Goal: Task Accomplishment & Management: Manage account settings

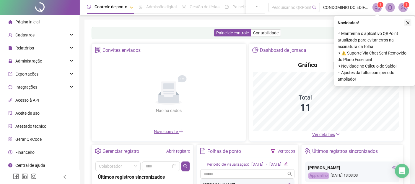
click at [407, 22] on icon "close" at bounding box center [408, 23] width 4 height 4
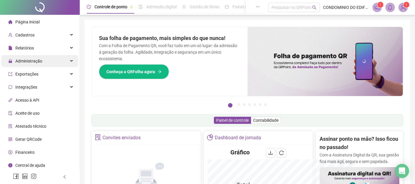
click at [40, 61] on span "Administração" at bounding box center [28, 61] width 27 height 5
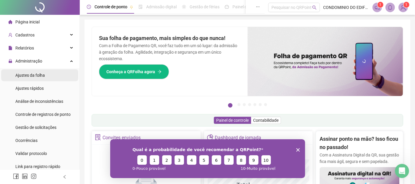
click at [25, 74] on span "Ajustes da folha" at bounding box center [30, 75] width 30 height 5
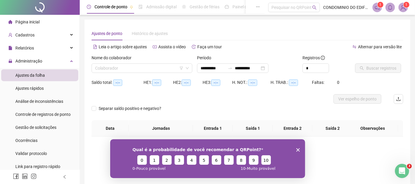
type input "**********"
click at [269, 69] on div "**********" at bounding box center [233, 67] width 72 height 9
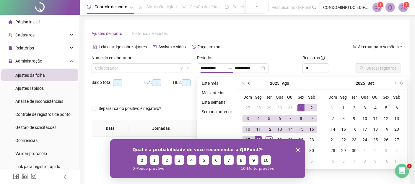
click at [248, 84] on button "prev-year" at bounding box center [249, 83] width 7 height 12
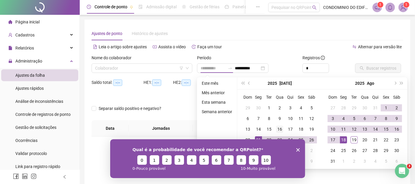
type input "**********"
click at [279, 129] on div "16" at bounding box center [279, 128] width 7 height 7
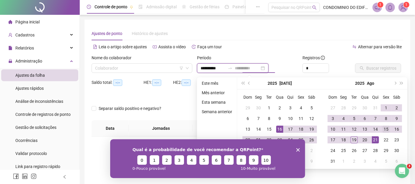
type input "**********"
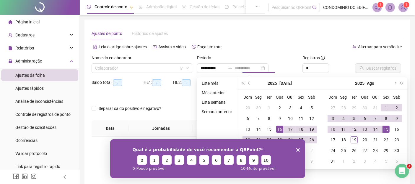
click at [384, 129] on div "15" at bounding box center [386, 128] width 7 height 7
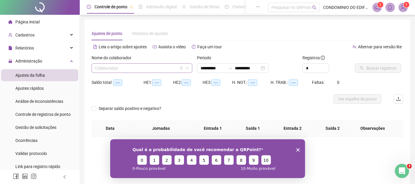
click at [187, 69] on icon "down" at bounding box center [187, 68] width 3 height 2
click at [128, 68] on input "search" at bounding box center [139, 68] width 88 height 9
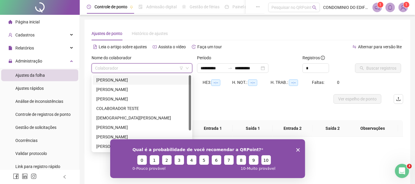
click at [108, 80] on div "ABIEZER LAURIANO DE ALMEIDA" at bounding box center [141, 80] width 91 height 7
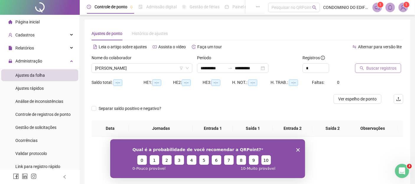
click at [377, 65] on span "Buscar registros" at bounding box center [381, 68] width 30 height 7
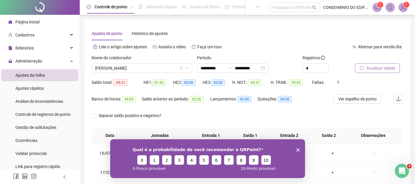
click at [300, 149] on div "Qual é a probabilidade de você recomendar a QRPoint? 0 1 2 3 4 5 6 7 8 9 10 0 -…" at bounding box center [207, 158] width 195 height 39
click at [297, 147] on icon "Fechar inquérito" at bounding box center [298, 149] width 4 height 4
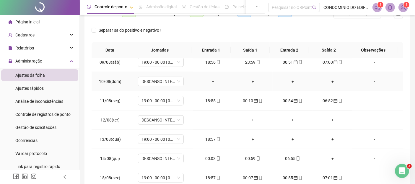
scroll to position [101, 0]
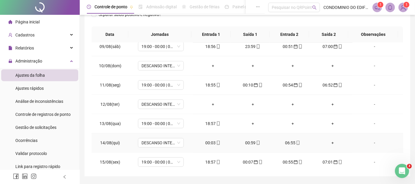
click at [212, 140] on div "00:03" at bounding box center [213, 142] width 30 height 7
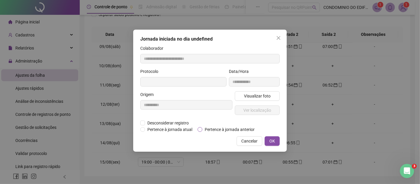
type input "**********"
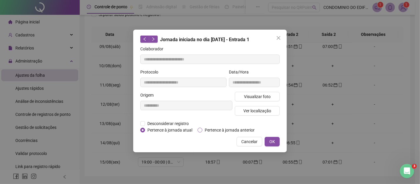
click at [222, 128] on span "Pertence à jornada anterior" at bounding box center [229, 129] width 55 height 7
click at [270, 141] on span "OK" at bounding box center [273, 141] width 6 height 7
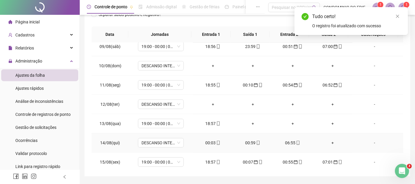
click at [248, 140] on div "00:59" at bounding box center [253, 142] width 30 height 7
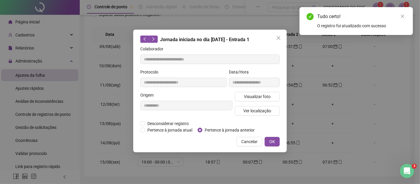
type input "**********"
click at [238, 128] on span "Pertence à jornada anterior" at bounding box center [229, 129] width 55 height 7
click at [273, 140] on span "OK" at bounding box center [273, 141] width 6 height 7
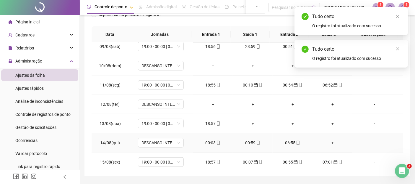
click at [288, 140] on div "06:55" at bounding box center [292, 142] width 30 height 7
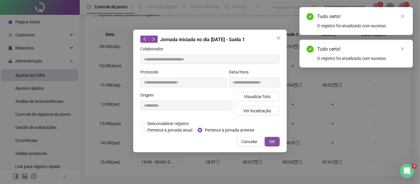
type input "**********"
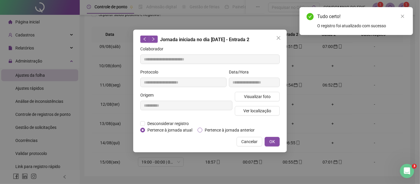
click at [234, 129] on span "Pertence à jornada anterior" at bounding box center [229, 129] width 55 height 7
click at [270, 140] on span "OK" at bounding box center [273, 141] width 6 height 7
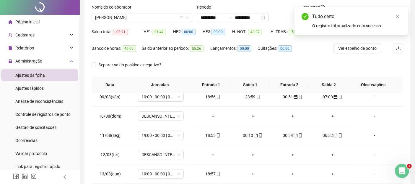
scroll to position [0, 0]
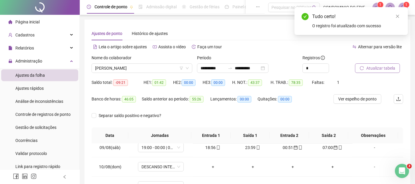
click at [379, 70] on span "Atualizar tabela" at bounding box center [380, 68] width 29 height 7
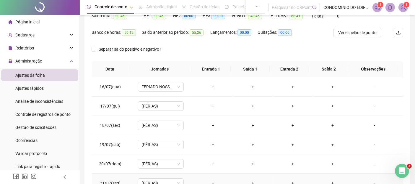
scroll to position [20, 0]
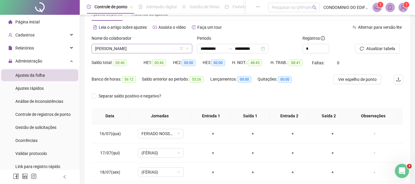
click at [145, 47] on span "ABIEZER LAURIANO DE ALMEIDA" at bounding box center [142, 48] width 94 height 9
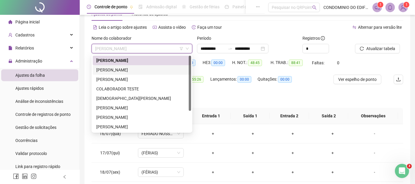
click at [116, 69] on div "ALEXANDRE BARBOSA DA SILVA" at bounding box center [141, 69] width 91 height 7
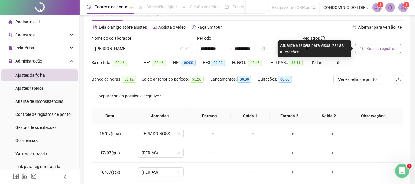
click at [376, 48] on span "Buscar registros" at bounding box center [381, 48] width 30 height 7
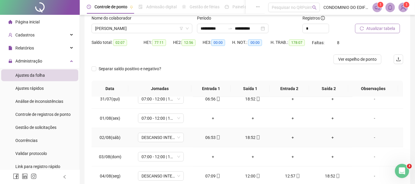
scroll to position [262, 0]
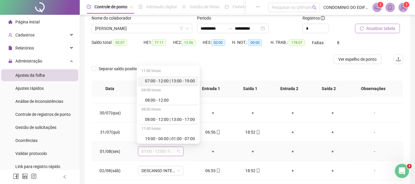
click at [178, 149] on span "07:00 - 12:00 | 13:00 - 19:00" at bounding box center [161, 151] width 39 height 9
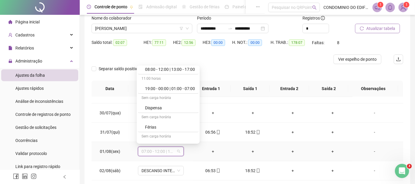
scroll to position [96, 0]
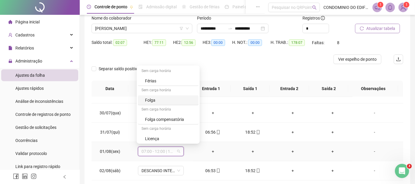
drag, startPoint x: 147, startPoint y: 97, endPoint x: 188, endPoint y: 111, distance: 43.1
click at [147, 98] on div "Folga" at bounding box center [170, 100] width 50 height 7
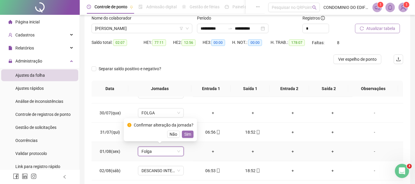
click at [186, 134] on span "Sim" at bounding box center [187, 134] width 7 height 7
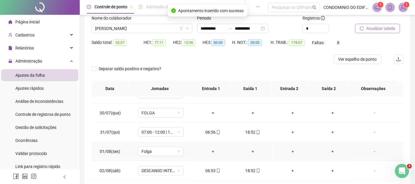
scroll to position [296, 0]
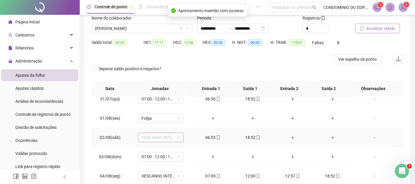
click at [177, 137] on span "DESCANSO INTER-JORNADA" at bounding box center [161, 137] width 39 height 9
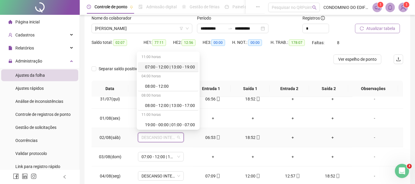
click at [160, 68] on div "07:00 - 12:00 | 13:00 - 19:00" at bounding box center [170, 67] width 50 height 7
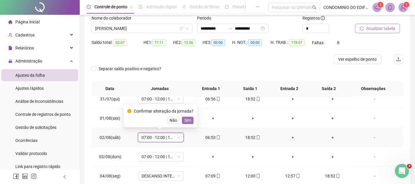
click at [187, 120] on span "Sim" at bounding box center [187, 120] width 7 height 7
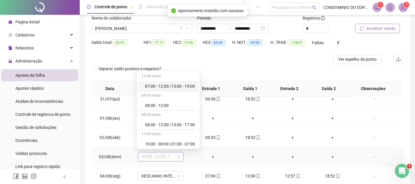
click at [179, 156] on div "07:00 - 12:00 | 13:00 - 19:00" at bounding box center [161, 156] width 46 height 9
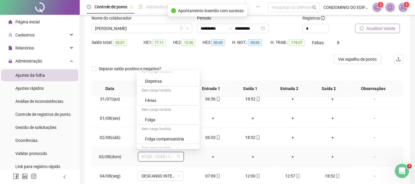
scroll to position [96, 0]
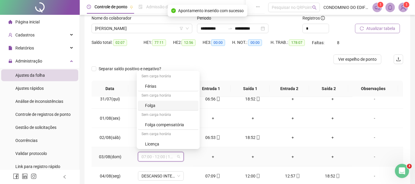
click at [150, 105] on div "Folga" at bounding box center [170, 105] width 50 height 7
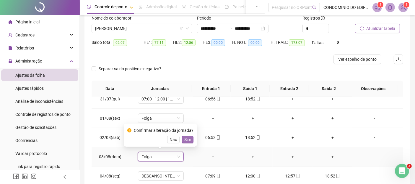
click at [188, 140] on span "Sim" at bounding box center [187, 139] width 7 height 7
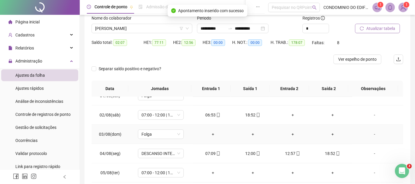
scroll to position [328, 0]
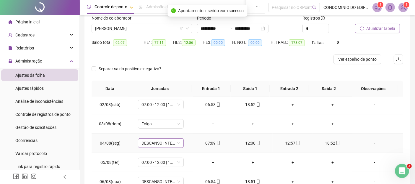
click at [177, 142] on span "DESCANSO INTER-JORNADA" at bounding box center [161, 142] width 39 height 9
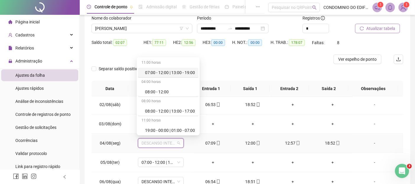
click at [165, 73] on div "07:00 - 12:00 | 13:00 - 19:00" at bounding box center [170, 72] width 50 height 7
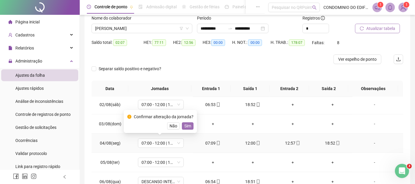
click at [187, 126] on span "Sim" at bounding box center [187, 125] width 7 height 7
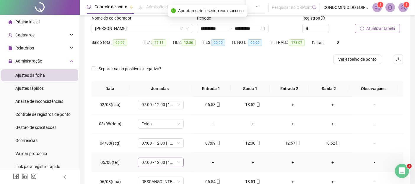
click at [179, 160] on div "07:00 - 12:00 | 13:00 - 19:00" at bounding box center [161, 161] width 46 height 9
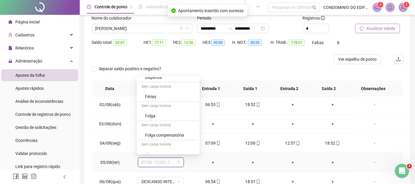
scroll to position [96, 0]
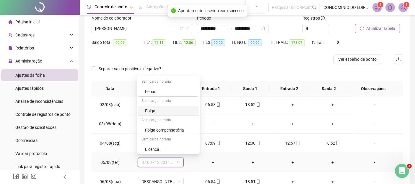
click at [146, 109] on div "Folga" at bounding box center [170, 110] width 50 height 7
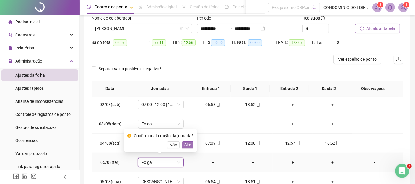
click at [187, 144] on span "Sim" at bounding box center [187, 144] width 7 height 7
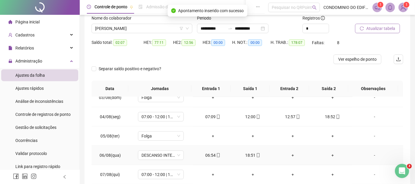
scroll to position [361, 0]
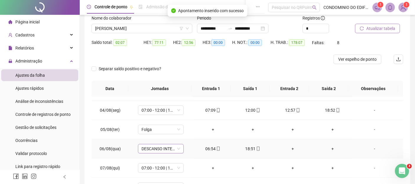
click at [176, 146] on span "DESCANSO INTER-JORNADA" at bounding box center [161, 148] width 39 height 9
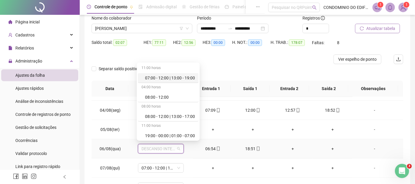
click at [162, 77] on div "07:00 - 12:00 | 13:00 - 19:00" at bounding box center [170, 77] width 50 height 7
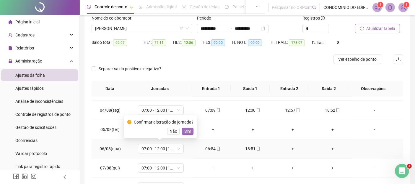
click at [187, 132] on span "Sim" at bounding box center [187, 131] width 7 height 7
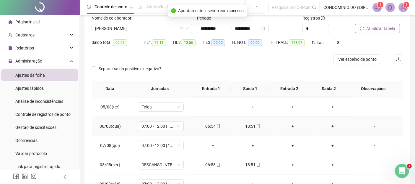
scroll to position [394, 0]
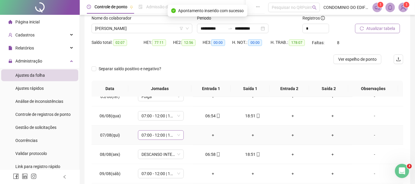
click at [177, 132] on span "07:00 - 12:00 | 13:00 - 19:00" at bounding box center [161, 134] width 39 height 9
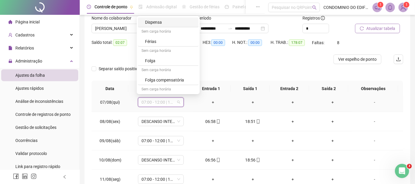
scroll to position [96, 0]
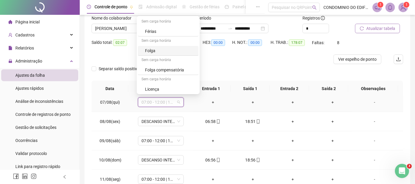
click at [149, 47] on div "Folga" at bounding box center [170, 50] width 50 height 7
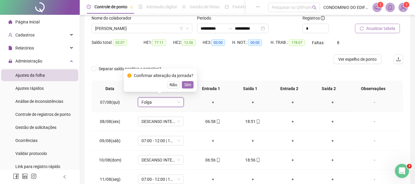
click at [185, 85] on span "Sim" at bounding box center [187, 84] width 7 height 7
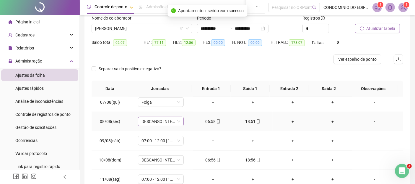
click at [179, 119] on div "DESCANSO INTER-JORNADA" at bounding box center [161, 120] width 46 height 9
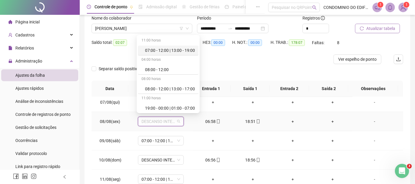
click at [167, 50] on div "07:00 - 12:00 | 13:00 - 19:00" at bounding box center [170, 50] width 50 height 7
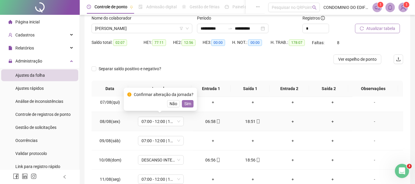
click at [186, 103] on span "Sim" at bounding box center [187, 103] width 7 height 7
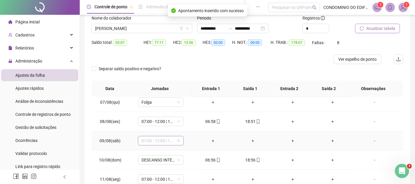
click at [177, 138] on span "07:00 - 12:00 | 13:00 - 19:00" at bounding box center [161, 140] width 39 height 9
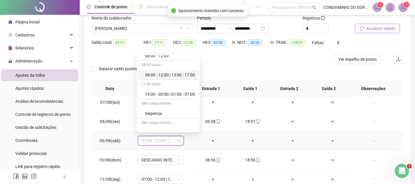
scroll to position [66, 0]
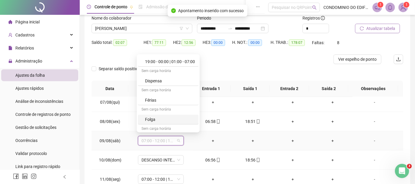
click at [149, 117] on div "Folga" at bounding box center [170, 119] width 50 height 7
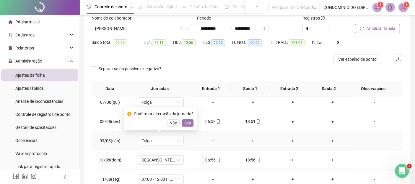
click at [187, 124] on span "Sim" at bounding box center [187, 122] width 7 height 7
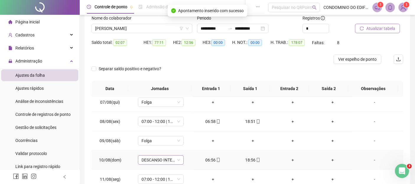
click at [180, 158] on div "DESCANSO INTER-JORNADA" at bounding box center [161, 159] width 46 height 9
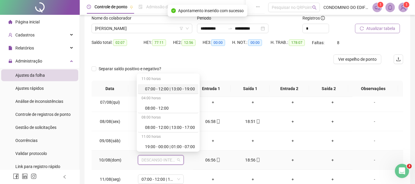
click at [171, 90] on div "07:00 - 12:00 | 13:00 - 19:00" at bounding box center [170, 88] width 50 height 7
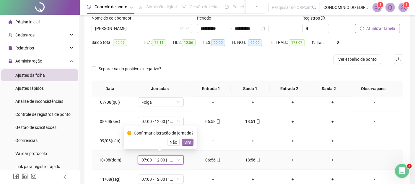
click at [187, 142] on span "Sim" at bounding box center [187, 142] width 7 height 7
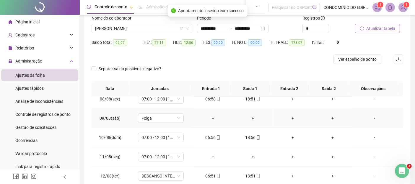
scroll to position [460, 0]
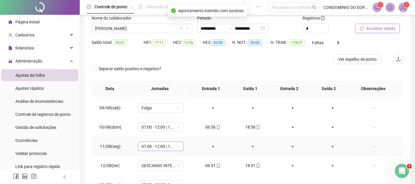
click at [178, 144] on span "07:00 - 12:00 | 13:00 - 19:00" at bounding box center [161, 146] width 39 height 9
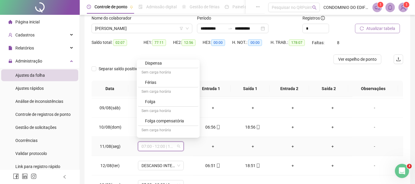
scroll to position [96, 0]
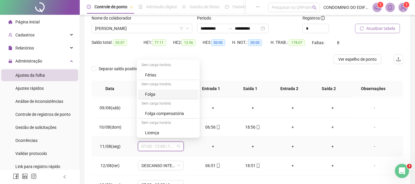
click at [148, 95] on div "Folga" at bounding box center [170, 94] width 50 height 7
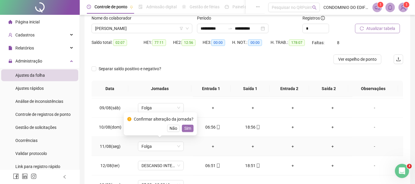
click at [189, 125] on span "Sim" at bounding box center [187, 128] width 7 height 7
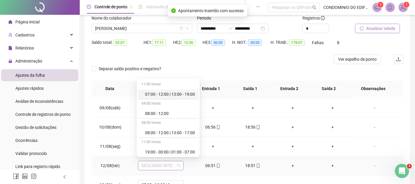
click at [179, 162] on span "DESCANSO INTER-JORNADA" at bounding box center [161, 165] width 39 height 9
click at [175, 94] on div "07:00 - 12:00 | 13:00 - 19:00" at bounding box center [170, 94] width 50 height 7
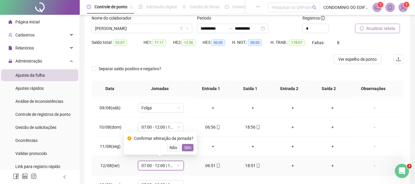
click at [187, 147] on span "Sim" at bounding box center [187, 147] width 7 height 7
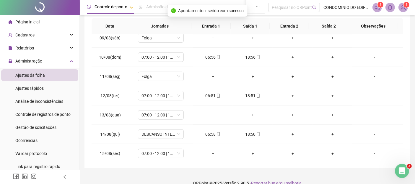
scroll to position [106, 0]
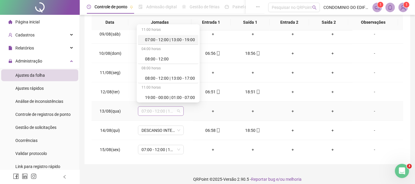
click at [179, 107] on div "07:00 - 12:00 | 13:00 - 19:00" at bounding box center [161, 110] width 46 height 9
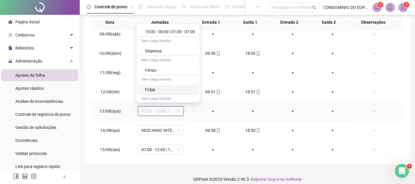
click at [147, 90] on div "Folga" at bounding box center [170, 89] width 50 height 7
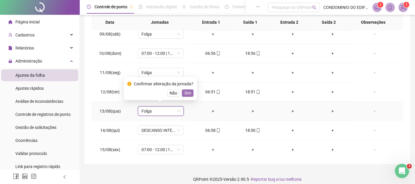
click at [187, 92] on span "Sim" at bounding box center [187, 93] width 7 height 7
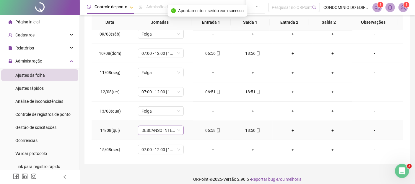
click at [178, 127] on span "DESCANSO INTER-JORNADA" at bounding box center [161, 130] width 39 height 9
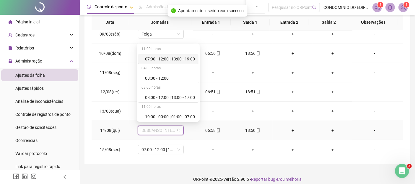
click at [160, 60] on div "07:00 - 12:00 | 13:00 - 19:00" at bounding box center [170, 59] width 50 height 7
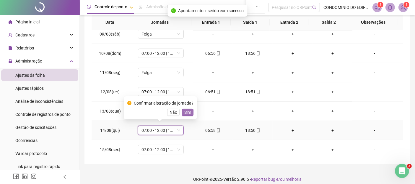
click at [186, 112] on span "Sim" at bounding box center [187, 112] width 7 height 7
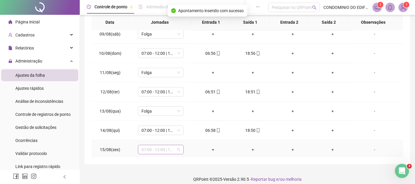
click at [177, 147] on span "07:00 - 12:00 | 13:00 - 19:00" at bounding box center [161, 149] width 39 height 9
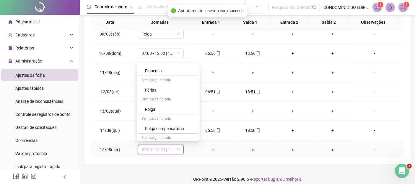
scroll to position [96, 0]
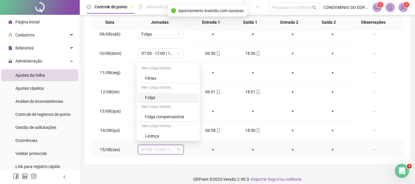
click at [151, 96] on div "Folga" at bounding box center [170, 97] width 50 height 7
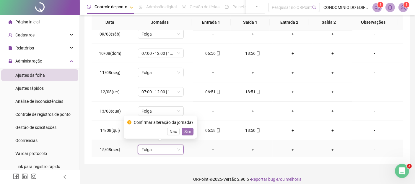
click at [186, 132] on span "Sim" at bounding box center [187, 131] width 7 height 7
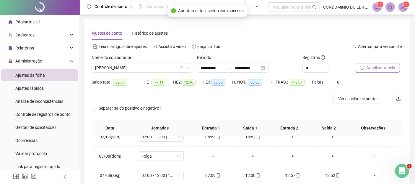
scroll to position [0, 0]
click at [381, 67] on span "Atualizar tabela" at bounding box center [380, 68] width 29 height 7
click at [378, 70] on span "Atualizar tabela" at bounding box center [380, 68] width 29 height 7
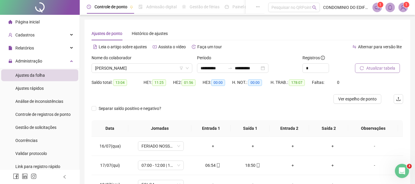
click at [374, 68] on span "Atualizar tabela" at bounding box center [380, 68] width 29 height 7
click at [112, 70] on span "ALEXANDRE BARBOSA DA SILVA" at bounding box center [142, 68] width 94 height 9
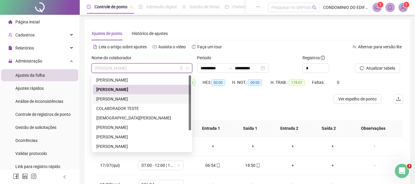
click at [103, 99] on div "AVILMAR GOMES DA SILVA" at bounding box center [141, 98] width 91 height 7
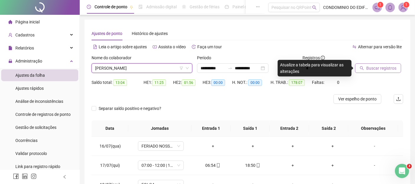
click at [374, 68] on span "Buscar registros" at bounding box center [381, 68] width 30 height 7
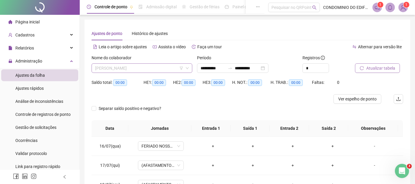
click at [154, 66] on span "AVILMAR GOMES DA SILVA" at bounding box center [142, 68] width 94 height 9
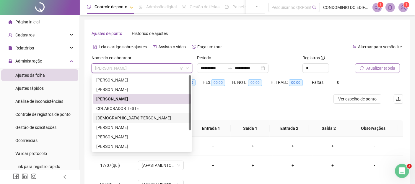
click at [105, 116] on div "CRISTIANO DA SILVA FERREIRA" at bounding box center [141, 117] width 91 height 7
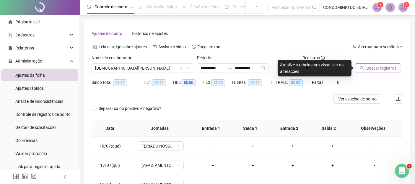
click at [372, 69] on span "Buscar registros" at bounding box center [381, 68] width 30 height 7
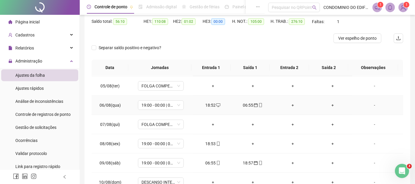
scroll to position [394, 0]
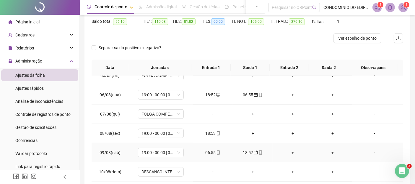
click at [205, 150] on div "06:55" at bounding box center [213, 152] width 30 height 7
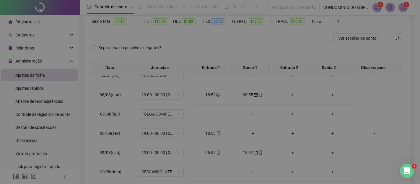
type input "**********"
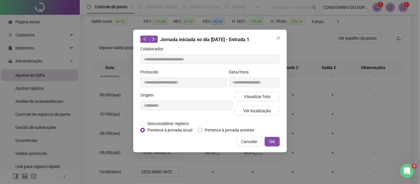
click at [209, 128] on span "Pertence à jornada anterior" at bounding box center [229, 129] width 55 height 7
click at [270, 139] on span "OK" at bounding box center [273, 141] width 6 height 7
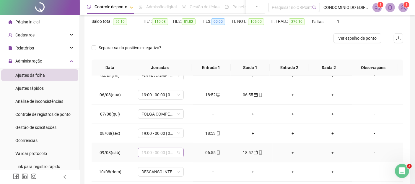
click at [178, 150] on span "19:00 - 00:00 | 01:00 - 07:00" at bounding box center [161, 152] width 39 height 9
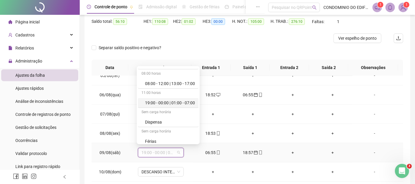
scroll to position [66, 0]
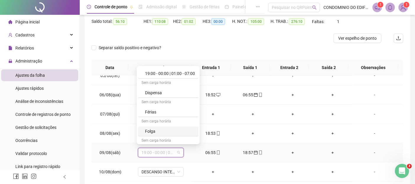
click at [150, 130] on div "Folga" at bounding box center [170, 131] width 50 height 7
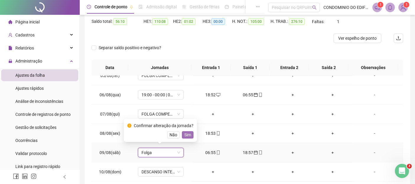
click at [186, 134] on span "Sim" at bounding box center [187, 134] width 7 height 7
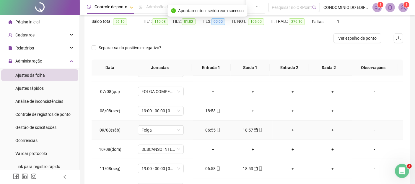
scroll to position [427, 0]
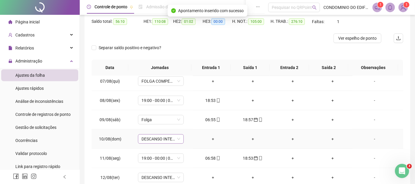
click at [178, 136] on span "DESCANSO INTER-JORNADA" at bounding box center [161, 138] width 39 height 9
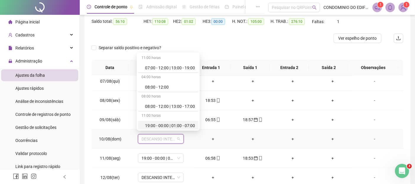
click at [163, 124] on div "19:00 - 00:00 | 01:00 - 07:00" at bounding box center [170, 125] width 50 height 7
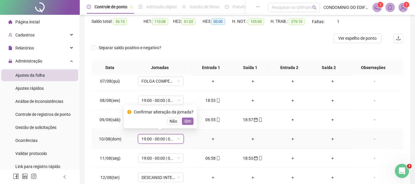
click at [186, 121] on span "Sim" at bounding box center [187, 121] width 7 height 7
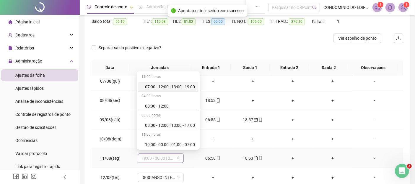
click at [177, 156] on span "19:00 - 00:00 | 01:00 - 07:00" at bounding box center [161, 157] width 39 height 9
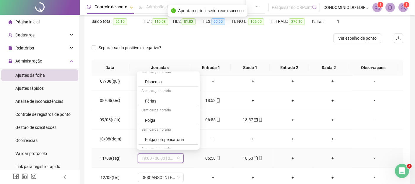
scroll to position [96, 0]
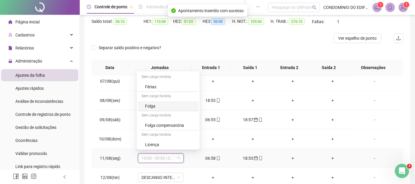
click at [146, 103] on div "Folga" at bounding box center [170, 106] width 50 height 7
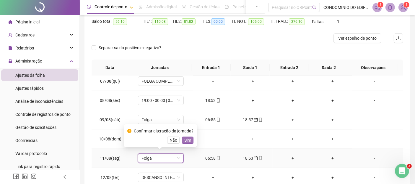
click at [186, 141] on span "Sim" at bounding box center [187, 140] width 7 height 7
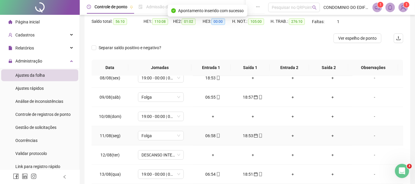
scroll to position [460, 0]
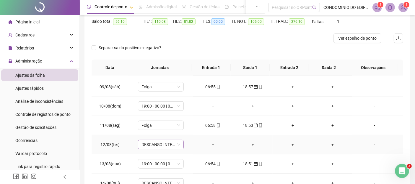
click at [178, 141] on span "DESCANSO INTER-JORNADA" at bounding box center [161, 144] width 39 height 9
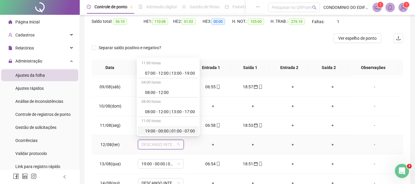
click at [162, 130] on div "19:00 - 00:00 | 01:00 - 07:00" at bounding box center [170, 130] width 50 height 7
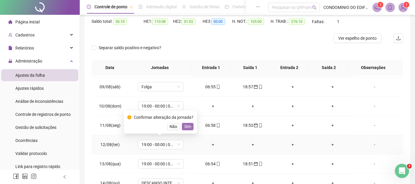
click at [184, 124] on span "Sim" at bounding box center [187, 126] width 7 height 7
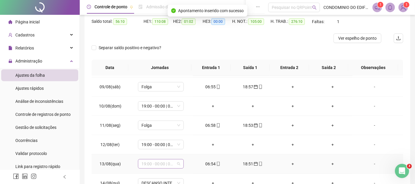
click at [179, 162] on span "19:00 - 00:00 | 01:00 - 07:00" at bounding box center [161, 163] width 39 height 9
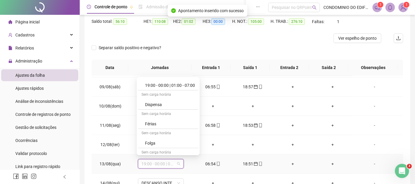
scroll to position [66, 0]
click at [151, 141] on div "Folga" at bounding box center [170, 142] width 50 height 7
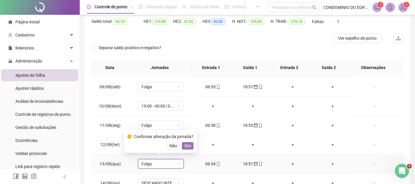
click at [186, 144] on span "Sim" at bounding box center [187, 145] width 7 height 7
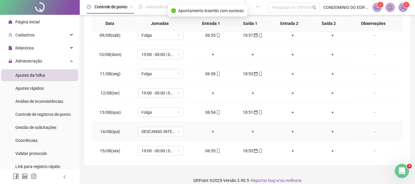
scroll to position [111, 0]
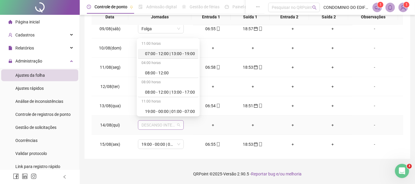
click at [178, 122] on span "DESCANSO INTER-JORNADA" at bounding box center [161, 124] width 39 height 9
click at [150, 108] on div "19:00 - 00:00 | 01:00 - 07:00" at bounding box center [170, 111] width 50 height 7
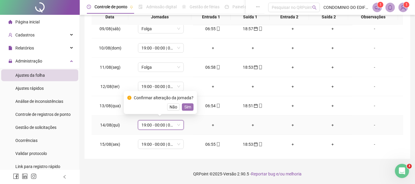
click at [185, 107] on span "Sim" at bounding box center [187, 106] width 7 height 7
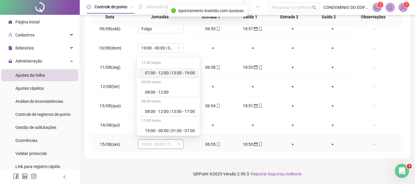
click at [179, 142] on span "19:00 - 00:00 | 01:00 - 07:00" at bounding box center [161, 143] width 39 height 9
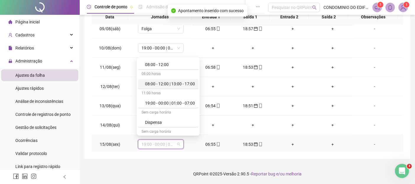
scroll to position [66, 0]
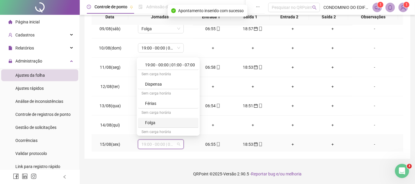
click at [149, 123] on div "Folga" at bounding box center [170, 122] width 50 height 7
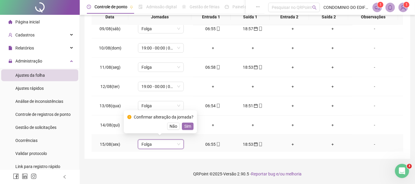
click at [186, 125] on span "Sim" at bounding box center [187, 126] width 7 height 7
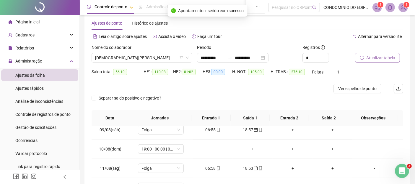
scroll to position [0, 0]
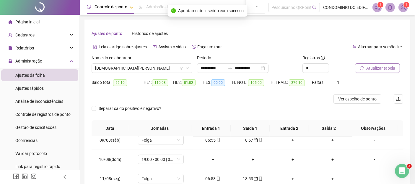
click at [376, 67] on span "Atualizar tabela" at bounding box center [380, 68] width 29 height 7
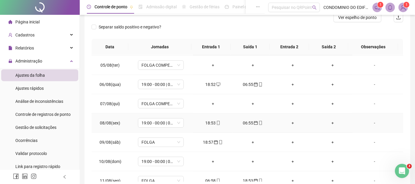
scroll to position [394, 0]
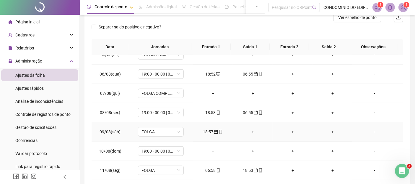
click at [207, 130] on div "18:57" at bounding box center [213, 131] width 30 height 7
type input "**********"
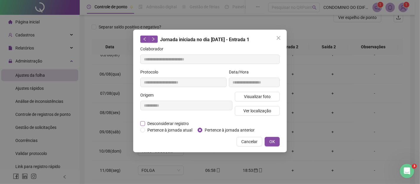
click at [158, 122] on span "Desconsiderar registro" at bounding box center [168, 123] width 46 height 7
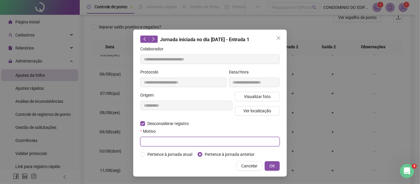
drag, startPoint x: 151, startPoint y: 141, endPoint x: 157, endPoint y: 127, distance: 15.4
click at [150, 140] on input "text" at bounding box center [209, 141] width 139 height 9
type input "*"
type input "****"
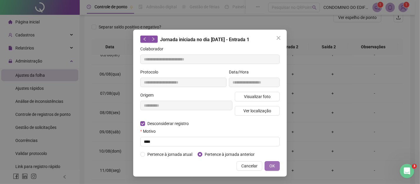
click at [273, 164] on span "OK" at bounding box center [273, 165] width 6 height 7
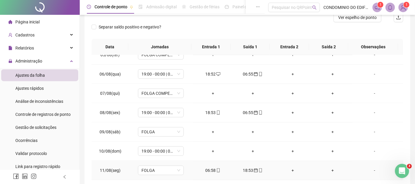
click at [246, 167] on div "18:53" at bounding box center [253, 170] width 30 height 7
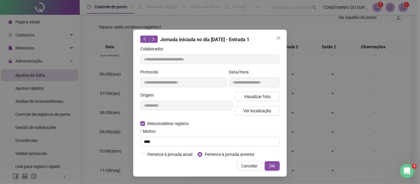
type input "**********"
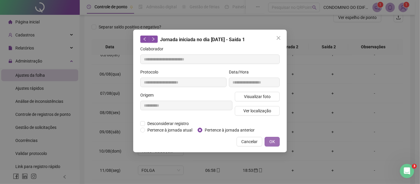
click at [272, 141] on span "OK" at bounding box center [273, 141] width 6 height 7
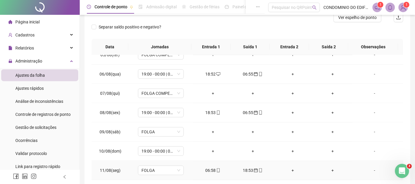
click at [210, 168] on div "06:58" at bounding box center [213, 170] width 30 height 7
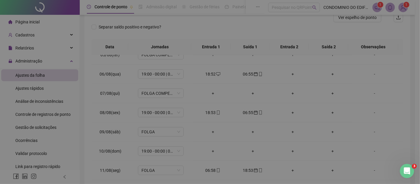
type input "**********"
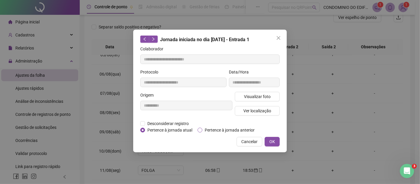
click at [210, 129] on span "Pertence à jornada anterior" at bounding box center [229, 129] width 55 height 7
click at [270, 141] on span "OK" at bounding box center [273, 141] width 6 height 7
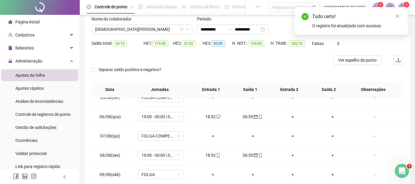
scroll to position [30, 0]
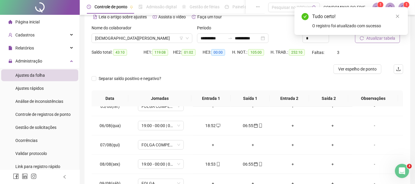
click at [370, 40] on span "Atualizar tabela" at bounding box center [380, 38] width 29 height 7
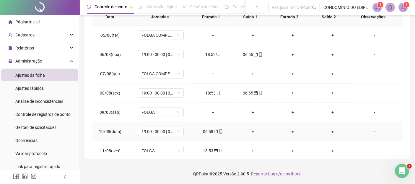
scroll to position [427, 0]
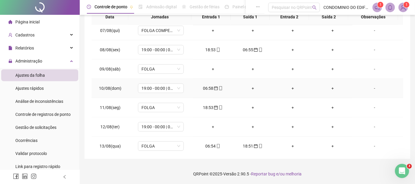
click at [289, 86] on div "+" at bounding box center [292, 88] width 30 height 7
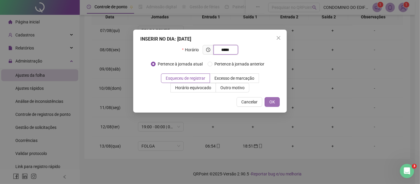
type input "*****"
click at [272, 101] on span "OK" at bounding box center [273, 101] width 6 height 7
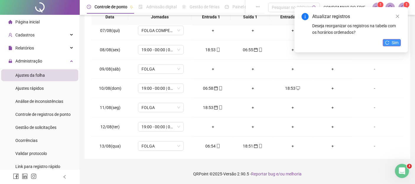
click at [393, 40] on span "Sim" at bounding box center [395, 42] width 7 height 7
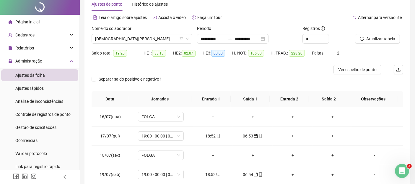
scroll to position [0, 0]
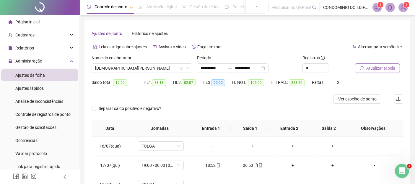
click at [375, 68] on span "Atualizar tabela" at bounding box center [380, 68] width 29 height 7
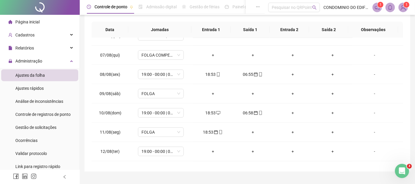
scroll to position [427, 0]
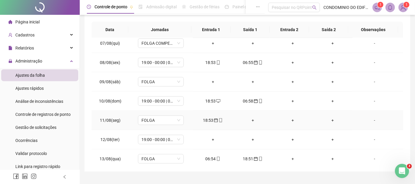
click at [204, 117] on div "18:53" at bounding box center [213, 120] width 30 height 7
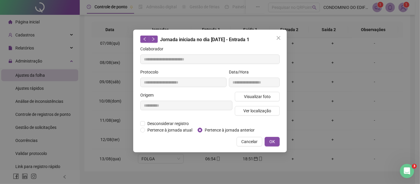
type input "**********"
click at [158, 121] on span "Desconsiderar registro" at bounding box center [168, 123] width 46 height 7
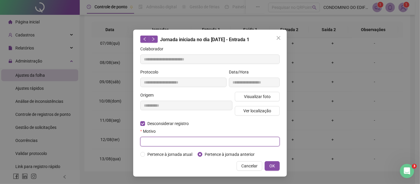
click at [155, 138] on input "text" at bounding box center [209, 141] width 139 height 9
type input "****"
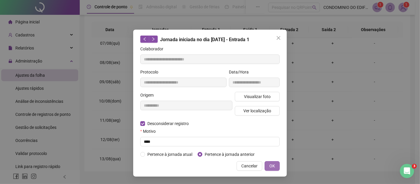
click at [274, 165] on span "OK" at bounding box center [273, 165] width 6 height 7
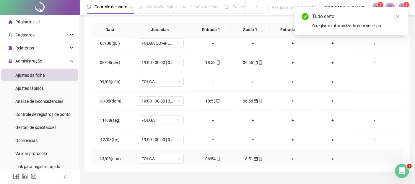
click at [245, 155] on div "18:51" at bounding box center [253, 158] width 30 height 7
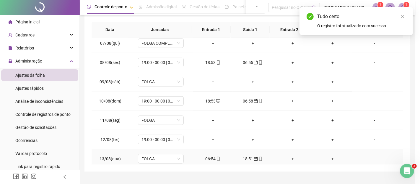
type input "**********"
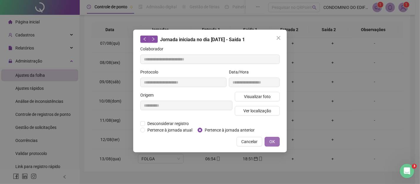
click at [271, 140] on span "OK" at bounding box center [273, 141] width 6 height 7
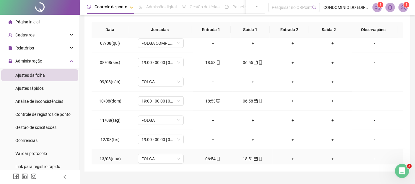
click at [207, 155] on div "06:54" at bounding box center [213, 158] width 30 height 7
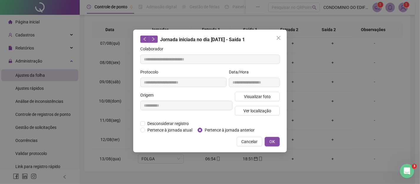
type input "**********"
click at [217, 129] on span "Pertence à jornada anterior" at bounding box center [229, 129] width 55 height 7
click at [271, 142] on span "OK" at bounding box center [273, 141] width 6 height 7
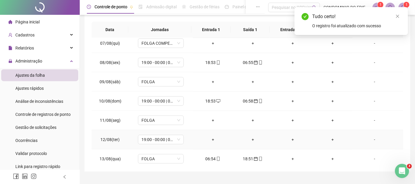
click at [211, 136] on div "+" at bounding box center [213, 139] width 30 height 7
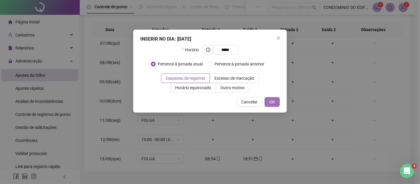
type input "*****"
click at [271, 105] on span "OK" at bounding box center [273, 101] width 6 height 7
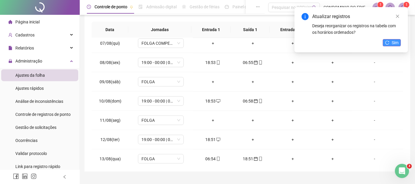
click at [390, 40] on button "Sim" at bounding box center [392, 42] width 18 height 7
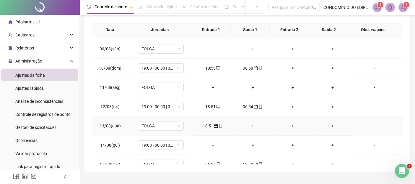
scroll to position [467, 0]
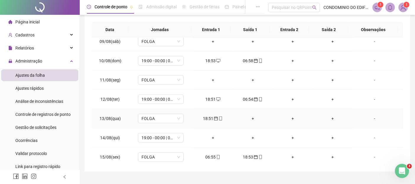
click at [205, 117] on div "18:51" at bounding box center [213, 118] width 30 height 7
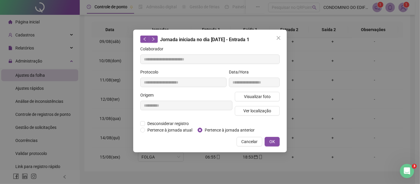
type input "**********"
click at [163, 122] on span "Desconsiderar registro" at bounding box center [168, 123] width 46 height 7
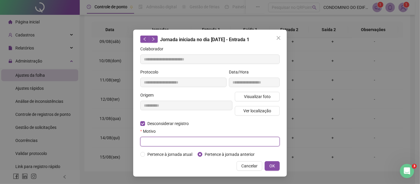
click at [154, 141] on input "text" at bounding box center [209, 141] width 139 height 9
paste input "**********"
drag, startPoint x: 135, startPoint y: 151, endPoint x: 105, endPoint y: 156, distance: 30.3
click at [105, 156] on div "**********" at bounding box center [210, 92] width 420 height 184
type input "****"
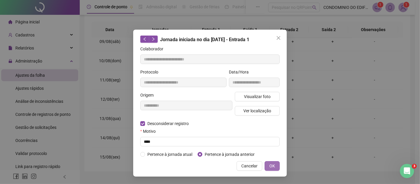
click at [270, 163] on span "OK" at bounding box center [273, 165] width 6 height 7
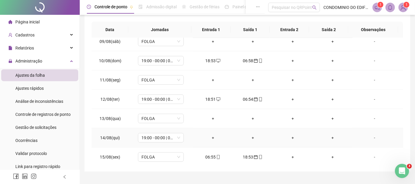
click at [212, 135] on div "+" at bounding box center [213, 137] width 30 height 7
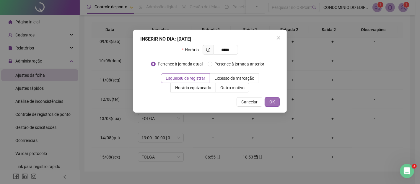
type input "*****"
click at [269, 102] on button "OK" at bounding box center [272, 101] width 15 height 9
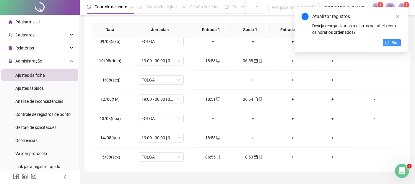
click at [388, 43] on icon "reload" at bounding box center [387, 42] width 4 height 4
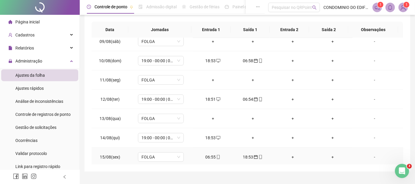
click at [209, 154] on div "06:55" at bounding box center [213, 156] width 30 height 7
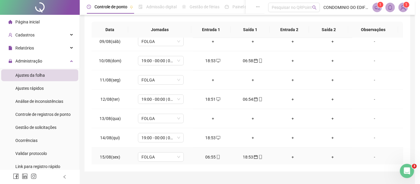
type input "**********"
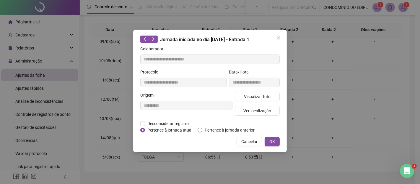
click at [211, 127] on span "Pertence à jornada anterior" at bounding box center [229, 129] width 55 height 7
click at [272, 139] on span "OK" at bounding box center [273, 141] width 6 height 7
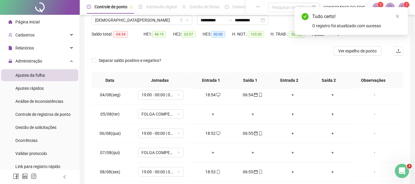
scroll to position [0, 0]
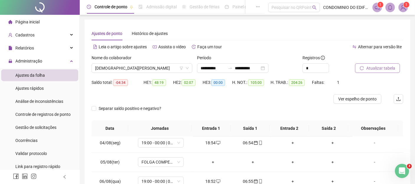
click at [382, 65] on span "Atualizar tabela" at bounding box center [380, 68] width 29 height 7
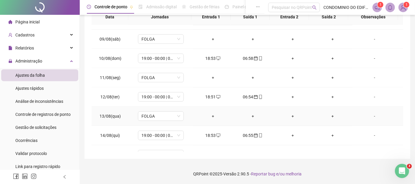
scroll to position [467, 0]
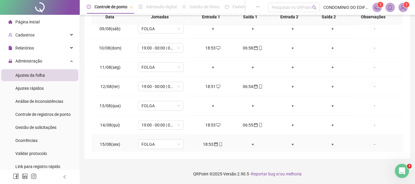
click at [207, 141] on div "18:53" at bounding box center [213, 144] width 30 height 7
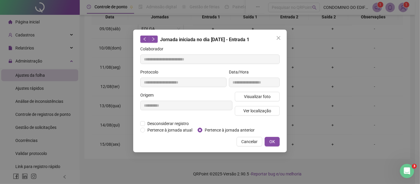
type input "**********"
click at [166, 124] on span "Desconsiderar registro" at bounding box center [168, 123] width 46 height 7
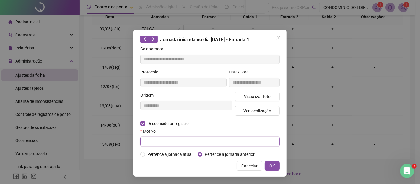
click at [157, 139] on input "text" at bounding box center [209, 141] width 139 height 9
type input "****"
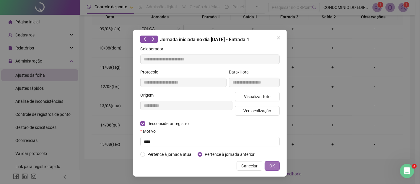
click at [272, 167] on span "OK" at bounding box center [273, 165] width 6 height 7
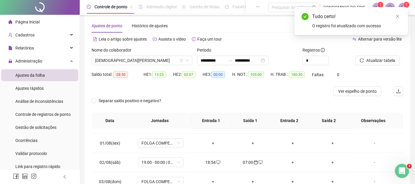
scroll to position [0, 0]
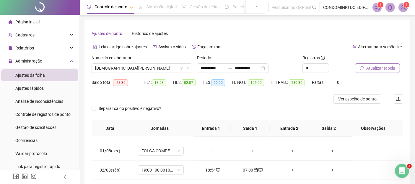
click at [376, 69] on span "Atualizar tabela" at bounding box center [380, 68] width 29 height 7
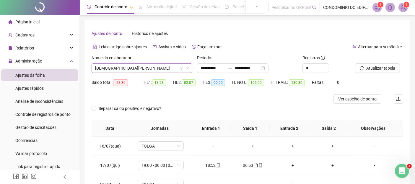
click at [131, 70] on span "CRISTIANO DA SILVA FERREIRA" at bounding box center [142, 68] width 94 height 9
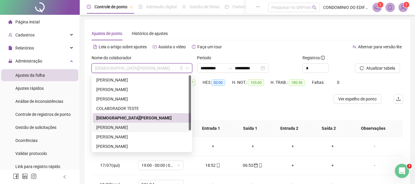
click at [110, 126] on div "EVANDRO JUSTINO DE SOUZA" at bounding box center [141, 127] width 91 height 7
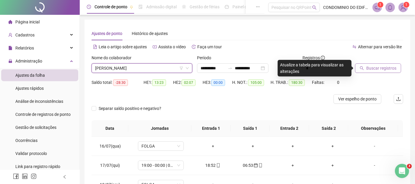
click at [380, 68] on span "Buscar registros" at bounding box center [381, 68] width 30 height 7
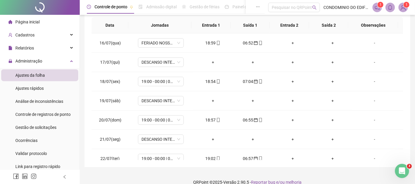
scroll to position [105, 0]
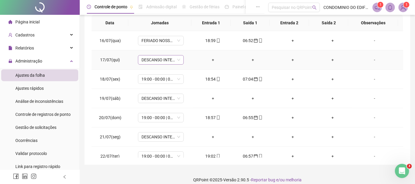
click at [178, 60] on span "DESCANSO INTER-JORNADA" at bounding box center [161, 59] width 39 height 9
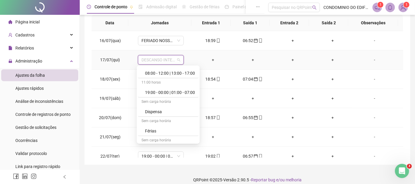
scroll to position [66, 0]
click at [148, 131] on div "Folga" at bounding box center [170, 130] width 50 height 7
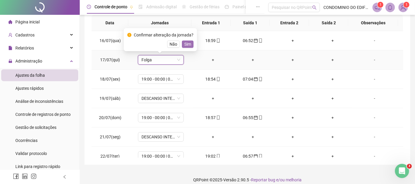
click at [185, 44] on span "Sim" at bounding box center [187, 44] width 7 height 7
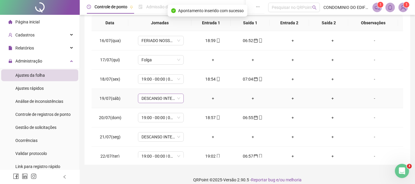
click at [180, 99] on div "DESCANSO INTER-JORNADA" at bounding box center [161, 97] width 46 height 9
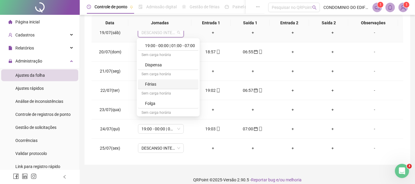
scroll to position [96, 0]
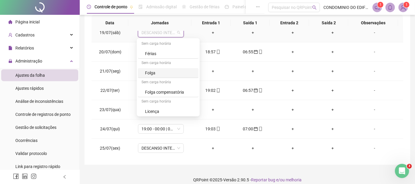
click at [150, 71] on div "Folga" at bounding box center [170, 72] width 50 height 7
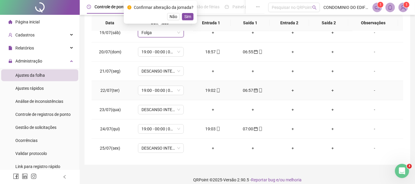
scroll to position [33, 0]
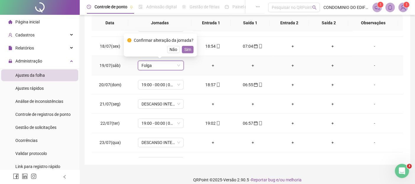
click at [185, 49] on span "Sim" at bounding box center [187, 49] width 7 height 7
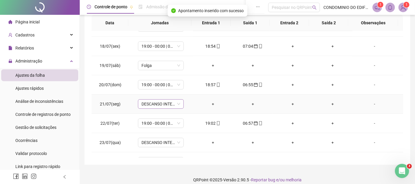
click at [179, 103] on div "DESCANSO INTER-JORNADA" at bounding box center [161, 103] width 46 height 9
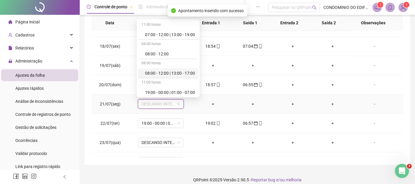
scroll to position [66, 0]
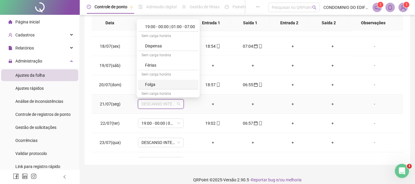
click at [147, 82] on div "Folga" at bounding box center [170, 84] width 50 height 7
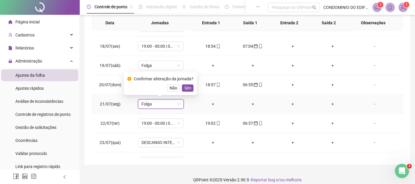
click at [187, 87] on span "Sim" at bounding box center [187, 88] width 7 height 7
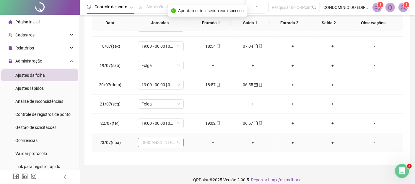
click at [177, 141] on span "DESCANSO INTER-JORNADA" at bounding box center [161, 142] width 39 height 9
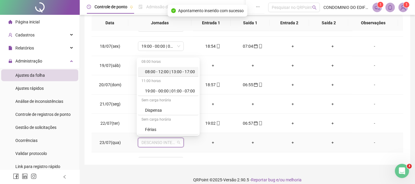
scroll to position [96, 0]
click at [152, 90] on div "Folga" at bounding box center [170, 92] width 50 height 7
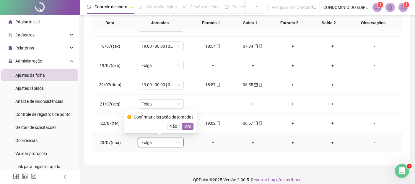
click at [186, 127] on span "Sim" at bounding box center [187, 126] width 7 height 7
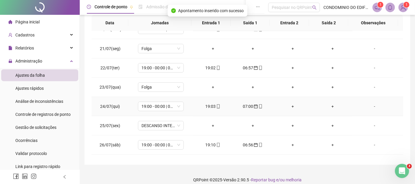
scroll to position [98, 0]
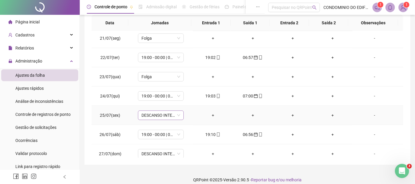
click at [177, 114] on span "DESCANSO INTER-JORNADA" at bounding box center [161, 115] width 39 height 9
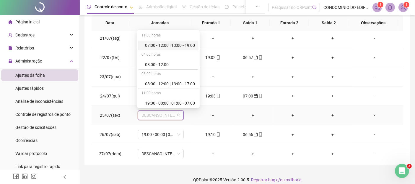
click at [178, 114] on span "DESCANSO INTER-JORNADA" at bounding box center [161, 115] width 39 height 9
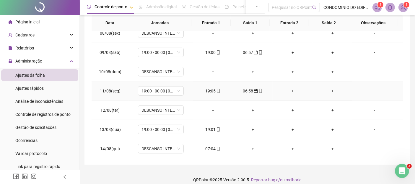
scroll to position [460, 0]
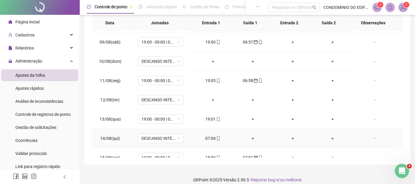
click at [207, 135] on div "07:04" at bounding box center [213, 138] width 30 height 7
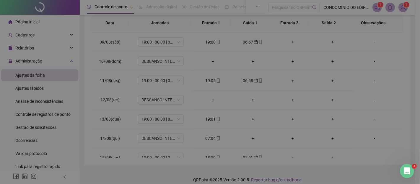
type input "**********"
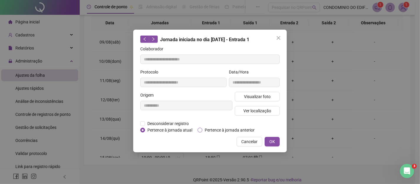
click at [220, 129] on span "Pertence à jornada anterior" at bounding box center [229, 129] width 55 height 7
click at [278, 141] on button "OK" at bounding box center [272, 141] width 15 height 9
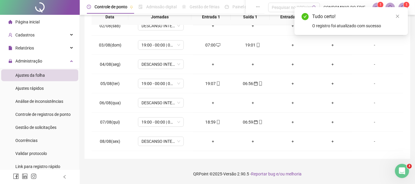
scroll to position [0, 0]
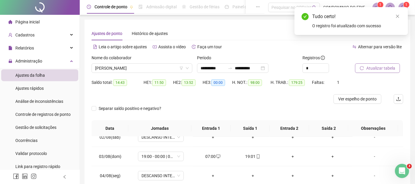
click at [371, 66] on span "Atualizar tabela" at bounding box center [380, 68] width 29 height 7
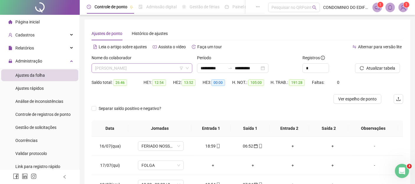
click at [160, 68] on span "EVANDRO JUSTINO DE SOUZA" at bounding box center [142, 68] width 94 height 9
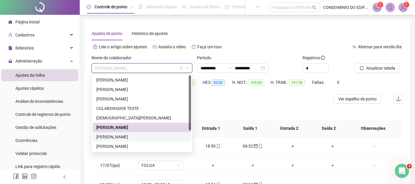
click at [117, 135] on div "JANILSON CESAR DE SOUZA SANTOS" at bounding box center [141, 136] width 91 height 7
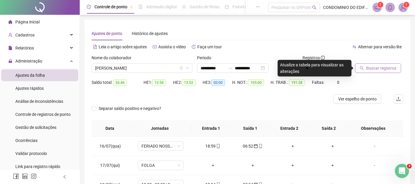
click at [382, 67] on span "Buscar registros" at bounding box center [381, 68] width 30 height 7
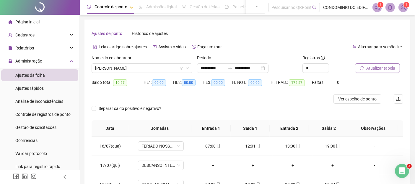
click at [375, 67] on span "Atualizar tabela" at bounding box center [380, 68] width 29 height 7
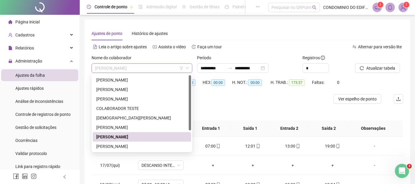
click at [165, 69] on span "JANILSON CESAR DE SOUZA SANTOS" at bounding box center [142, 68] width 94 height 9
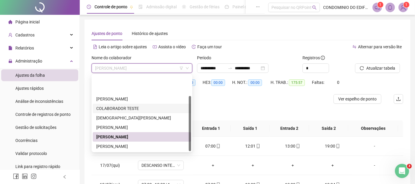
scroll to position [28, 0]
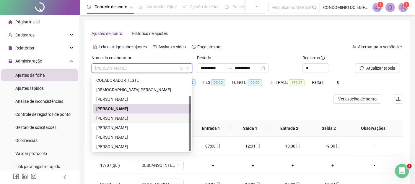
click at [108, 119] on div "JOSE LEONARDO DA SILVA" at bounding box center [141, 118] width 91 height 7
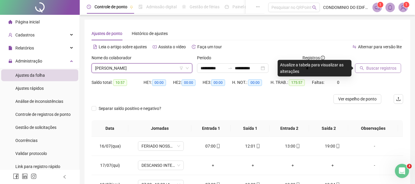
click at [373, 67] on span "Buscar registros" at bounding box center [381, 68] width 30 height 7
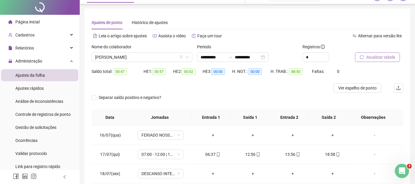
scroll to position [0, 0]
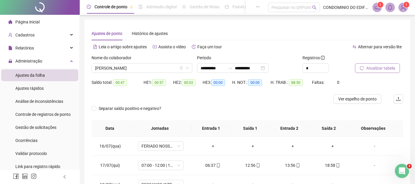
click at [374, 68] on span "Atualizar tabela" at bounding box center [380, 68] width 29 height 7
click at [157, 70] on span "JOSE LEONARDO DA SILVA" at bounding box center [142, 68] width 94 height 9
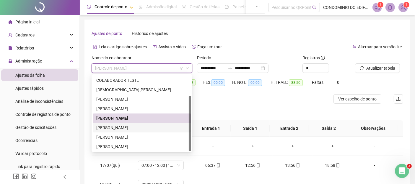
click at [105, 127] on div "LEONARDO VERCOSA DOS SANTOS" at bounding box center [141, 127] width 91 height 7
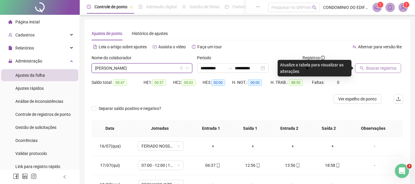
click at [376, 66] on span "Buscar registros" at bounding box center [381, 68] width 30 height 7
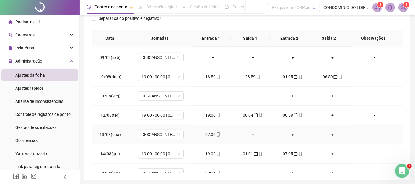
scroll to position [467, 0]
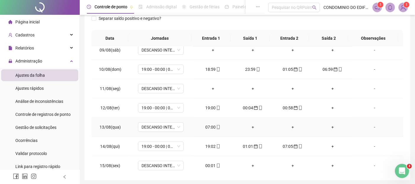
click at [209, 125] on div "07:00" at bounding box center [213, 127] width 30 height 7
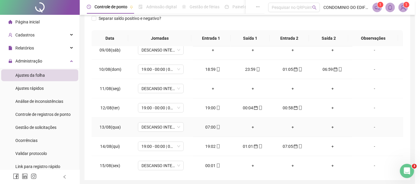
type input "**********"
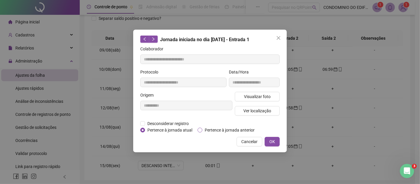
click at [211, 129] on span "Pertence à jornada anterior" at bounding box center [229, 129] width 55 height 7
click at [275, 142] on button "OK" at bounding box center [272, 141] width 15 height 9
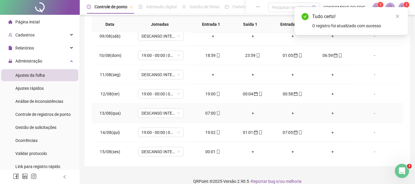
scroll to position [111, 0]
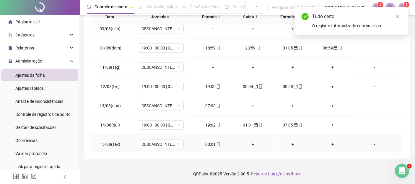
click at [204, 142] on div "00:01" at bounding box center [213, 144] width 30 height 7
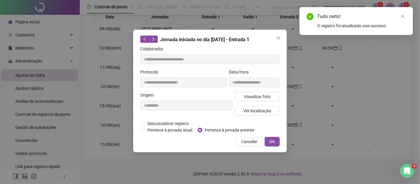
type input "**********"
click at [214, 129] on span "Pertence à jornada anterior" at bounding box center [229, 129] width 55 height 7
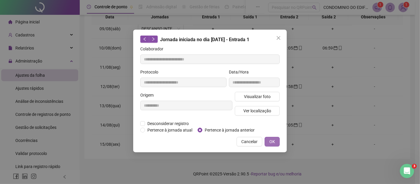
click at [274, 140] on span "OK" at bounding box center [273, 141] width 6 height 7
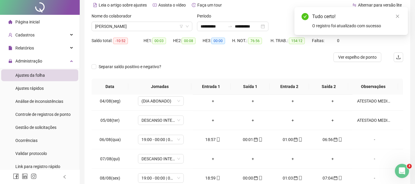
scroll to position [0, 0]
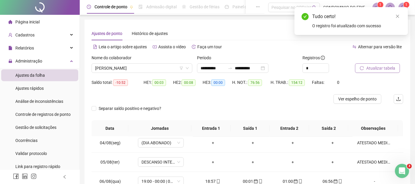
click at [378, 68] on span "Atualizar tabela" at bounding box center [380, 68] width 29 height 7
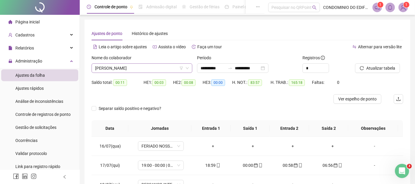
click at [120, 68] on span "LEONARDO VERCOSA DOS SANTOS" at bounding box center [142, 68] width 94 height 9
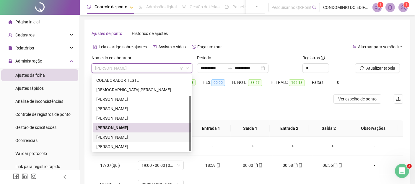
click at [119, 138] on div "LUCIANO DA SILVA CAVALCANTI" at bounding box center [141, 137] width 91 height 7
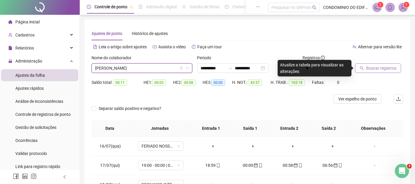
click at [371, 69] on span "Buscar registros" at bounding box center [381, 68] width 30 height 7
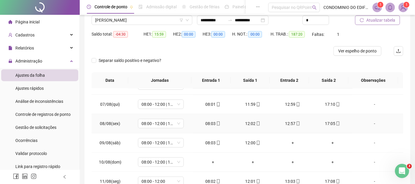
scroll to position [427, 0]
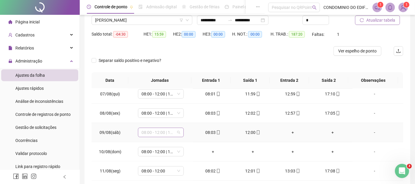
click at [178, 130] on span "08:00 - 12:00 | 13:00 - 17:00" at bounding box center [161, 132] width 39 height 9
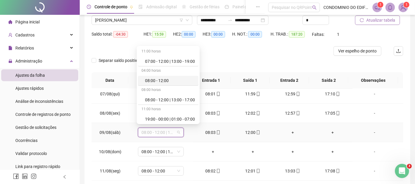
click at [153, 82] on div "08:00 - 12:00" at bounding box center [170, 80] width 50 height 7
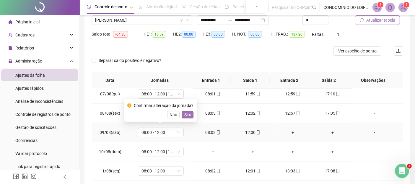
click at [186, 116] on span "Sim" at bounding box center [187, 114] width 7 height 7
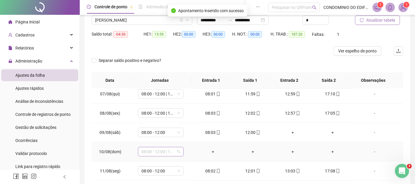
click at [179, 149] on span "08:00 - 12:00 | 13:00 - 17:00" at bounding box center [161, 151] width 39 height 9
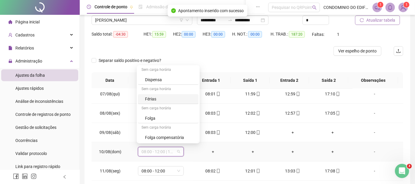
scroll to position [96, 0]
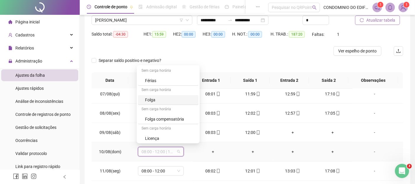
click at [152, 97] on div "Folga" at bounding box center [170, 99] width 50 height 7
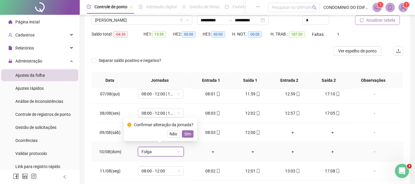
click at [187, 135] on span "Sim" at bounding box center [187, 133] width 7 height 7
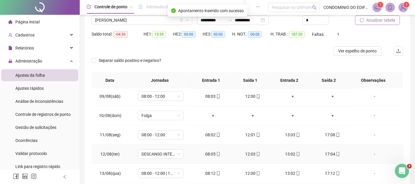
scroll to position [467, 0]
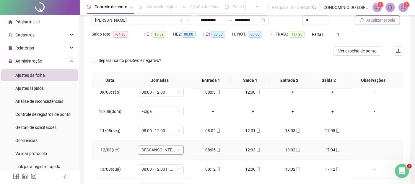
click at [179, 146] on span "DESCANSO INTER-JORNADA" at bounding box center [161, 149] width 39 height 9
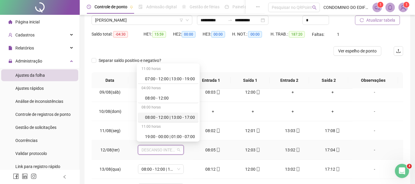
click at [155, 116] on div "08:00 - 12:00 | 13:00 - 17:00" at bounding box center [170, 117] width 50 height 7
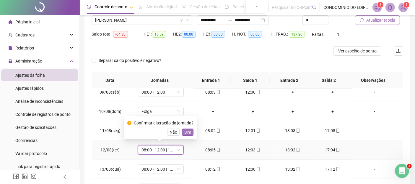
click at [187, 132] on span "Sim" at bounding box center [187, 132] width 7 height 7
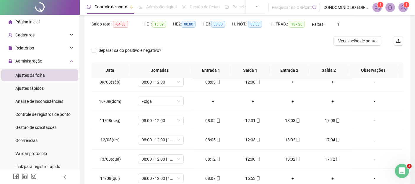
scroll to position [0, 0]
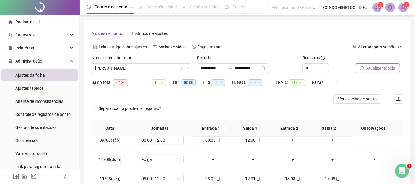
click at [382, 68] on span "Atualizar tabela" at bounding box center [380, 68] width 29 height 7
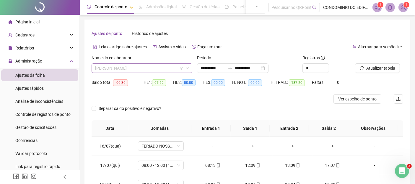
click at [163, 68] on span "LUCIANO DA SILVA CAVALCANTI" at bounding box center [142, 68] width 94 height 9
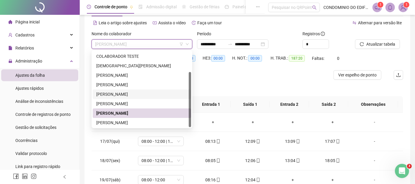
scroll to position [33, 0]
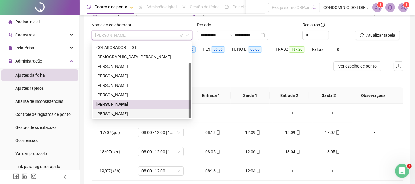
click at [118, 114] on div "THOMPSON RODRIGUES DE LIMA" at bounding box center [141, 113] width 91 height 7
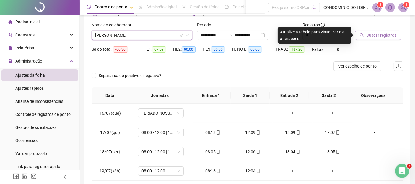
click at [379, 34] on span "Buscar registros" at bounding box center [381, 35] width 30 height 7
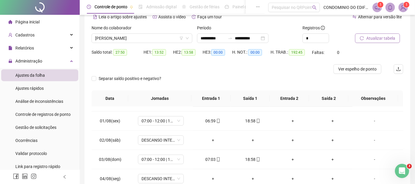
scroll to position [0, 0]
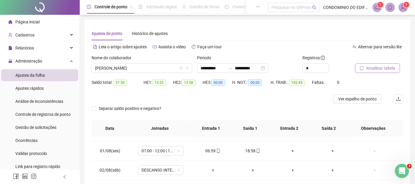
click at [380, 68] on span "Atualizar tabela" at bounding box center [380, 68] width 29 height 7
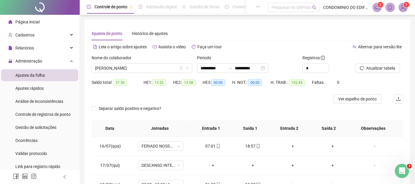
click at [402, 8] on img at bounding box center [403, 7] width 9 height 9
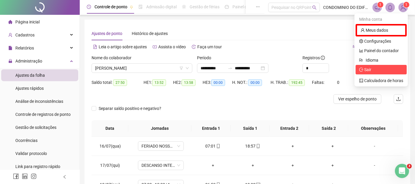
click at [367, 68] on span "Sair" at bounding box center [367, 69] width 7 height 5
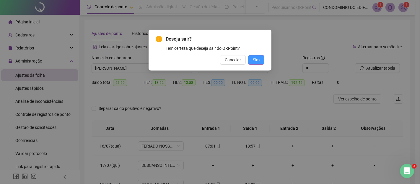
click at [255, 60] on span "Sim" at bounding box center [256, 59] width 7 height 7
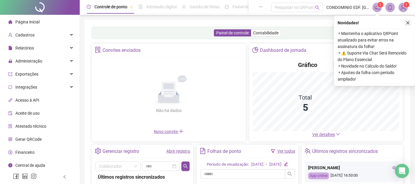
click at [409, 21] on icon "close" at bounding box center [408, 22] width 3 height 3
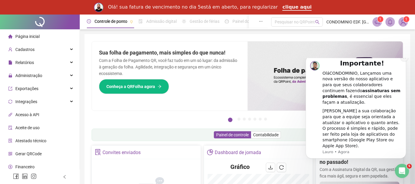
click at [405, 59] on icon "Dismiss notification" at bounding box center [404, 56] width 3 height 3
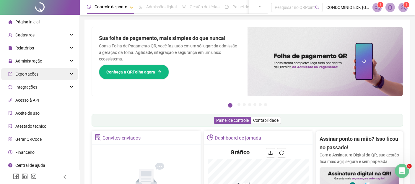
click at [24, 75] on span "Exportações" at bounding box center [26, 74] width 23 height 5
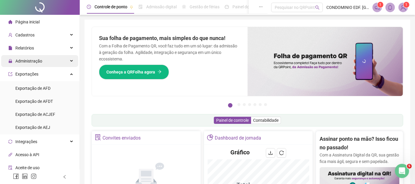
click at [26, 62] on span "Administração" at bounding box center [28, 61] width 27 height 5
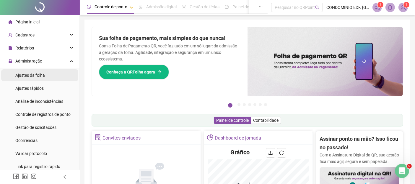
click at [22, 75] on span "Ajustes da folha" at bounding box center [30, 75] width 30 height 5
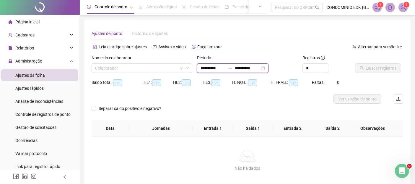
click at [202, 67] on input "**********" at bounding box center [213, 68] width 25 height 7
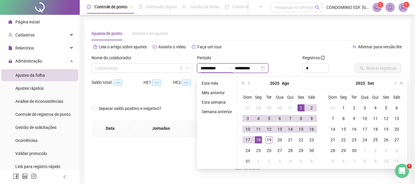
type input "**********"
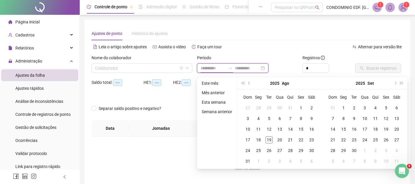
type input "**********"
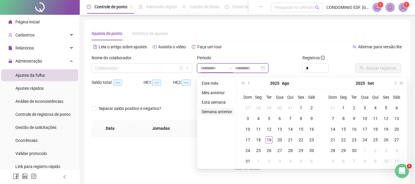
type input "**********"
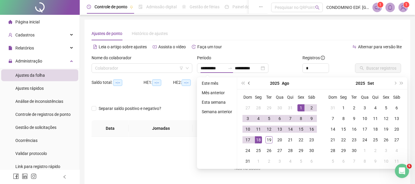
click at [248, 84] on button "prev-year" at bounding box center [249, 83] width 7 height 12
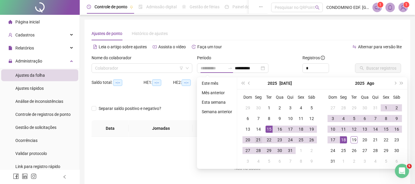
type input "**********"
click at [258, 140] on div "21" at bounding box center [258, 139] width 7 height 7
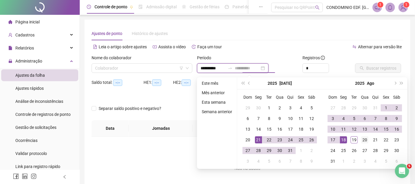
type input "**********"
click at [366, 139] on div "20" at bounding box center [364, 139] width 7 height 7
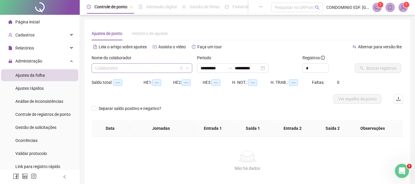
click at [113, 70] on input "search" at bounding box center [139, 68] width 88 height 9
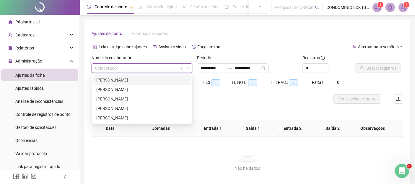
click at [101, 80] on div "ADILSON GERMINO DA SILVA" at bounding box center [141, 80] width 91 height 7
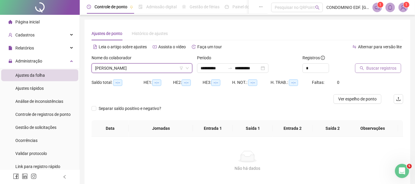
click at [378, 66] on span "Buscar registros" at bounding box center [381, 68] width 30 height 7
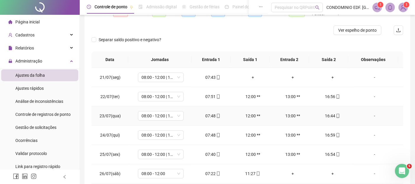
scroll to position [59, 0]
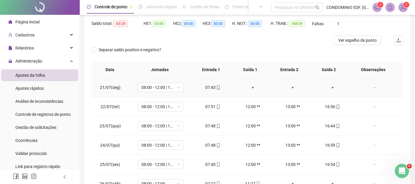
click at [329, 86] on div "+" at bounding box center [332, 87] width 30 height 7
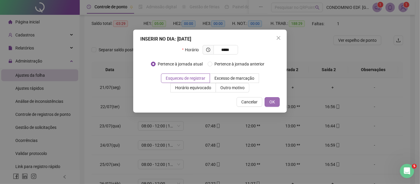
type input "*****"
click at [273, 101] on span "OK" at bounding box center [273, 101] width 6 height 7
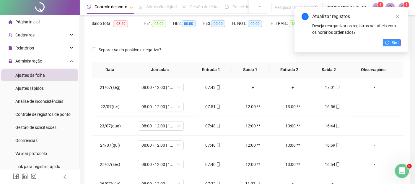
click at [392, 43] on span "Sim" at bounding box center [395, 42] width 7 height 7
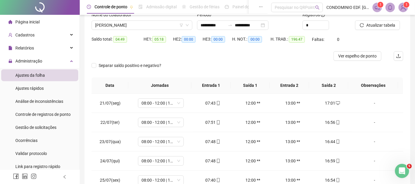
scroll to position [0, 0]
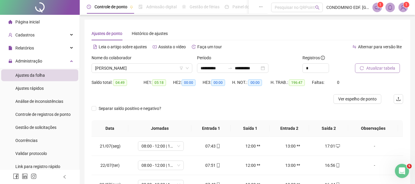
click at [377, 68] on span "Atualizar tabela" at bounding box center [380, 68] width 29 height 7
click at [154, 67] on span "ADILSON GERMINO DA SILVA" at bounding box center [142, 68] width 94 height 9
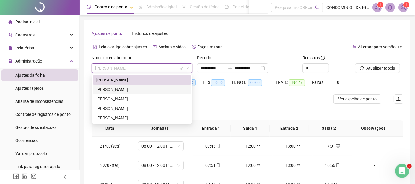
click at [99, 91] on div "ROBSON BARROS DA SILVA" at bounding box center [141, 89] width 91 height 7
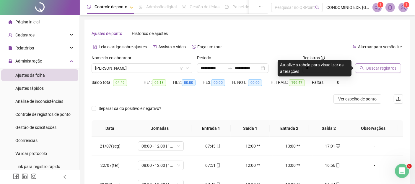
click at [371, 69] on span "Buscar registros" at bounding box center [381, 68] width 30 height 7
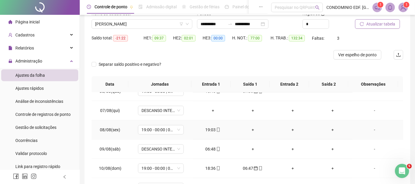
scroll to position [328, 0]
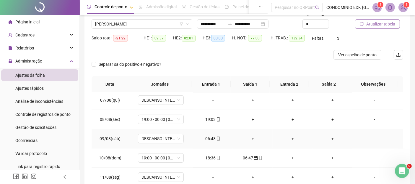
click at [204, 136] on div "06:48" at bounding box center [213, 138] width 30 height 7
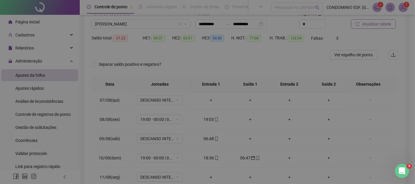
type input "**********"
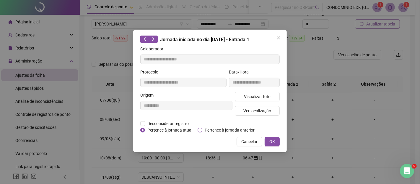
click at [210, 129] on span "Pertence à jornada anterior" at bounding box center [229, 129] width 55 height 7
click at [275, 141] on span "OK" at bounding box center [273, 141] width 6 height 7
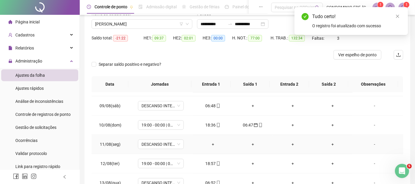
scroll to position [394, 0]
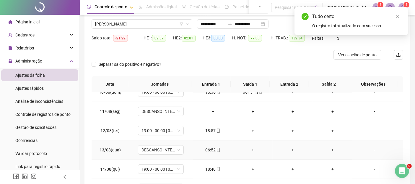
click at [210, 148] on div "06:52" at bounding box center [213, 149] width 30 height 7
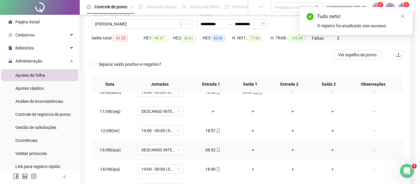
type input "**********"
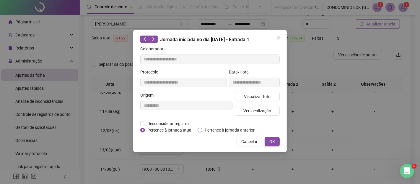
click at [222, 127] on span "Pertence à jornada anterior" at bounding box center [229, 129] width 55 height 7
click at [271, 140] on span "OK" at bounding box center [273, 141] width 6 height 7
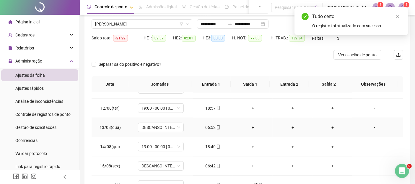
scroll to position [427, 0]
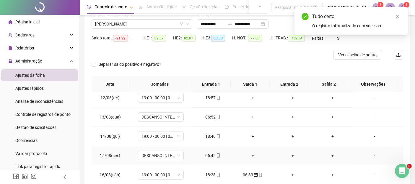
click at [210, 152] on div "06:42" at bounding box center [213, 155] width 30 height 7
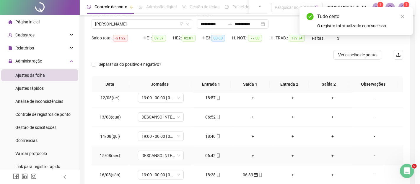
type input "**********"
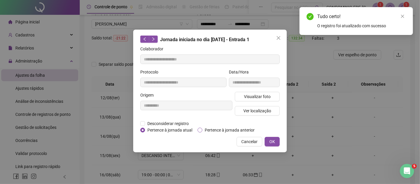
click at [219, 129] on span "Pertence à jornada anterior" at bounding box center [229, 129] width 55 height 7
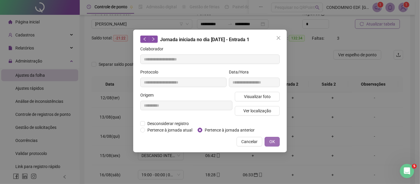
click at [272, 141] on span "OK" at bounding box center [273, 141] width 6 height 7
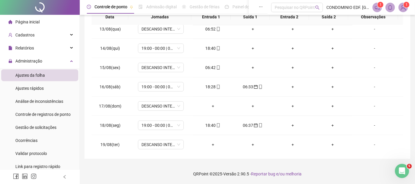
scroll to position [0, 0]
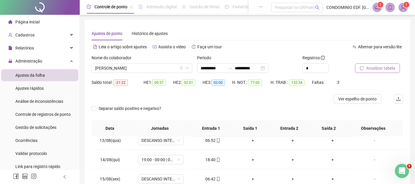
click at [374, 68] on span "Atualizar tabela" at bounding box center [380, 68] width 29 height 7
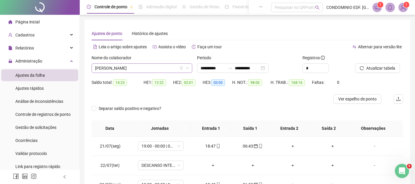
click at [158, 69] on span "ROBSON BARROS DA SILVA" at bounding box center [142, 68] width 94 height 9
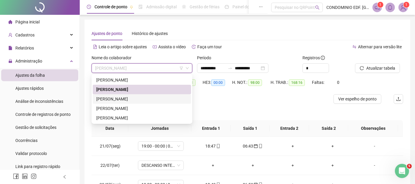
click at [116, 98] on div "ROSIVALDO GOMES DA SILVA" at bounding box center [141, 98] width 91 height 7
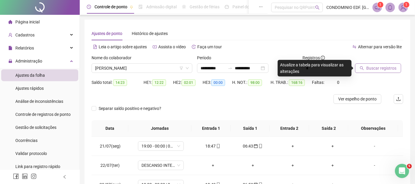
click at [373, 67] on span "Buscar registros" at bounding box center [381, 68] width 30 height 7
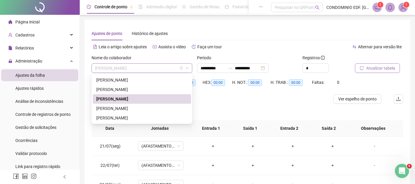
click at [162, 67] on span "ROSIVALDO GOMES DA SILVA" at bounding box center [142, 68] width 94 height 9
click at [105, 108] on div "SANDOVAL AMARO DA SILVA SANTOS" at bounding box center [141, 108] width 91 height 7
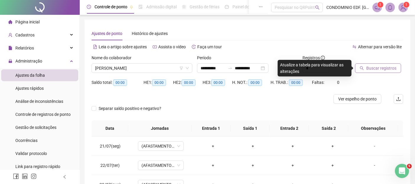
click at [376, 68] on span "Buscar registros" at bounding box center [381, 68] width 30 height 7
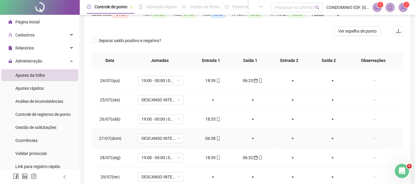
scroll to position [66, 0]
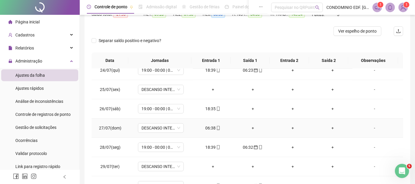
click at [206, 128] on div "06:38" at bounding box center [213, 127] width 30 height 7
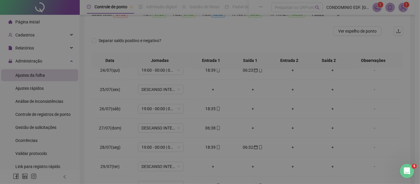
type input "**********"
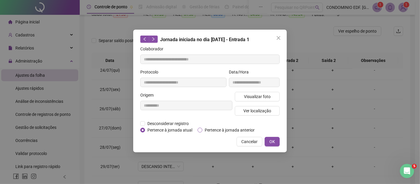
click at [207, 128] on span "Pertence à jornada anterior" at bounding box center [229, 129] width 55 height 7
click at [269, 139] on button "OK" at bounding box center [272, 141] width 15 height 9
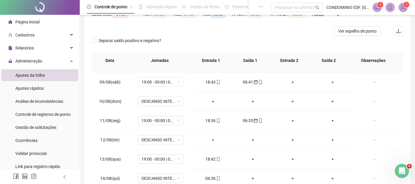
scroll to position [394, 0]
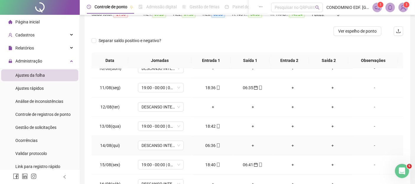
click at [211, 143] on div "06:36" at bounding box center [213, 145] width 30 height 7
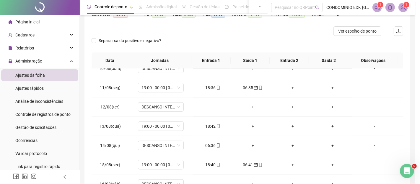
type input "**********"
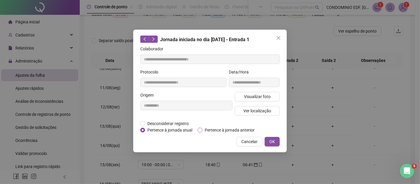
click at [213, 128] on span "Pertence à jornada anterior" at bounding box center [229, 129] width 55 height 7
click at [277, 140] on button "OK" at bounding box center [272, 141] width 15 height 9
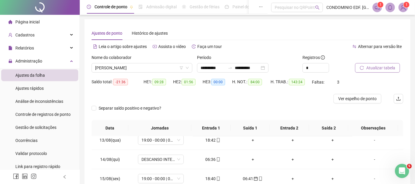
scroll to position [0, 0]
click at [380, 68] on span "Atualizar tabela" at bounding box center [380, 68] width 29 height 7
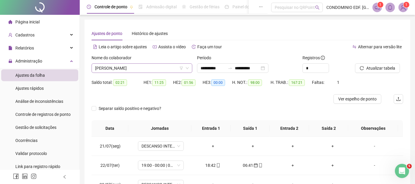
click at [171, 69] on span "SANDOVAL AMARO DA SILVA SANTOS" at bounding box center [142, 68] width 94 height 9
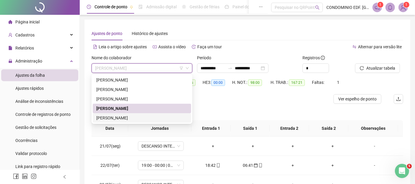
click at [104, 117] on div "WELLINGTON SANTANA DE SOUZA" at bounding box center [141, 117] width 91 height 7
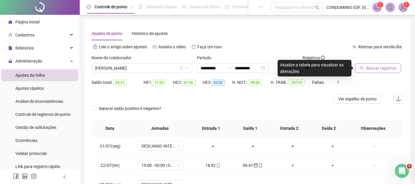
click at [370, 67] on span "Buscar registros" at bounding box center [381, 68] width 30 height 7
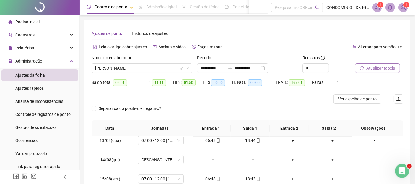
click at [376, 68] on span "Atualizar tabela" at bounding box center [380, 68] width 29 height 7
click at [30, 34] on span "Cadastros" at bounding box center [24, 35] width 19 height 5
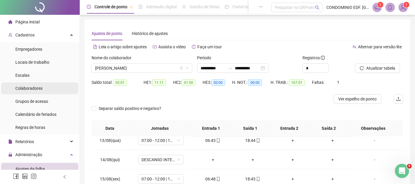
click at [25, 88] on span "Colaboradores" at bounding box center [28, 88] width 27 height 5
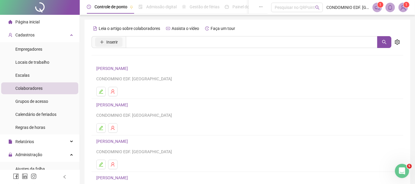
click at [109, 44] on span "Inserir" at bounding box center [112, 42] width 12 height 7
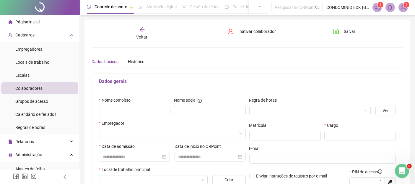
type input "*****"
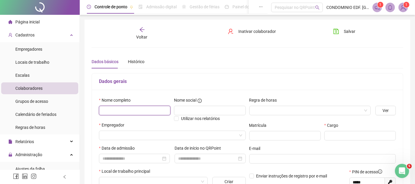
click at [123, 110] on input "text" at bounding box center [135, 109] width 72 height 9
type input "**********"
drag, startPoint x: 366, startPoint y: 107, endPoint x: 363, endPoint y: 109, distance: 3.6
click at [366, 107] on span at bounding box center [310, 110] width 114 height 9
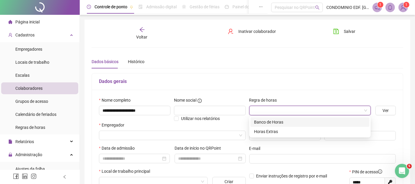
click at [275, 120] on div "Banco de Horas" at bounding box center [310, 122] width 112 height 7
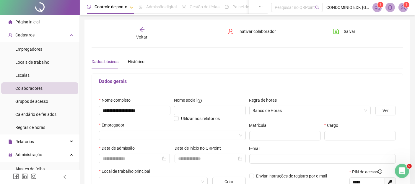
click at [153, 141] on div "Empregador" at bounding box center [172, 132] width 149 height 23
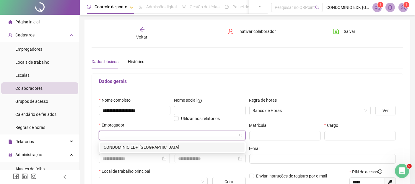
click at [152, 137] on input "search" at bounding box center [170, 135] width 134 height 9
click at [147, 144] on div "CONDOMINIO EDF. SANTA MARGARIDA" at bounding box center [172, 147] width 137 height 7
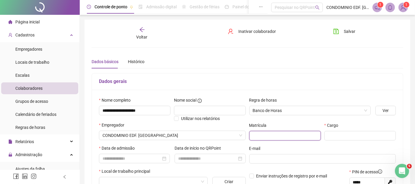
click at [267, 134] on input "text" at bounding box center [285, 135] width 72 height 9
type input "**"
type input "**********"
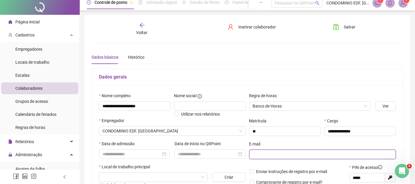
scroll to position [33, 0]
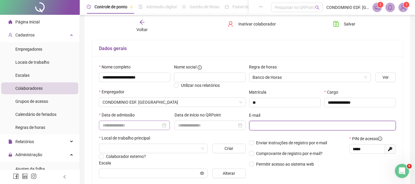
click at [99, 124] on div at bounding box center [134, 124] width 71 height 9
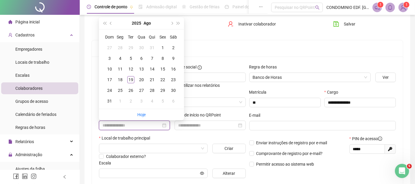
click at [108, 124] on input at bounding box center [132, 125] width 59 height 7
click at [107, 125] on input at bounding box center [132, 125] width 59 height 7
click at [171, 163] on div "Escala" at bounding box center [172, 163] width 147 height 9
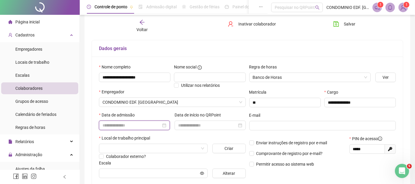
click at [127, 125] on input at bounding box center [132, 125] width 59 height 7
click at [165, 126] on div at bounding box center [135, 125] width 64 height 7
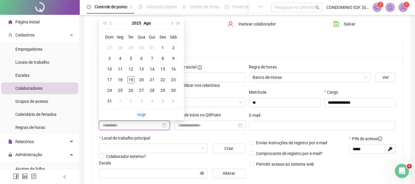
type input "**********"
click at [111, 23] on span "prev-year" at bounding box center [111, 23] width 3 height 3
type input "**********"
click at [160, 78] on div "25" at bounding box center [162, 79] width 7 height 7
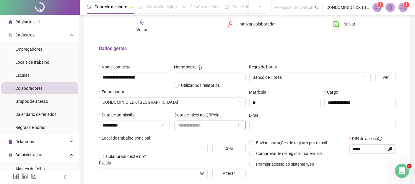
click at [239, 125] on div at bounding box center [210, 125] width 64 height 7
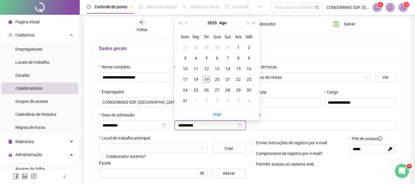
type input "**********"
click at [187, 23] on span "prev-year" at bounding box center [187, 22] width 3 height 3
type input "**********"
click at [238, 79] on div "25" at bounding box center [238, 79] width 7 height 7
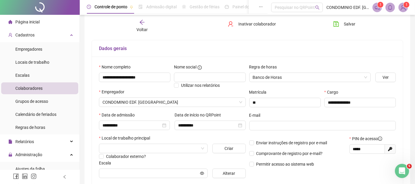
scroll to position [14, 0]
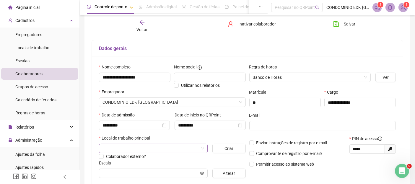
click at [148, 150] on input "search" at bounding box center [151, 148] width 96 height 9
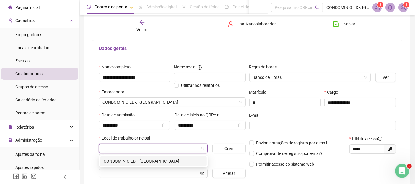
click at [135, 161] on div "CONDOMINIO EDF. SANTA MARGARIDA" at bounding box center [154, 161] width 100 height 7
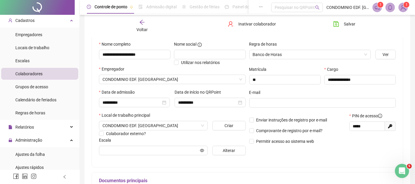
scroll to position [66, 0]
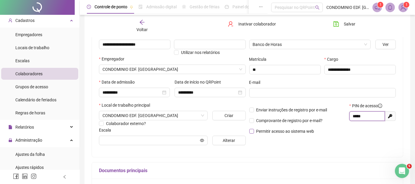
drag, startPoint x: 369, startPoint y: 116, endPoint x: 314, endPoint y: 129, distance: 57.1
click at [321, 124] on div "Enviar instruções de registro por e-mail Comprovante de registro por e-mail? Pe…" at bounding box center [323, 120] width 150 height 36
type input "****"
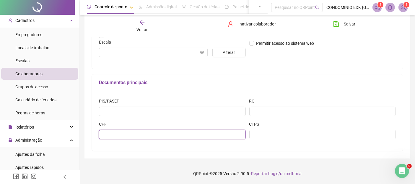
click at [129, 134] on input "text" at bounding box center [172, 133] width 147 height 9
paste input "**********"
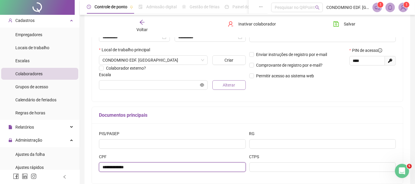
type input "**********"
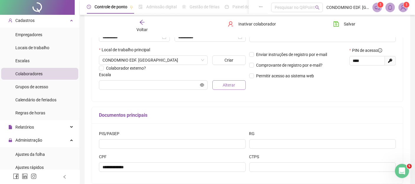
click at [221, 86] on button "Alterar" at bounding box center [228, 84] width 33 height 9
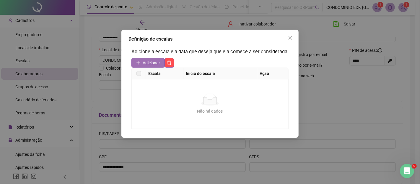
click at [155, 64] on span "Adicionar" at bounding box center [151, 62] width 17 height 7
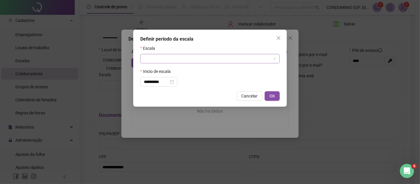
click at [155, 56] on input "search" at bounding box center [207, 58] width 127 height 9
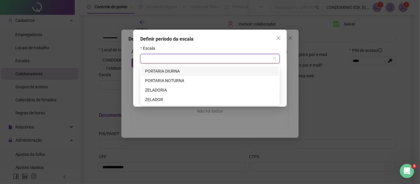
click at [152, 69] on div "PORTARIA DIURNA" at bounding box center [210, 71] width 130 height 7
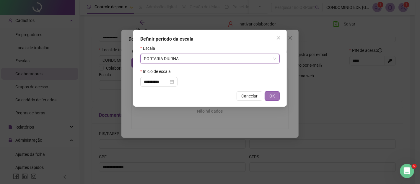
click at [270, 97] on span "OK" at bounding box center [273, 95] width 6 height 7
type input "**********"
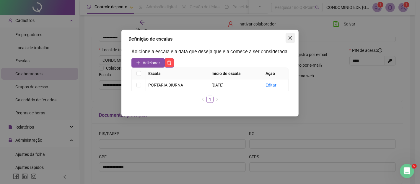
click at [289, 39] on icon "close" at bounding box center [291, 38] width 4 height 4
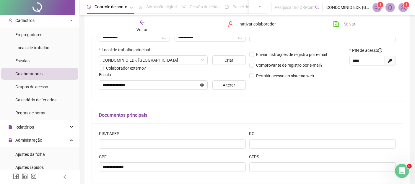
click at [346, 24] on span "Salvar" at bounding box center [350, 24] width 12 height 7
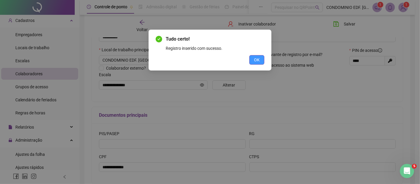
click at [256, 62] on span "OK" at bounding box center [257, 59] width 6 height 7
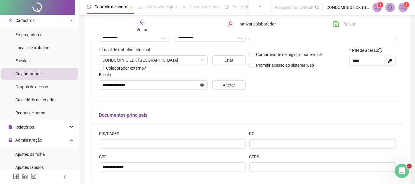
click at [347, 23] on span "Salvar" at bounding box center [350, 24] width 12 height 7
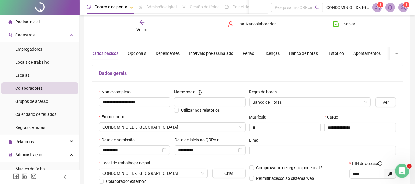
scroll to position [0, 0]
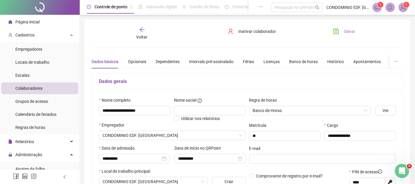
click at [350, 29] on span "Salvar" at bounding box center [350, 31] width 12 height 7
click at [16, 34] on span "Cadastros" at bounding box center [24, 35] width 19 height 5
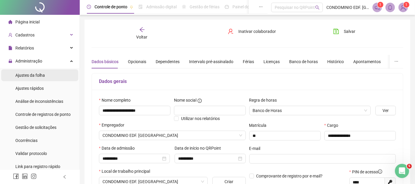
click at [22, 77] on span "Ajustes da folha" at bounding box center [30, 75] width 30 height 5
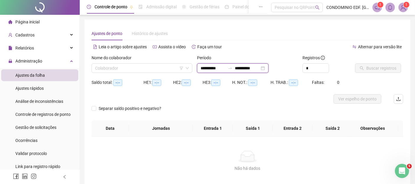
click at [201, 69] on input "**********" at bounding box center [213, 68] width 25 height 7
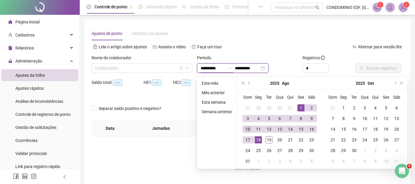
type input "**********"
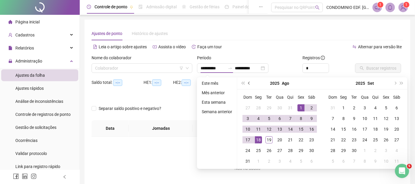
click at [248, 83] on span "prev-year" at bounding box center [249, 83] width 3 height 3
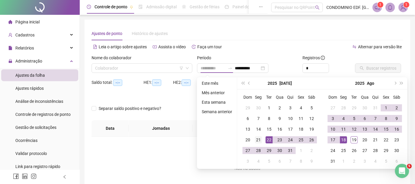
type input "**********"
click at [258, 140] on div "21" at bounding box center [258, 139] width 7 height 7
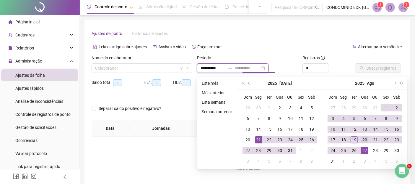
type input "**********"
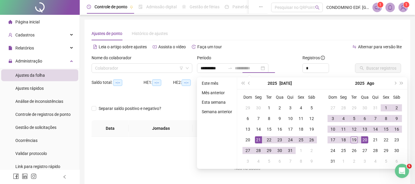
click at [363, 139] on div "20" at bounding box center [364, 139] width 7 height 7
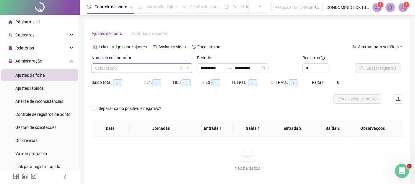
click at [102, 66] on input "search" at bounding box center [139, 68] width 88 height 9
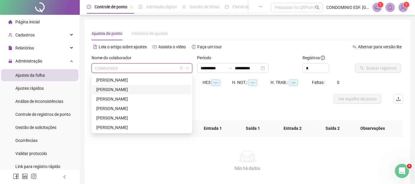
click at [102, 88] on div "JOSE IRANILDO DA SILVA" at bounding box center [141, 89] width 91 height 7
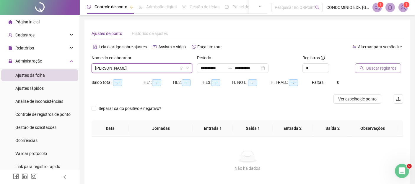
click at [372, 67] on span "Buscar registros" at bounding box center [381, 68] width 30 height 7
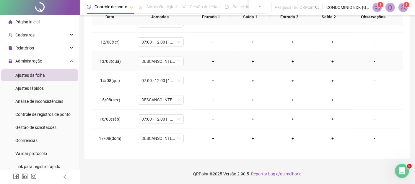
scroll to position [371, 0]
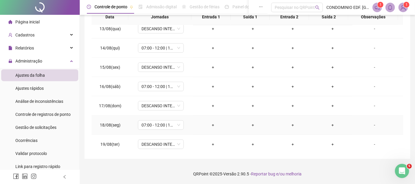
click at [211, 123] on div "+" at bounding box center [213, 124] width 30 height 7
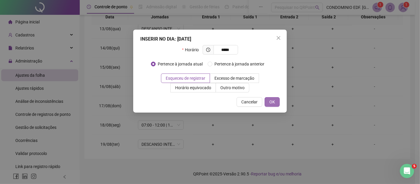
type input "*****"
click at [270, 101] on span "OK" at bounding box center [273, 101] width 6 height 7
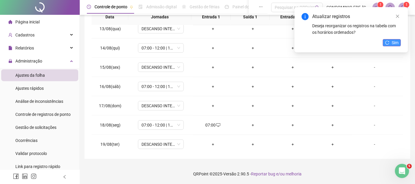
click at [392, 42] on span "Sim" at bounding box center [395, 42] width 7 height 7
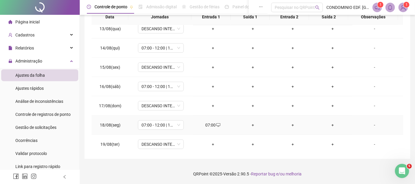
click at [249, 123] on div "+" at bounding box center [253, 124] width 30 height 7
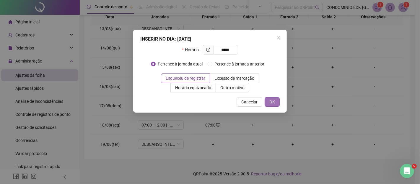
type input "*****"
click at [275, 103] on span "OK" at bounding box center [273, 101] width 6 height 7
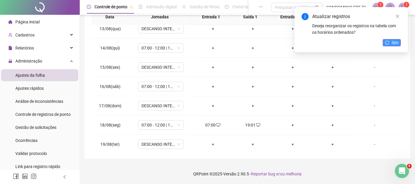
click at [391, 44] on button "Sim" at bounding box center [392, 42] width 18 height 7
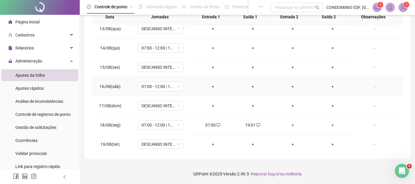
click at [211, 85] on div "+" at bounding box center [213, 86] width 30 height 7
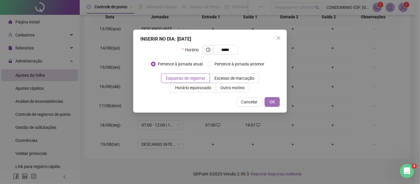
type input "*****"
click at [270, 102] on span "OK" at bounding box center [273, 101] width 6 height 7
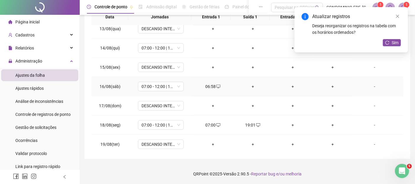
click at [251, 84] on div "+" at bounding box center [253, 86] width 30 height 7
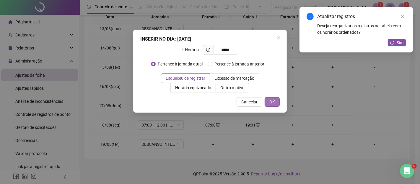
type input "*****"
click at [274, 102] on span "OK" at bounding box center [273, 101] width 6 height 7
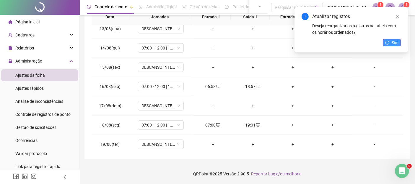
click at [392, 44] on span "Sim" at bounding box center [395, 42] width 7 height 7
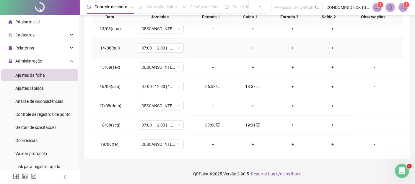
click at [211, 48] on div "+" at bounding box center [213, 48] width 30 height 7
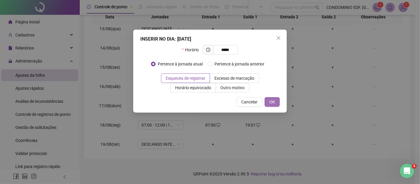
type input "*****"
click at [272, 102] on span "OK" at bounding box center [273, 101] width 6 height 7
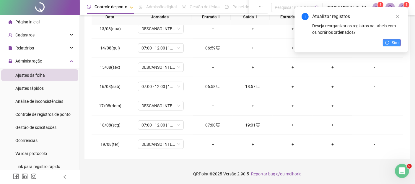
click at [389, 42] on icon "reload" at bounding box center [388, 42] width 4 height 4
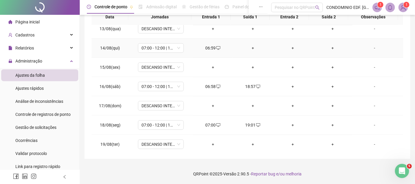
click at [249, 45] on div "+" at bounding box center [253, 48] width 30 height 7
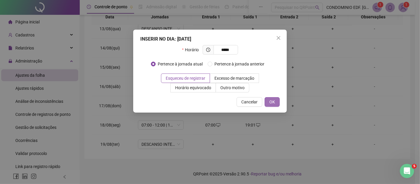
type input "*****"
click at [272, 101] on span "OK" at bounding box center [273, 101] width 6 height 7
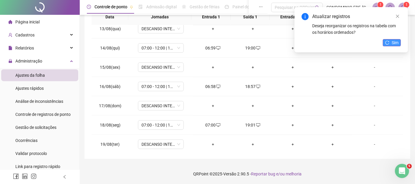
click at [392, 43] on span "Sim" at bounding box center [395, 42] width 7 height 7
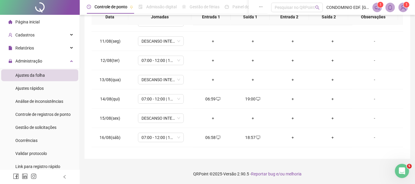
scroll to position [305, 0]
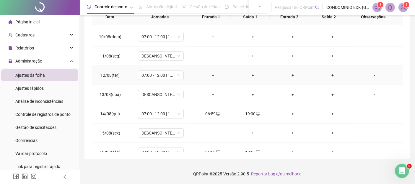
click at [211, 73] on div "+" at bounding box center [213, 75] width 30 height 7
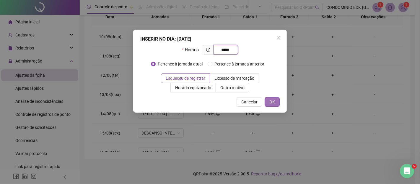
type input "*****"
click at [271, 100] on span "OK" at bounding box center [273, 101] width 6 height 7
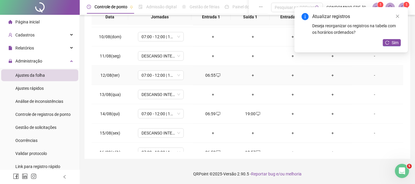
click at [250, 74] on div "+" at bounding box center [253, 75] width 30 height 7
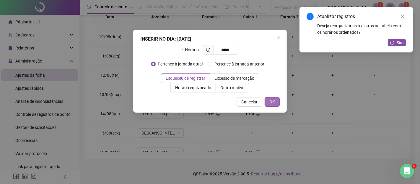
type input "*****"
click at [268, 104] on button "OK" at bounding box center [272, 101] width 15 height 9
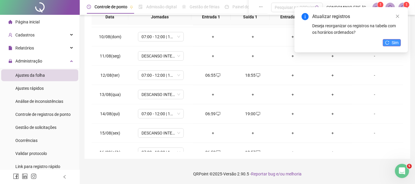
click at [395, 42] on span "Sim" at bounding box center [395, 42] width 7 height 7
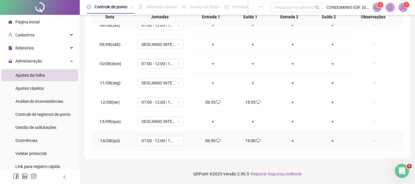
scroll to position [272, 0]
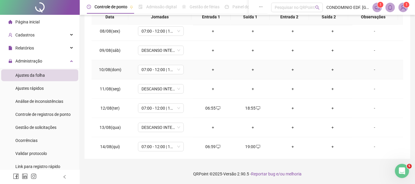
click at [211, 69] on div "+" at bounding box center [213, 69] width 30 height 7
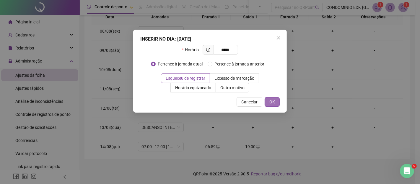
type input "*****"
click at [272, 101] on span "OK" at bounding box center [273, 101] width 6 height 7
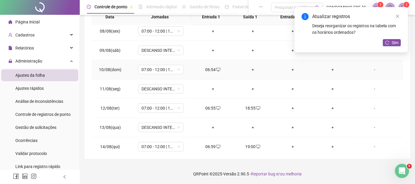
click at [251, 69] on div "+" at bounding box center [253, 69] width 30 height 7
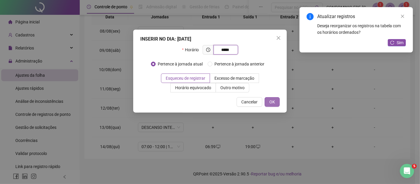
type input "*****"
click at [272, 102] on span "OK" at bounding box center [273, 101] width 6 height 7
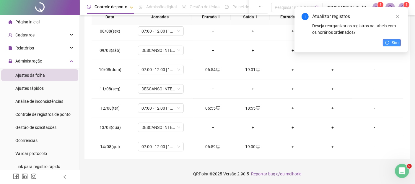
click at [392, 43] on span "Sim" at bounding box center [395, 42] width 7 height 7
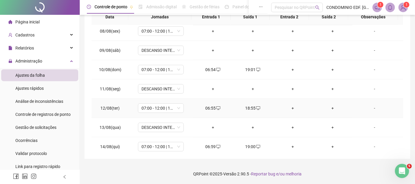
scroll to position [207, 0]
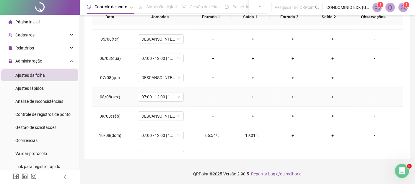
click at [213, 96] on div "+" at bounding box center [213, 96] width 30 height 7
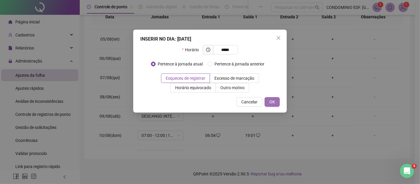
type input "*****"
click at [273, 101] on span "OK" at bounding box center [273, 101] width 6 height 7
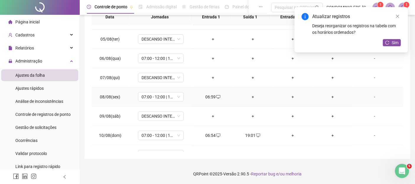
click at [250, 95] on div "+" at bounding box center [253, 96] width 30 height 7
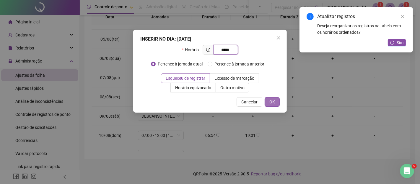
type input "*****"
click at [271, 102] on span "OK" at bounding box center [273, 101] width 6 height 7
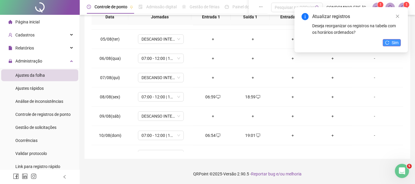
click at [392, 43] on span "Sim" at bounding box center [395, 42] width 7 height 7
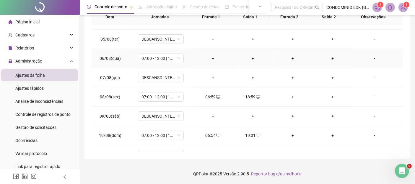
click at [213, 58] on div "+" at bounding box center [213, 58] width 30 height 7
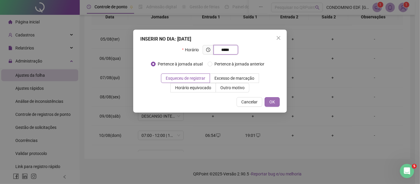
type input "*****"
click at [271, 101] on span "OK" at bounding box center [273, 101] width 6 height 7
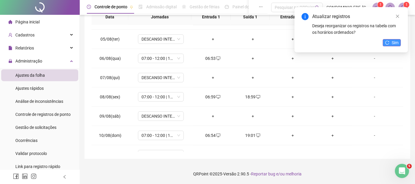
click at [388, 43] on icon "reload" at bounding box center [387, 42] width 4 height 4
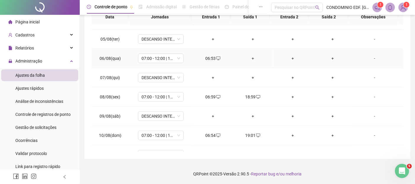
click at [250, 56] on div "+" at bounding box center [253, 58] width 30 height 7
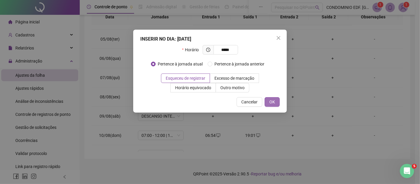
type input "*****"
click at [272, 102] on span "OK" at bounding box center [273, 101] width 6 height 7
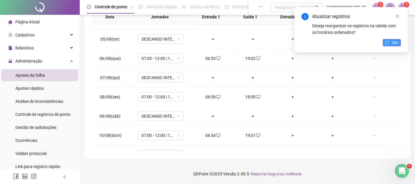
click at [389, 45] on button "Sim" at bounding box center [392, 42] width 18 height 7
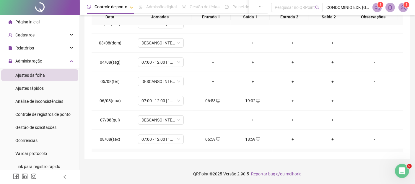
scroll to position [141, 0]
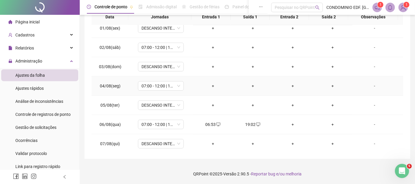
click at [211, 84] on div "+" at bounding box center [213, 85] width 30 height 7
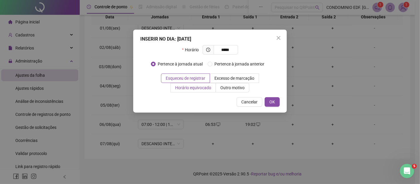
type input "*****"
click at [272, 101] on span "OK" at bounding box center [273, 101] width 6 height 7
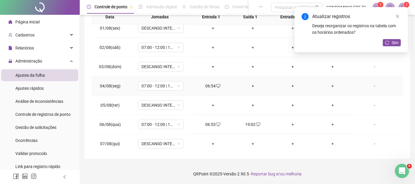
click at [251, 84] on div "+" at bounding box center [253, 85] width 30 height 7
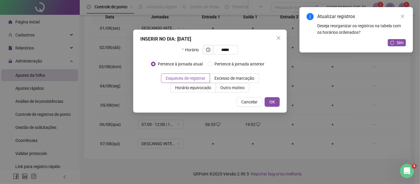
type input "*****"
click at [274, 103] on span "OK" at bounding box center [273, 101] width 6 height 7
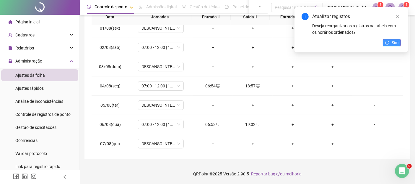
click at [391, 40] on button "Sim" at bounding box center [392, 42] width 18 height 7
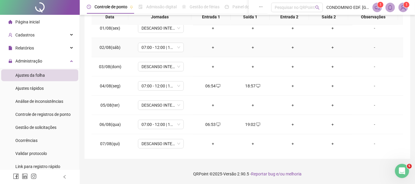
click at [210, 47] on div "+" at bounding box center [213, 47] width 30 height 7
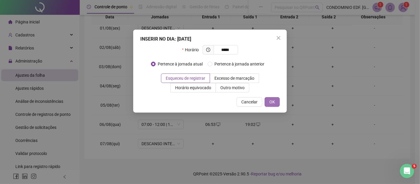
type input "*****"
click at [270, 100] on span "OK" at bounding box center [273, 101] width 6 height 7
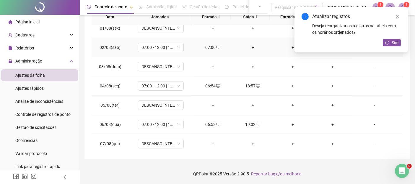
click at [250, 45] on div "+" at bounding box center [253, 47] width 30 height 7
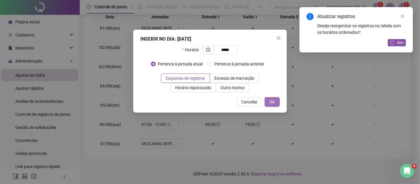
type input "*****"
click at [272, 101] on span "OK" at bounding box center [273, 101] width 6 height 7
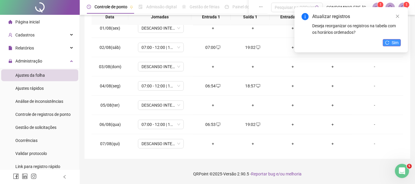
click at [395, 42] on span "Sim" at bounding box center [395, 42] width 7 height 7
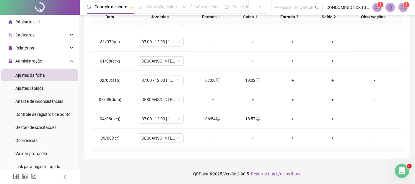
scroll to position [75, 0]
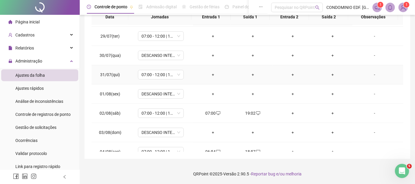
click at [211, 74] on div "+" at bounding box center [213, 74] width 30 height 7
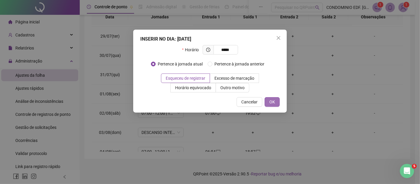
type input "*****"
click at [270, 101] on span "OK" at bounding box center [273, 101] width 6 height 7
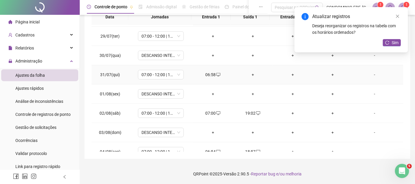
click at [251, 74] on div "+" at bounding box center [253, 74] width 30 height 7
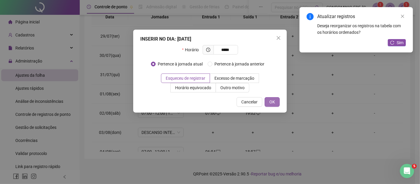
type input "*****"
click at [273, 100] on span "OK" at bounding box center [273, 101] width 6 height 7
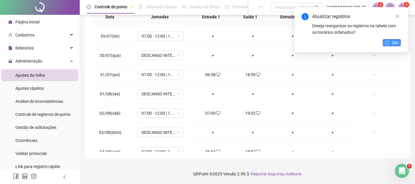
click at [389, 45] on button "Sim" at bounding box center [392, 42] width 18 height 7
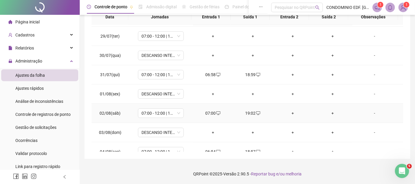
scroll to position [43, 0]
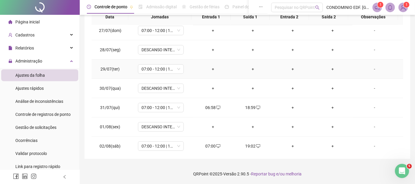
click at [210, 69] on div "+" at bounding box center [213, 69] width 30 height 7
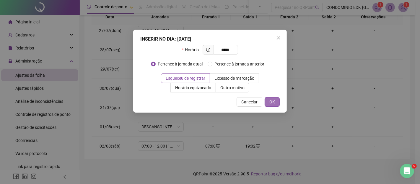
type input "*****"
click at [273, 102] on span "OK" at bounding box center [273, 101] width 6 height 7
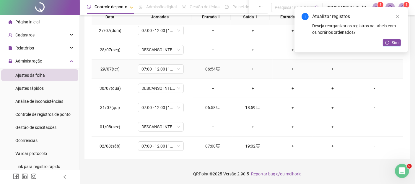
click at [251, 69] on div "+" at bounding box center [253, 69] width 30 height 7
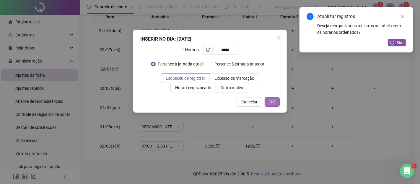
type input "*****"
click at [271, 103] on span "OK" at bounding box center [273, 101] width 6 height 7
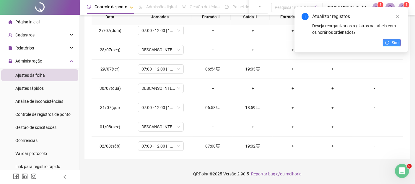
click at [392, 40] on span "Sim" at bounding box center [395, 42] width 7 height 7
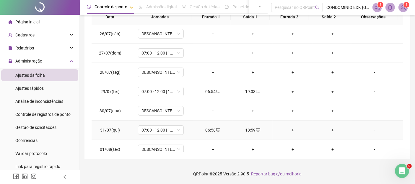
scroll to position [10, 0]
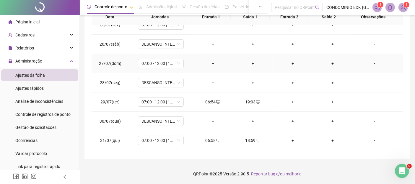
click at [212, 64] on div "+" at bounding box center [213, 63] width 30 height 7
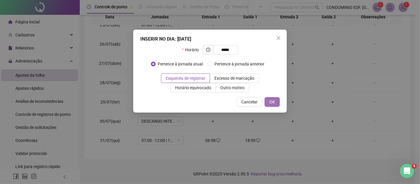
type input "*****"
click at [273, 102] on span "OK" at bounding box center [273, 101] width 6 height 7
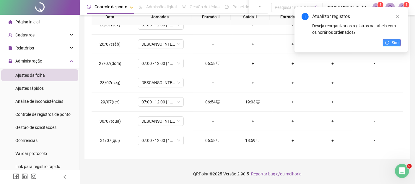
click at [394, 43] on span "Sim" at bounding box center [395, 42] width 7 height 7
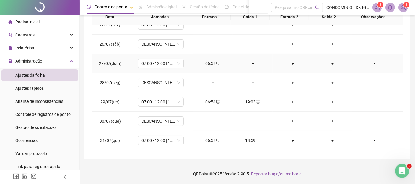
click at [251, 63] on div "+" at bounding box center [253, 63] width 30 height 7
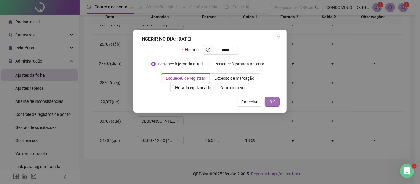
type input "*****"
click at [270, 101] on span "OK" at bounding box center [273, 101] width 6 height 7
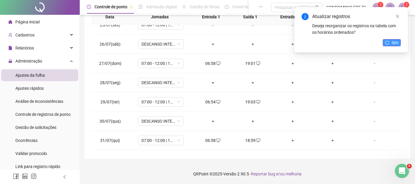
click at [394, 43] on span "Sim" at bounding box center [395, 42] width 7 height 7
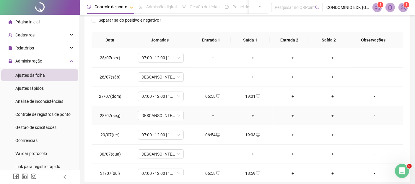
scroll to position [85, 0]
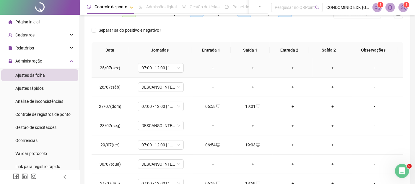
click at [210, 68] on div "+" at bounding box center [213, 67] width 30 height 7
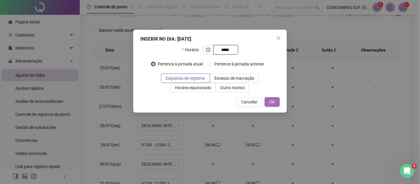
type input "*****"
click at [271, 101] on span "OK" at bounding box center [273, 101] width 6 height 7
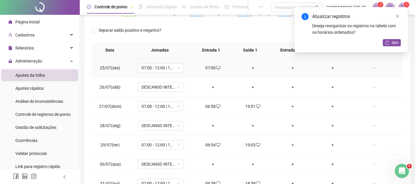
click at [251, 67] on div "+" at bounding box center [253, 67] width 30 height 7
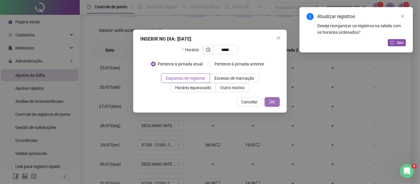
type input "*****"
click at [271, 101] on span "OK" at bounding box center [273, 101] width 6 height 7
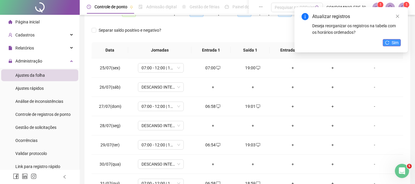
click at [394, 44] on span "Sim" at bounding box center [395, 42] width 7 height 7
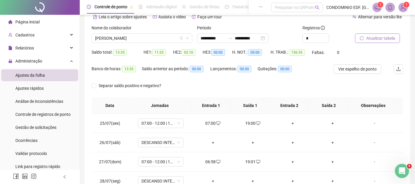
scroll to position [20, 0]
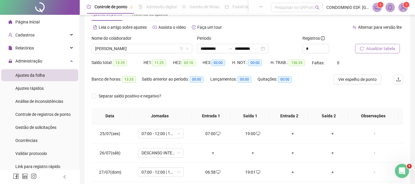
click at [375, 48] on span "Atualizar tabela" at bounding box center [380, 48] width 29 height 7
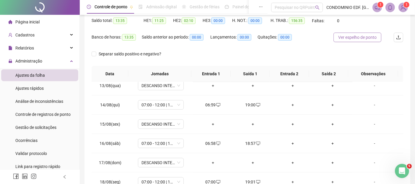
scroll to position [0, 0]
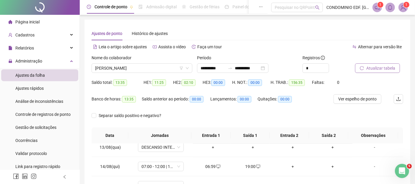
click at [377, 66] on span "Atualizar tabela" at bounding box center [380, 68] width 29 height 7
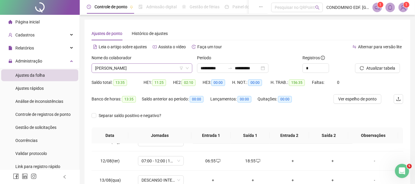
click at [150, 67] on span "JOSE IRANILDO DA SILVA" at bounding box center [142, 68] width 94 height 9
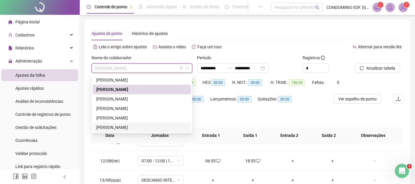
click at [107, 130] on div "WELLINGTON SANTANA DE SOUZA" at bounding box center [141, 127] width 91 height 7
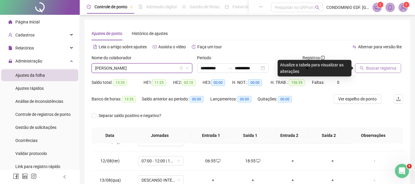
click at [372, 67] on span "Buscar registros" at bounding box center [381, 68] width 30 height 7
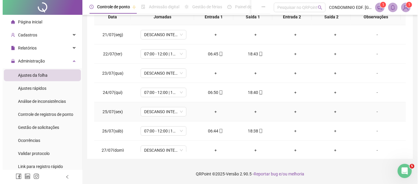
scroll to position [0, 0]
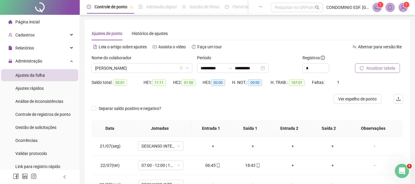
click at [379, 69] on span "Atualizar tabela" at bounding box center [380, 68] width 29 height 7
click at [402, 8] on img at bounding box center [403, 7] width 9 height 9
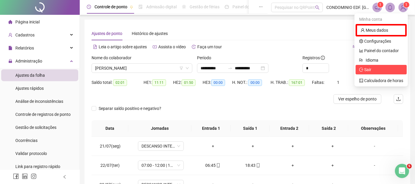
click at [365, 68] on span "Sair" at bounding box center [367, 69] width 7 height 5
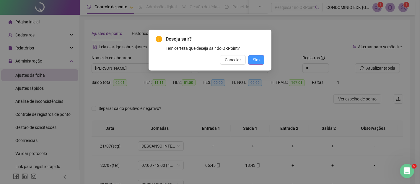
click at [254, 59] on span "Sim" at bounding box center [256, 59] width 7 height 7
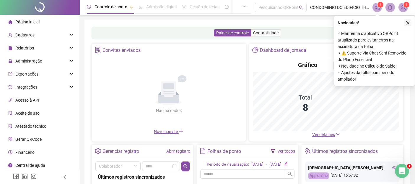
click at [408, 22] on icon "close" at bounding box center [408, 23] width 4 height 4
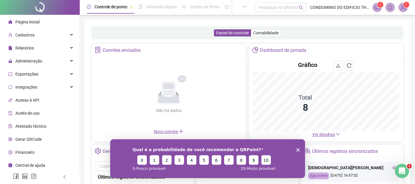
click at [297, 147] on icon "Fechar inquérito" at bounding box center [298, 149] width 4 height 4
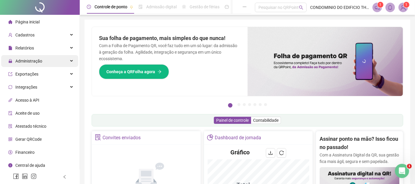
click at [26, 61] on span "Administração" at bounding box center [28, 61] width 27 height 5
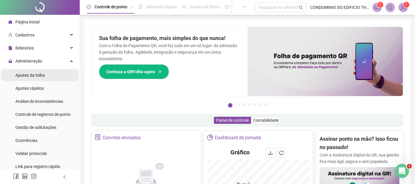
click at [20, 75] on span "Ajustes da folha" at bounding box center [30, 75] width 30 height 5
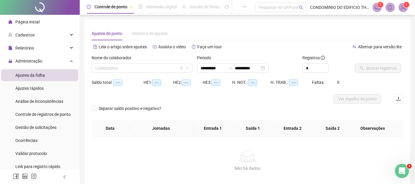
type input "**********"
click at [212, 67] on input "**********" at bounding box center [213, 68] width 25 height 7
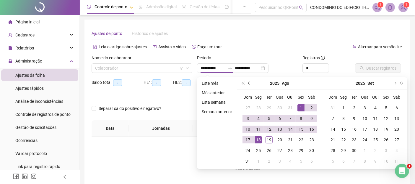
click at [248, 82] on span "prev-year" at bounding box center [249, 83] width 3 height 3
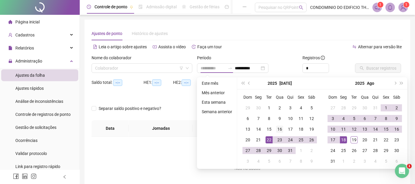
type input "**********"
click at [279, 128] on div "16" at bounding box center [279, 128] width 7 height 7
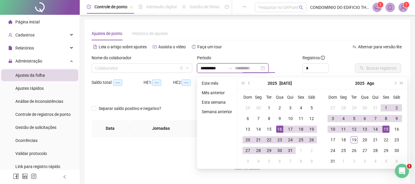
type input "**********"
click at [384, 129] on div "15" at bounding box center [386, 128] width 7 height 7
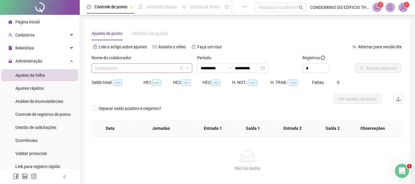
click at [158, 70] on input "search" at bounding box center [139, 68] width 88 height 9
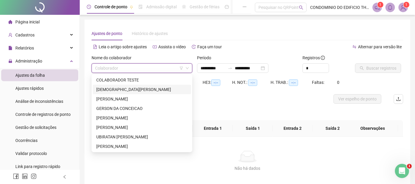
click at [109, 89] on div "[DEMOGRAPHIC_DATA][PERSON_NAME]" at bounding box center [141, 89] width 91 height 7
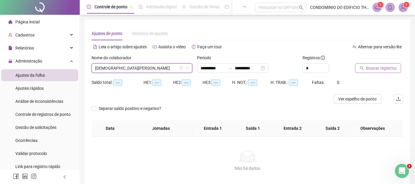
click at [374, 68] on span "Buscar registros" at bounding box center [381, 68] width 30 height 7
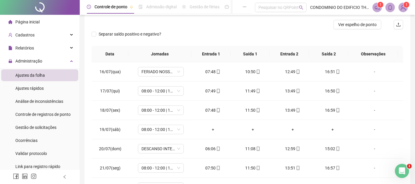
scroll to position [76, 0]
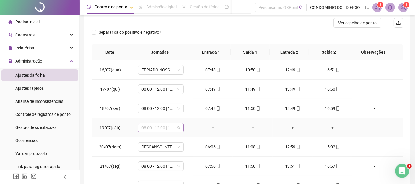
click at [178, 126] on span "08:00 - 12:00 | 14:00 - 17:00" at bounding box center [161, 127] width 39 height 9
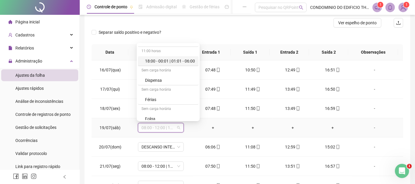
scroll to position [98, 0]
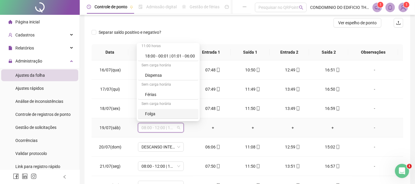
click at [150, 113] on div "Folga" at bounding box center [170, 113] width 50 height 7
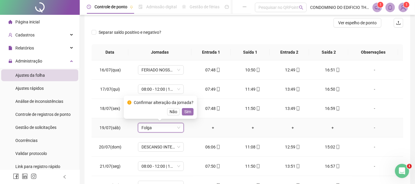
click at [185, 112] on span "Sim" at bounding box center [187, 111] width 7 height 7
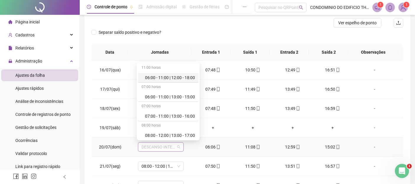
click at [179, 145] on span "DESCANSO INTER-JORNADA" at bounding box center [161, 146] width 39 height 9
click at [176, 97] on div "06:00 - 11:00 | 13:00 - 15:00" at bounding box center [170, 96] width 50 height 7
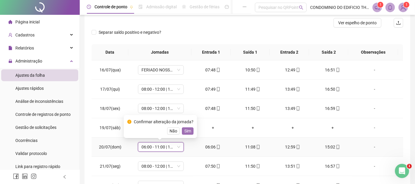
click at [187, 130] on span "Sim" at bounding box center [187, 130] width 7 height 7
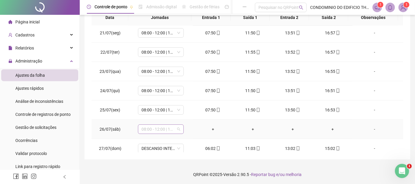
click at [179, 127] on div "08:00 - 12:00 | 14:00 - 17:00" at bounding box center [161, 128] width 46 height 9
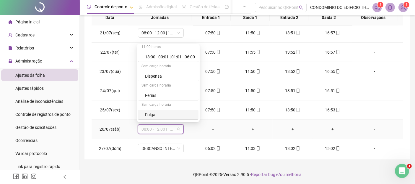
click at [149, 112] on div "Folga" at bounding box center [170, 114] width 50 height 7
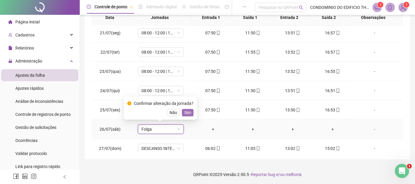
click at [187, 112] on span "Sim" at bounding box center [187, 112] width 7 height 7
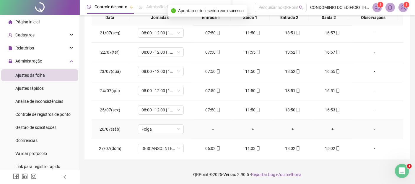
scroll to position [131, 0]
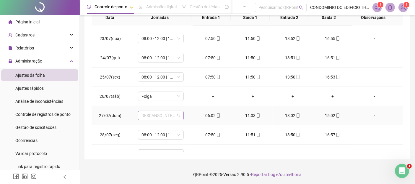
click at [178, 116] on span "DESCANSO INTER-JORNADA" at bounding box center [161, 115] width 39 height 9
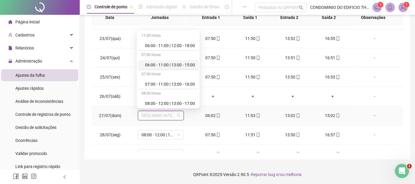
click at [170, 65] on div "06:00 - 11:00 | 13:00 - 15:00" at bounding box center [170, 64] width 50 height 7
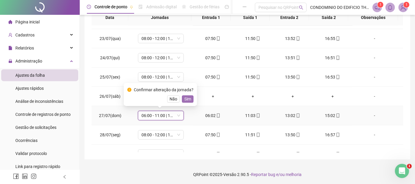
click at [187, 99] on span "Sim" at bounding box center [187, 98] width 7 height 7
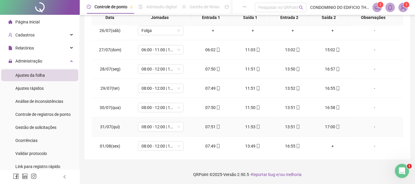
scroll to position [230, 0]
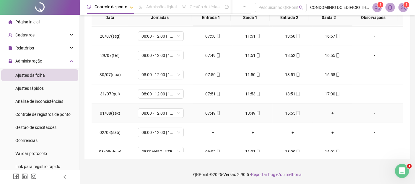
click at [329, 111] on div "+" at bounding box center [332, 113] width 30 height 7
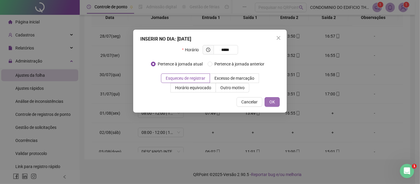
type input "*****"
click at [274, 102] on span "OK" at bounding box center [273, 101] width 6 height 7
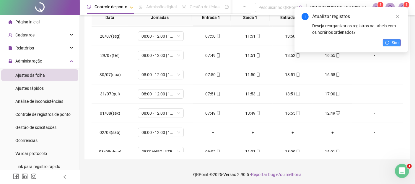
click at [393, 42] on span "Sim" at bounding box center [395, 42] width 7 height 7
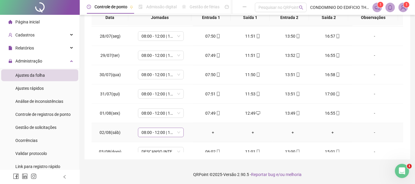
click at [176, 129] on span "08:00 - 12:00 | 14:00 - 17:00" at bounding box center [161, 132] width 39 height 9
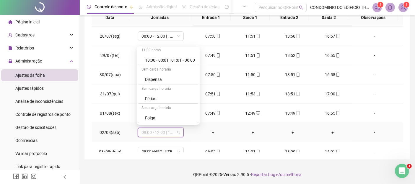
scroll to position [98, 0]
click at [150, 116] on div "Folga" at bounding box center [170, 117] width 50 height 7
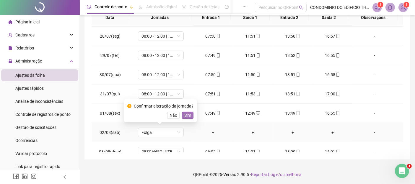
click at [185, 114] on span "Sim" at bounding box center [187, 115] width 7 height 7
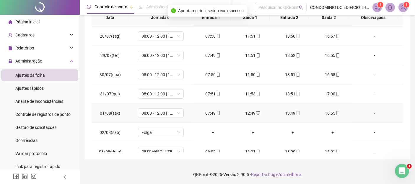
scroll to position [262, 0]
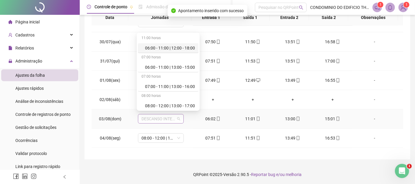
click at [178, 117] on span "DESCANSO INTER-JORNADA" at bounding box center [161, 118] width 39 height 9
click at [170, 66] on div "06:00 - 11:00 | 13:00 - 15:00" at bounding box center [170, 67] width 50 height 7
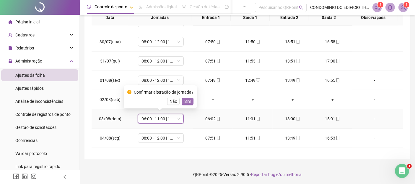
click at [186, 101] on span "Sim" at bounding box center [187, 101] width 7 height 7
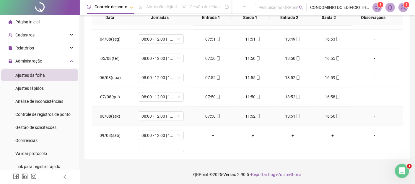
scroll to position [394, 0]
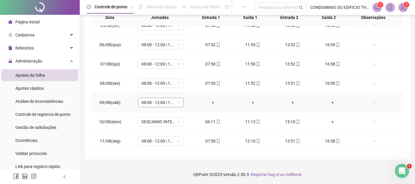
click at [180, 100] on div "08:00 - 12:00 | 14:00 - 17:00" at bounding box center [161, 102] width 46 height 9
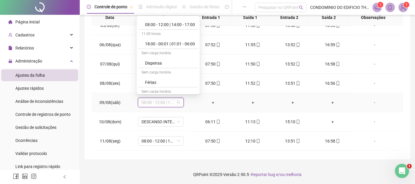
scroll to position [98, 0]
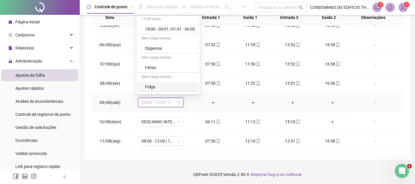
click at [149, 85] on div "Folga" at bounding box center [170, 86] width 50 height 7
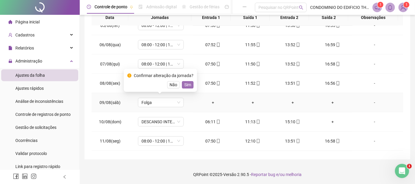
click at [186, 83] on span "Sim" at bounding box center [187, 84] width 7 height 7
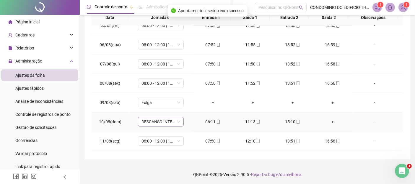
click at [177, 119] on span "DESCANSO INTER-JORNADA" at bounding box center [161, 121] width 39 height 9
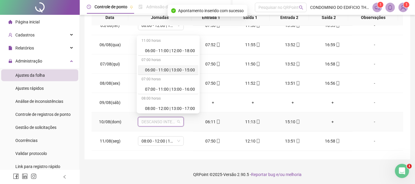
click at [162, 70] on div "06:00 - 11:00 | 13:00 - 15:00" at bounding box center [170, 69] width 50 height 7
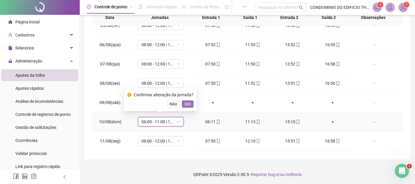
click at [186, 102] on span "Sim" at bounding box center [187, 103] width 7 height 7
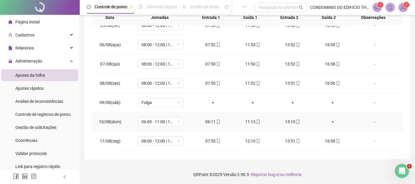
click at [328, 119] on div "+" at bounding box center [332, 121] width 30 height 7
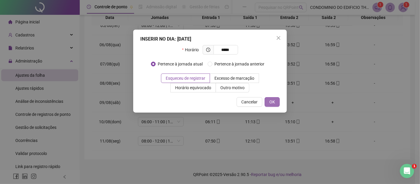
type input "*****"
click at [273, 99] on span "OK" at bounding box center [273, 101] width 6 height 7
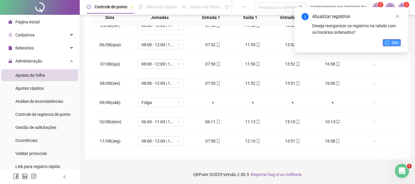
click at [390, 42] on button "Sim" at bounding box center [392, 42] width 18 height 7
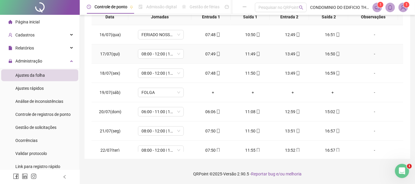
scroll to position [0, 0]
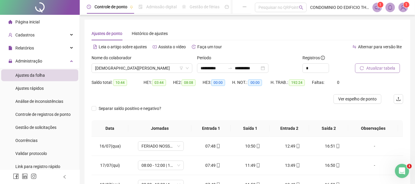
click at [375, 70] on span "Atualizar tabela" at bounding box center [380, 68] width 29 height 7
click at [379, 68] on span "Atualizar tabela" at bounding box center [380, 68] width 29 height 7
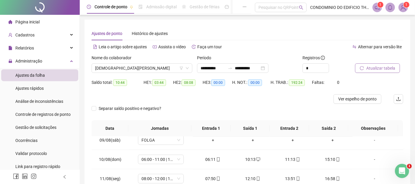
click at [372, 67] on span "Atualizar tabela" at bounding box center [380, 68] width 29 height 7
click at [160, 69] on span "[DEMOGRAPHIC_DATA][PERSON_NAME]" at bounding box center [142, 68] width 94 height 9
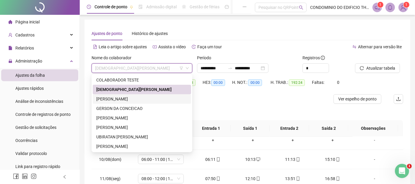
click at [127, 98] on div "[PERSON_NAME]" at bounding box center [141, 98] width 91 height 7
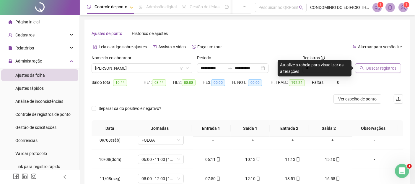
click at [372, 67] on span "Buscar registros" at bounding box center [381, 68] width 30 height 7
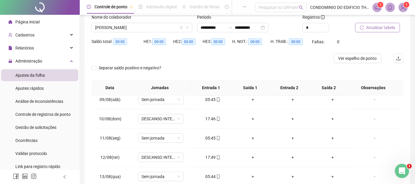
scroll to position [41, 0]
click at [165, 27] on span "[PERSON_NAME]" at bounding box center [142, 26] width 94 height 9
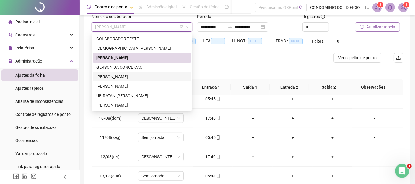
click at [99, 77] on div "[PERSON_NAME]" at bounding box center [141, 76] width 91 height 7
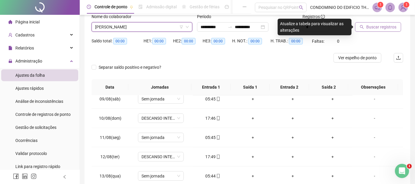
click at [377, 27] on span "Buscar registros" at bounding box center [381, 27] width 30 height 7
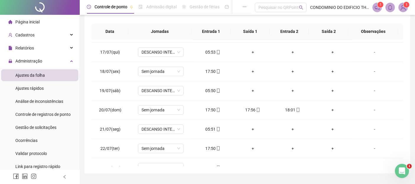
scroll to position [0, 0]
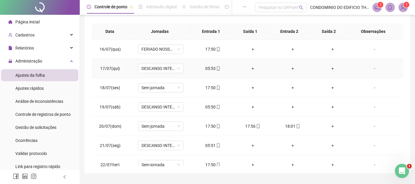
click at [206, 69] on div "05:53" at bounding box center [213, 68] width 30 height 7
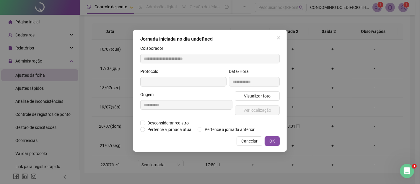
type input "**********"
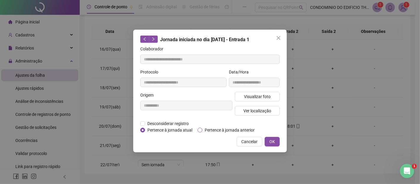
click at [226, 130] on span "Pertence à jornada anterior" at bounding box center [229, 129] width 55 height 7
click at [269, 142] on button "OK" at bounding box center [272, 141] width 15 height 9
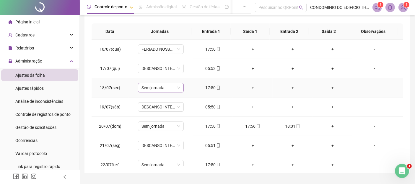
click at [179, 88] on span "Sem jornada" at bounding box center [161, 87] width 39 height 9
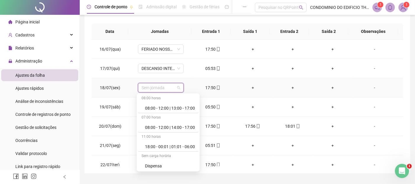
scroll to position [66, 0]
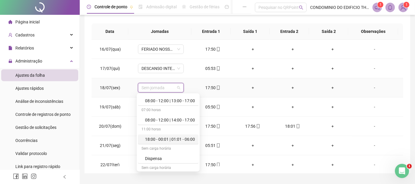
click at [150, 138] on div "18:00 - 00:01 | 01:01 - 06:00" at bounding box center [170, 139] width 50 height 7
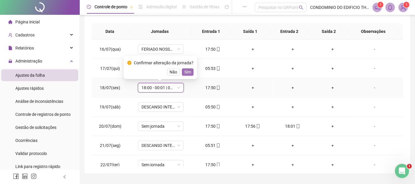
click at [184, 73] on span "Sim" at bounding box center [187, 72] width 7 height 7
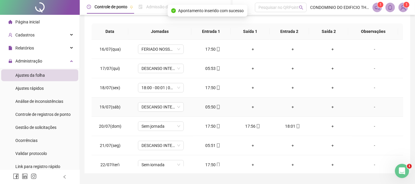
click at [208, 107] on div "05:50" at bounding box center [213, 106] width 30 height 7
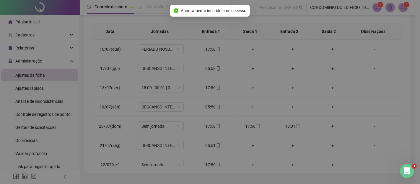
type input "**********"
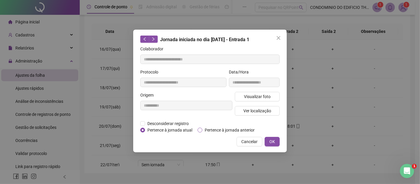
click at [224, 130] on span "Pertence à jornada anterior" at bounding box center [229, 129] width 55 height 7
click at [272, 141] on span "OK" at bounding box center [273, 141] width 6 height 7
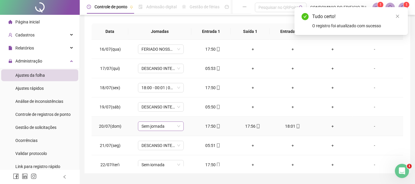
click at [179, 125] on div "Sem jornada" at bounding box center [161, 125] width 46 height 9
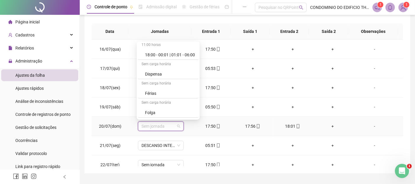
scroll to position [98, 0]
click at [156, 53] on div "18:00 - 00:01 | 01:01 - 06:00" at bounding box center [170, 54] width 50 height 7
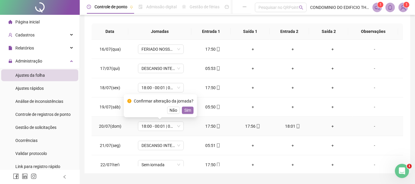
click at [190, 111] on span "Sim" at bounding box center [187, 110] width 7 height 7
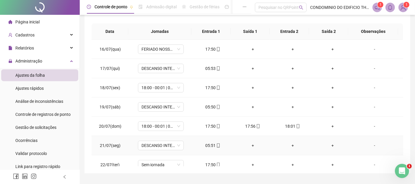
click at [208, 143] on div "05:51" at bounding box center [213, 145] width 30 height 7
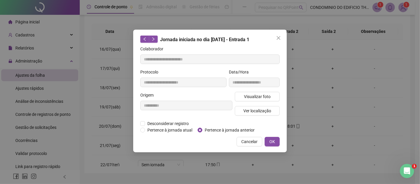
type input "**********"
click at [213, 129] on span "Pertence à jornada anterior" at bounding box center [229, 129] width 55 height 7
click at [274, 141] on span "OK" at bounding box center [273, 141] width 6 height 7
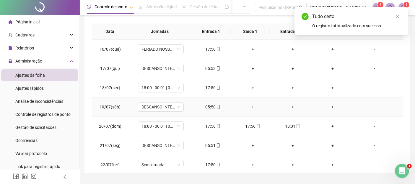
scroll to position [33, 0]
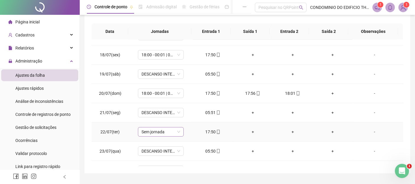
click at [178, 130] on span "Sem jornada" at bounding box center [161, 131] width 39 height 9
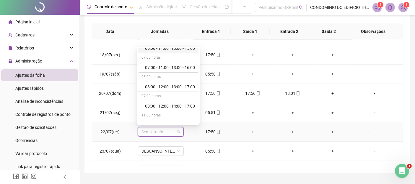
scroll to position [66, 0]
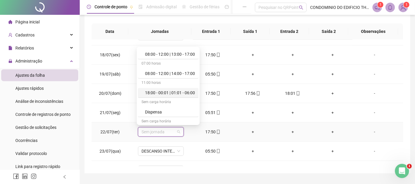
click at [156, 90] on div "18:00 - 00:01 | 01:01 - 06:00" at bounding box center [170, 92] width 50 height 7
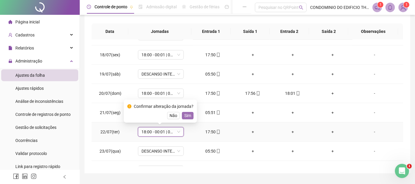
click at [187, 116] on span "Sim" at bounding box center [187, 115] width 7 height 7
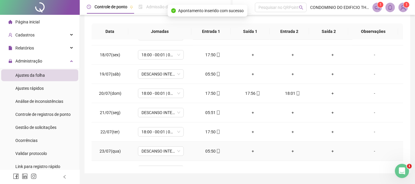
click at [211, 151] on div "05:50" at bounding box center [213, 150] width 30 height 7
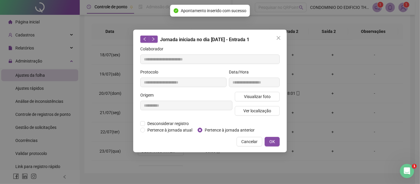
type input "**********"
click at [216, 128] on span "Pertence à jornada anterior" at bounding box center [229, 129] width 55 height 7
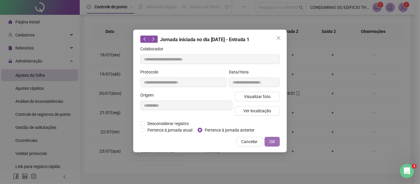
click at [267, 140] on button "OK" at bounding box center [272, 141] width 15 height 9
click at [270, 141] on span "OK" at bounding box center [273, 141] width 6 height 7
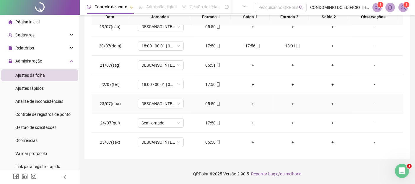
click at [208, 104] on div "05:50" at bounding box center [213, 103] width 30 height 7
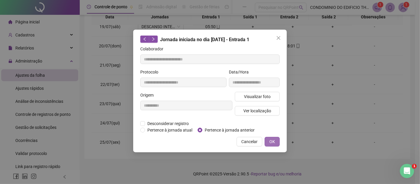
click at [271, 140] on span "OK" at bounding box center [273, 141] width 6 height 7
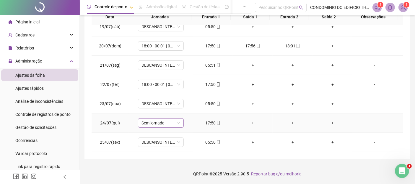
click at [179, 123] on span "Sem jornada" at bounding box center [161, 122] width 39 height 9
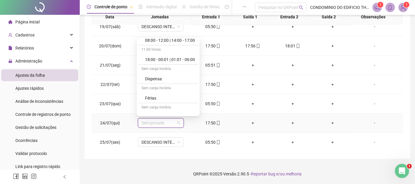
scroll to position [98, 0]
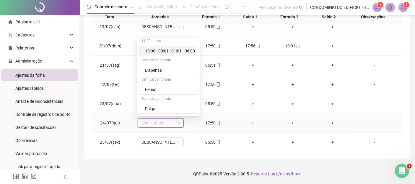
click at [150, 52] on div "18:00 - 00:01 | 01:01 - 06:00" at bounding box center [170, 51] width 50 height 7
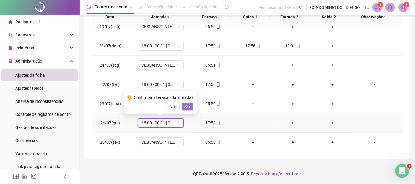
click at [185, 107] on span "Sim" at bounding box center [187, 106] width 7 height 7
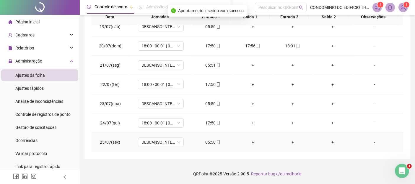
click at [206, 140] on div "05:50" at bounding box center [213, 142] width 30 height 7
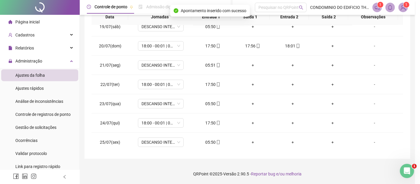
type input "**********"
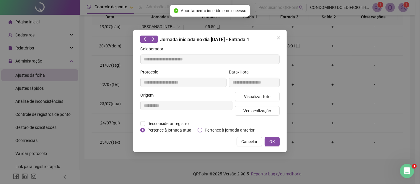
click at [212, 131] on span "Pertence à jornada anterior" at bounding box center [229, 129] width 55 height 7
click at [269, 139] on button "OK" at bounding box center [272, 141] width 15 height 9
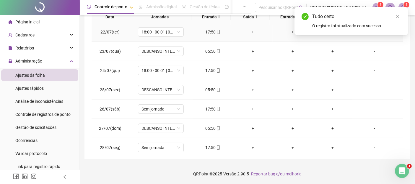
scroll to position [131, 0]
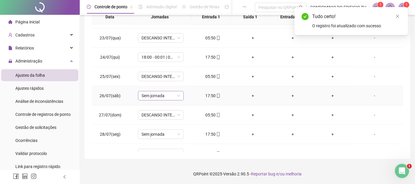
click at [179, 94] on span "Sem jornada" at bounding box center [161, 95] width 39 height 9
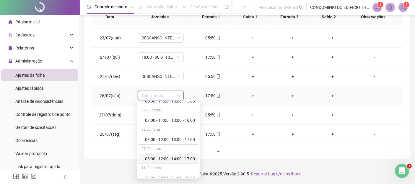
scroll to position [66, 0]
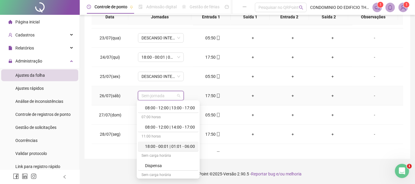
click at [150, 146] on div "18:00 - 00:01 | 01:01 - 06:00" at bounding box center [170, 146] width 50 height 7
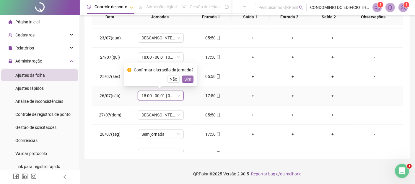
click at [186, 77] on span "Sim" at bounding box center [187, 79] width 7 height 7
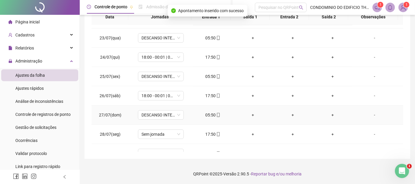
click at [209, 116] on div "05:50" at bounding box center [213, 114] width 30 height 7
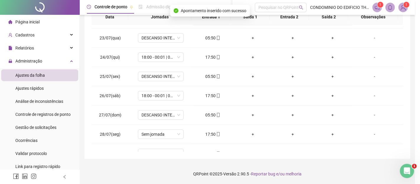
type input "**********"
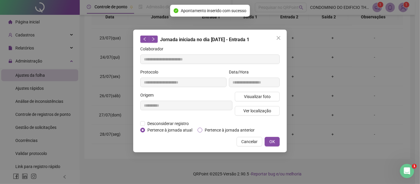
click at [212, 129] on span "Pertence à jornada anterior" at bounding box center [229, 129] width 55 height 7
click at [272, 140] on span "OK" at bounding box center [273, 141] width 6 height 7
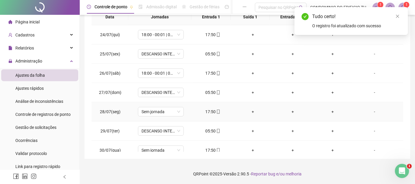
scroll to position [164, 0]
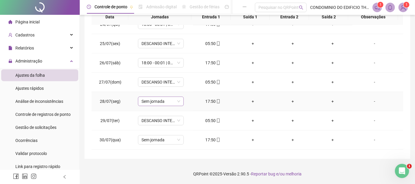
click at [178, 99] on span "Sem jornada" at bounding box center [161, 101] width 39 height 9
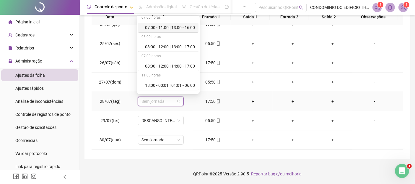
scroll to position [66, 0]
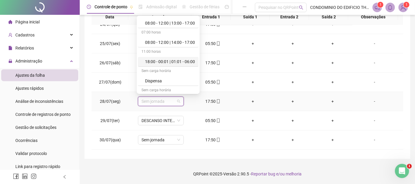
click at [150, 62] on div "18:00 - 00:01 | 01:01 - 06:00" at bounding box center [170, 61] width 50 height 7
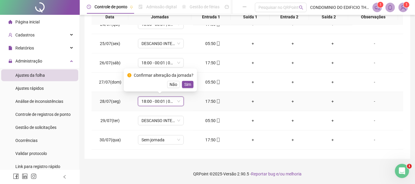
click at [186, 84] on span "Sim" at bounding box center [187, 84] width 7 height 7
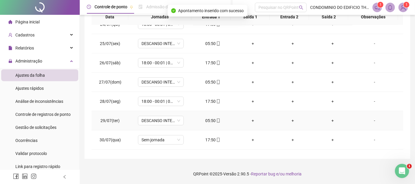
click at [207, 119] on div "05:50" at bounding box center [213, 120] width 30 height 7
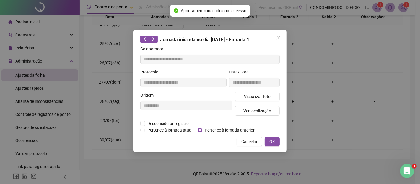
type input "**********"
click at [211, 129] on span "Pertence à jornada anterior" at bounding box center [229, 129] width 55 height 7
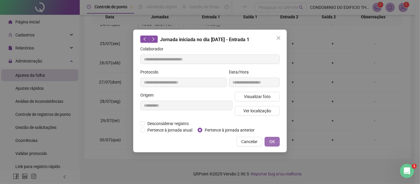
click at [270, 140] on span "OK" at bounding box center [273, 141] width 6 height 7
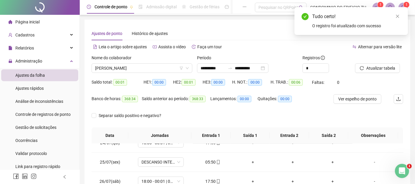
scroll to position [0, 0]
click at [377, 69] on span "Atualizar tabela" at bounding box center [380, 68] width 29 height 7
click at [375, 67] on span "Atualizar tabela" at bounding box center [380, 68] width 29 height 7
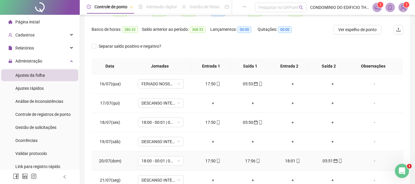
click at [284, 160] on div "18:01" at bounding box center [292, 160] width 30 height 7
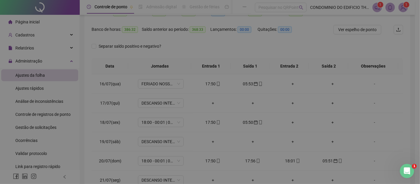
type input "**********"
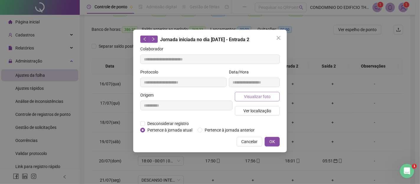
click at [254, 97] on span "Visualizar foto" at bounding box center [257, 96] width 27 height 7
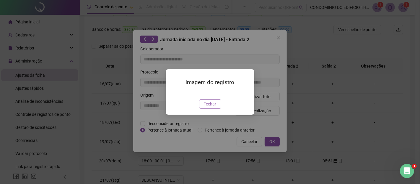
drag, startPoint x: 211, startPoint y: 137, endPoint x: 296, endPoint y: 171, distance: 92.0
click at [211, 107] on span "Fechar" at bounding box center [210, 103] width 13 height 7
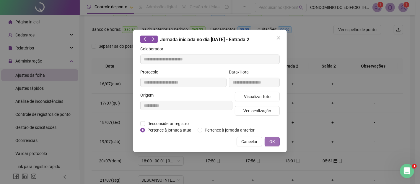
click at [273, 141] on span "OK" at bounding box center [273, 141] width 6 height 7
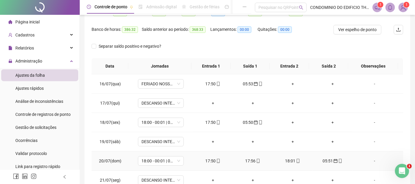
click at [284, 161] on div "18:01" at bounding box center [292, 160] width 30 height 7
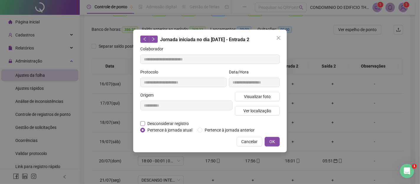
click at [168, 121] on span "Desconsiderar registro" at bounding box center [168, 123] width 46 height 7
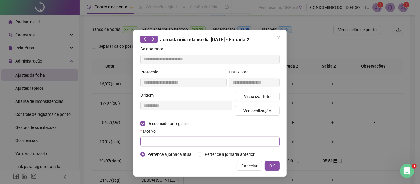
click at [173, 139] on input "text" at bounding box center [209, 141] width 139 height 9
type input "****"
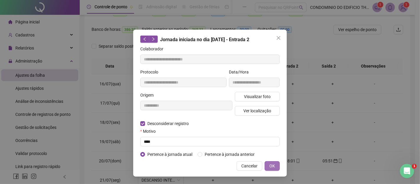
click at [275, 165] on span "OK" at bounding box center [273, 165] width 6 height 7
click at [270, 165] on span "OK" at bounding box center [273, 165] width 6 height 7
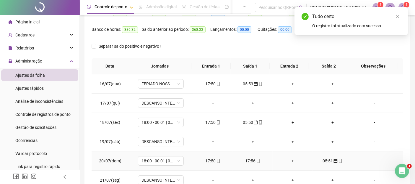
click at [246, 159] on div "17:56" at bounding box center [253, 160] width 30 height 7
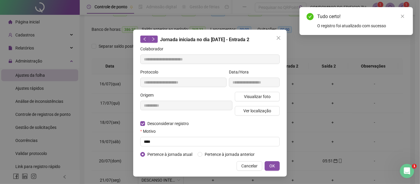
type input "**********"
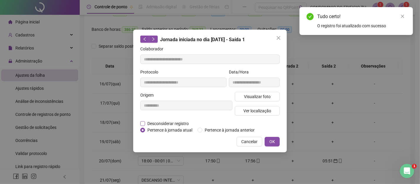
click at [151, 121] on span "Desconsiderar registro" at bounding box center [168, 123] width 46 height 7
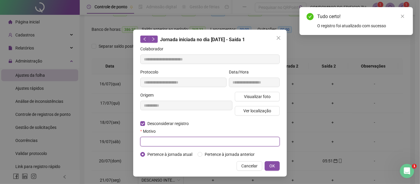
click at [154, 141] on input "text" at bounding box center [209, 141] width 139 height 9
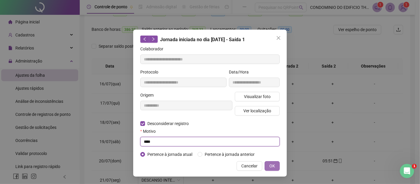
type input "****"
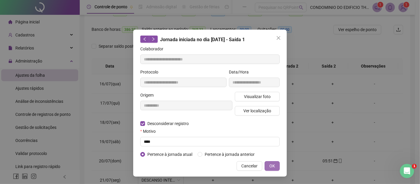
click at [270, 166] on span "OK" at bounding box center [273, 165] width 6 height 7
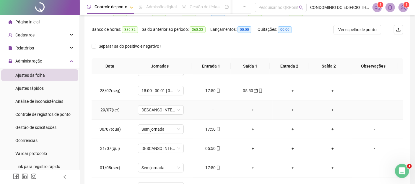
scroll to position [230, 0]
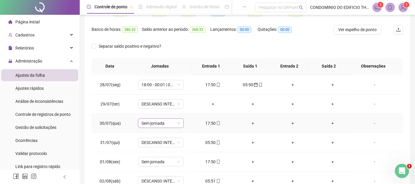
click at [178, 120] on span "Sem jornada" at bounding box center [161, 123] width 39 height 9
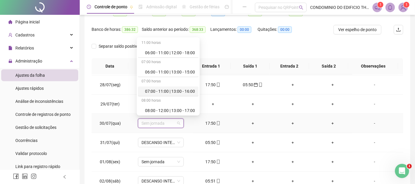
scroll to position [66, 0]
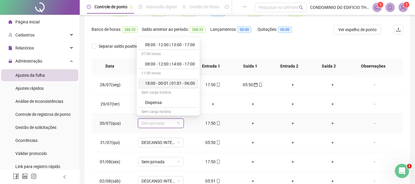
click at [156, 82] on div "18:00 - 00:01 | 01:01 - 06:00" at bounding box center [170, 83] width 50 height 7
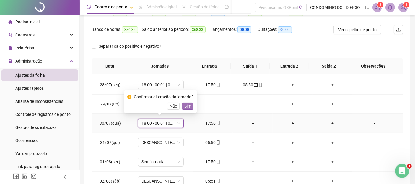
click at [184, 105] on span "Sim" at bounding box center [187, 106] width 7 height 7
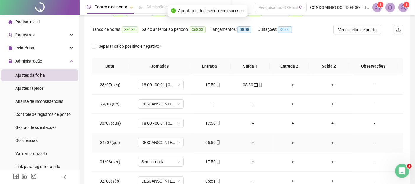
click at [208, 142] on div "05:50" at bounding box center [213, 142] width 30 height 7
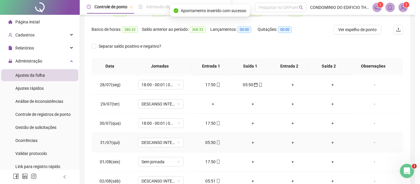
type input "**********"
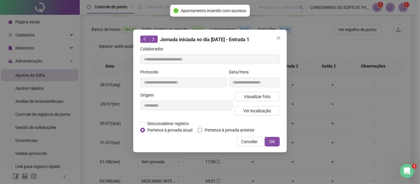
click at [214, 129] on span "Pertence à jornada anterior" at bounding box center [229, 129] width 55 height 7
click at [271, 139] on span "OK" at bounding box center [273, 141] width 6 height 7
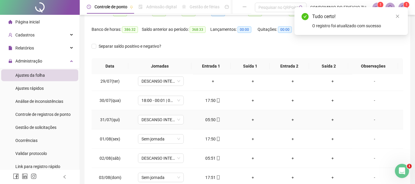
scroll to position [262, 0]
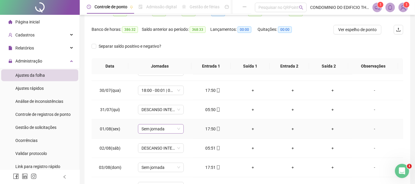
click at [179, 127] on div "Sem jornada" at bounding box center [161, 128] width 46 height 9
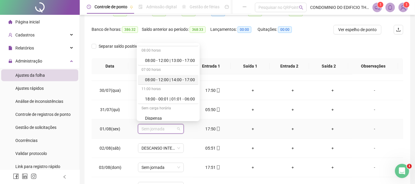
scroll to position [66, 0]
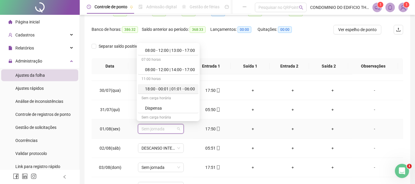
click at [163, 87] on div "18:00 - 00:01 | 01:01 - 06:00" at bounding box center [170, 88] width 50 height 7
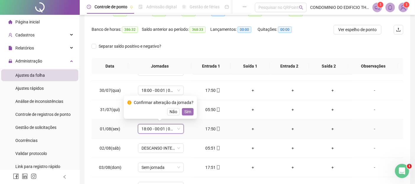
click at [186, 112] on span "Sim" at bounding box center [187, 111] width 7 height 7
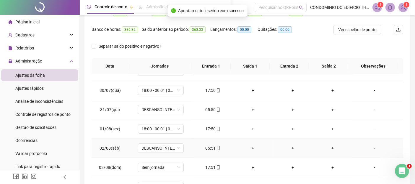
click at [208, 146] on div "05:51" at bounding box center [213, 148] width 30 height 7
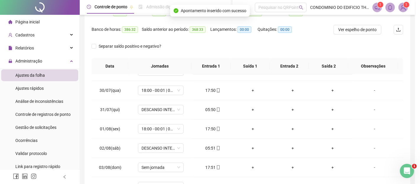
type input "**********"
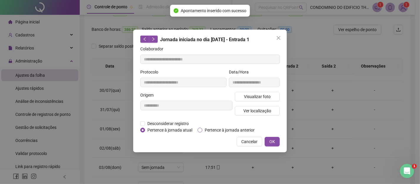
click at [206, 128] on span "Pertence à jornada anterior" at bounding box center [229, 129] width 55 height 7
click at [272, 141] on span "OK" at bounding box center [273, 141] width 6 height 7
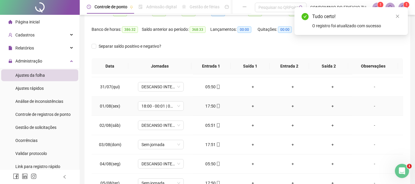
scroll to position [296, 0]
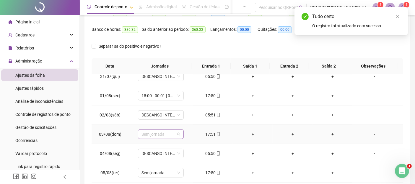
click at [178, 131] on span "Sem jornada" at bounding box center [161, 133] width 39 height 9
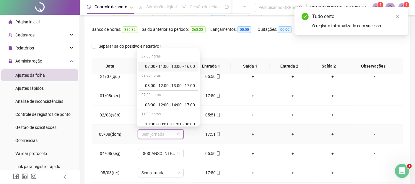
scroll to position [66, 0]
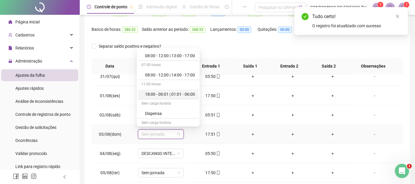
click at [149, 92] on div "18:00 - 00:01 | 01:01 - 06:00" at bounding box center [170, 94] width 50 height 7
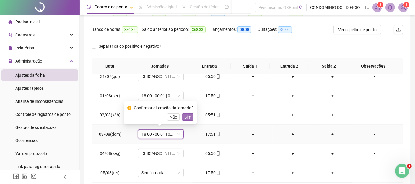
click at [186, 118] on span "Sim" at bounding box center [187, 116] width 7 height 7
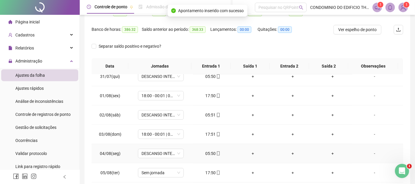
click at [207, 152] on div "05:50" at bounding box center [213, 153] width 30 height 7
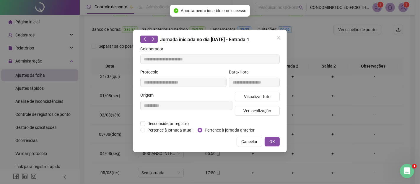
type input "**********"
click at [216, 129] on span "Pertence à jornada anterior" at bounding box center [229, 129] width 55 height 7
click at [273, 140] on span "OK" at bounding box center [273, 141] width 6 height 7
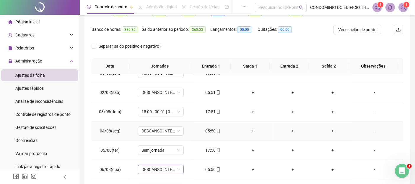
scroll to position [328, 0]
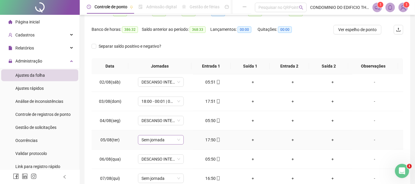
click at [177, 137] on span "Sem jornada" at bounding box center [161, 139] width 39 height 9
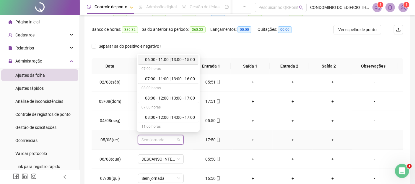
scroll to position [66, 0]
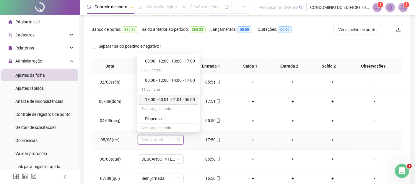
click at [148, 98] on div "18:00 - 00:01 | 01:01 - 06:00" at bounding box center [170, 99] width 50 height 7
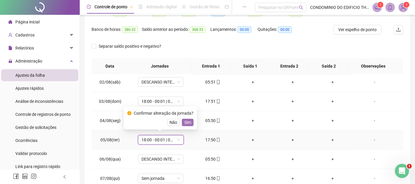
click at [187, 122] on span "Sim" at bounding box center [187, 122] width 7 height 7
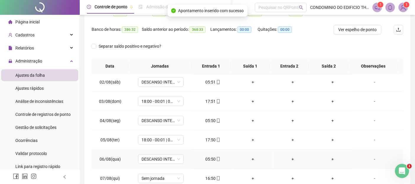
click at [205, 157] on div "05:50" at bounding box center [213, 158] width 30 height 7
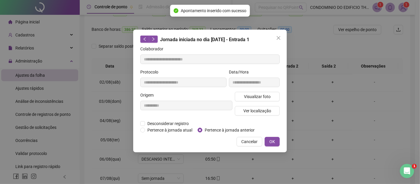
type input "**********"
click at [213, 128] on span "Pertence à jornada anterior" at bounding box center [229, 129] width 55 height 7
click at [272, 141] on span "OK" at bounding box center [273, 141] width 6 height 7
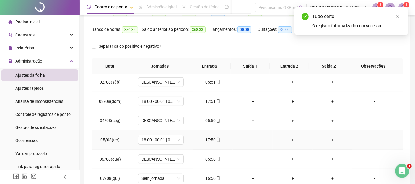
scroll to position [361, 0]
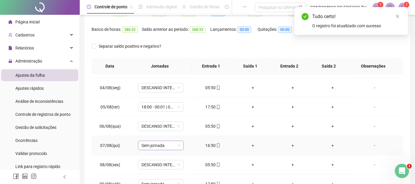
click at [177, 144] on span "Sem jornada" at bounding box center [161, 145] width 39 height 9
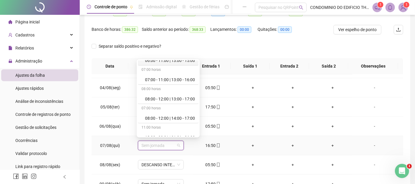
scroll to position [98, 0]
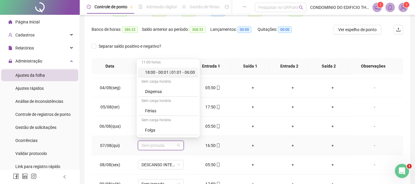
click at [150, 69] on div "18:00 - 00:01 | 01:01 - 06:00" at bounding box center [170, 72] width 50 height 7
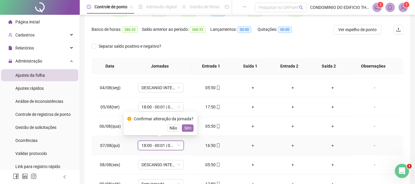
click at [186, 130] on span "Sim" at bounding box center [187, 127] width 7 height 7
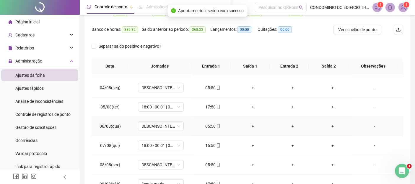
click at [211, 124] on div "05:50" at bounding box center [213, 126] width 30 height 7
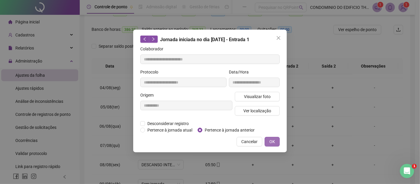
click at [270, 140] on span "OK" at bounding box center [273, 141] width 6 height 7
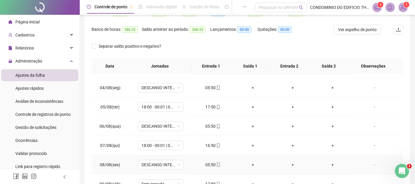
click at [206, 161] on div "05:50" at bounding box center [213, 164] width 30 height 7
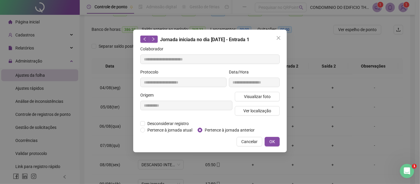
type input "**********"
click at [210, 129] on span "Pertence à jornada anterior" at bounding box center [229, 129] width 55 height 7
click at [274, 140] on span "OK" at bounding box center [273, 141] width 6 height 7
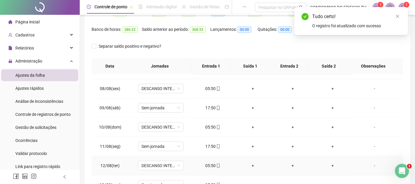
scroll to position [427, 0]
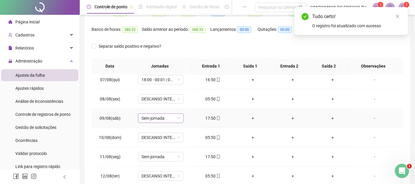
click at [177, 116] on span "Sem jornada" at bounding box center [161, 117] width 39 height 9
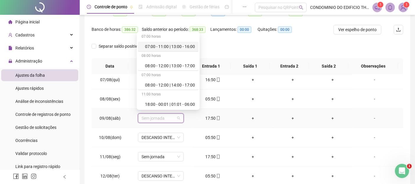
scroll to position [66, 0]
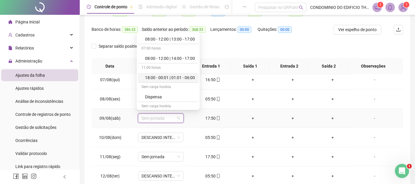
click at [149, 79] on div "18:00 - 00:01 | 01:01 - 06:00" at bounding box center [170, 77] width 50 height 7
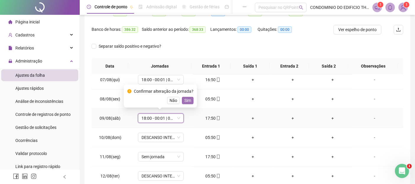
click at [187, 101] on span "Sim" at bounding box center [187, 100] width 7 height 7
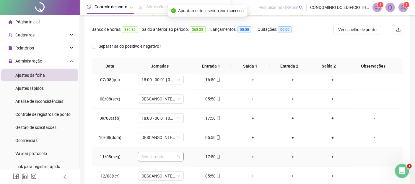
click at [178, 154] on span "Sem jornada" at bounding box center [161, 156] width 39 height 9
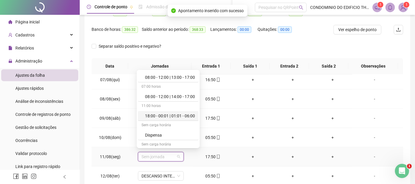
click at [161, 111] on div "18:00 - 00:01 | 01:01 - 06:00" at bounding box center [168, 116] width 61 height 10
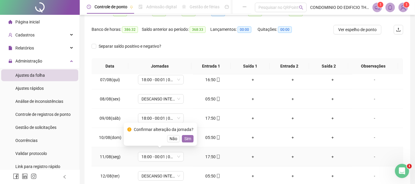
click at [184, 138] on span "Sim" at bounding box center [187, 138] width 7 height 7
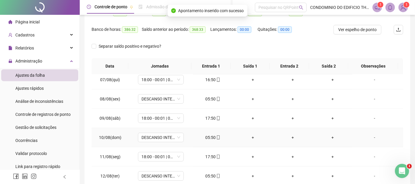
click at [211, 136] on div "05:50" at bounding box center [213, 137] width 30 height 7
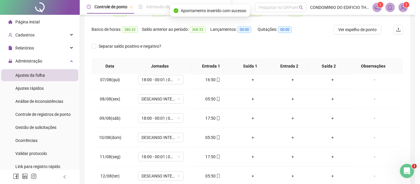
type input "**********"
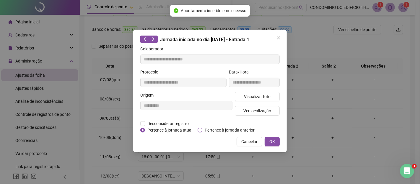
click at [218, 129] on span "Pertence à jornada anterior" at bounding box center [229, 129] width 55 height 7
click at [271, 140] on span "OK" at bounding box center [273, 141] width 6 height 7
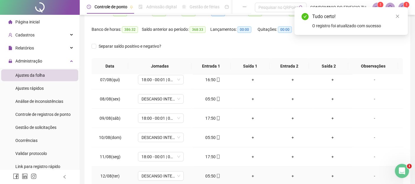
click at [208, 173] on div "05:50" at bounding box center [213, 175] width 30 height 7
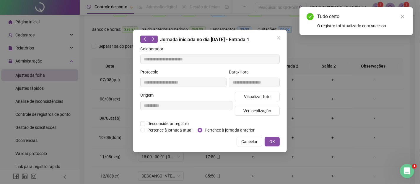
type input "**********"
click at [219, 129] on span "Pertence à jornada anterior" at bounding box center [229, 129] width 55 height 7
click at [270, 140] on span "OK" at bounding box center [273, 141] width 6 height 7
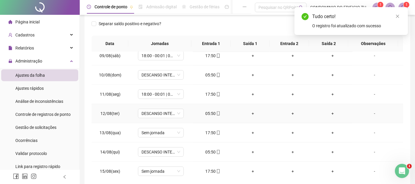
scroll to position [102, 0]
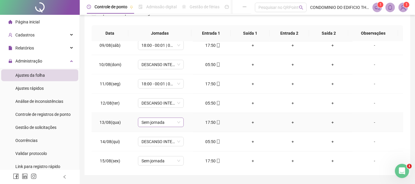
click at [177, 121] on span "Sem jornada" at bounding box center [161, 122] width 39 height 9
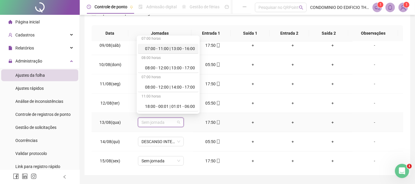
scroll to position [98, 0]
click at [149, 49] on div "18:00 - 00:01 | 01:01 - 06:00" at bounding box center [170, 48] width 50 height 7
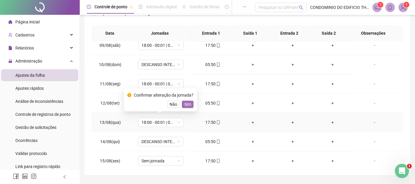
click at [186, 104] on span "Sim" at bounding box center [187, 104] width 7 height 7
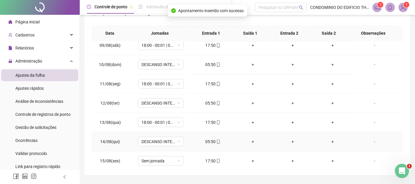
click at [212, 138] on div "05:50" at bounding box center [213, 141] width 30 height 7
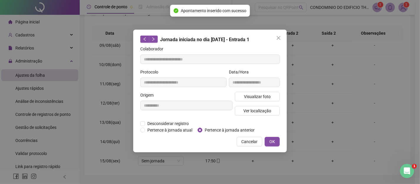
type input "**********"
click at [210, 131] on span "Pertence à jornada anterior" at bounding box center [229, 129] width 55 height 7
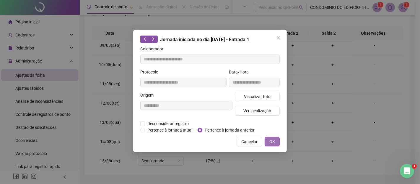
click at [273, 142] on span "OK" at bounding box center [273, 141] width 6 height 7
click at [269, 139] on button "OK" at bounding box center [272, 141] width 15 height 9
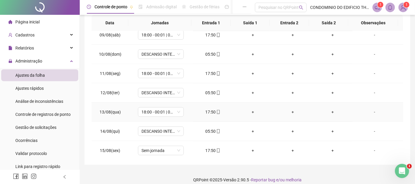
scroll to position [118, 0]
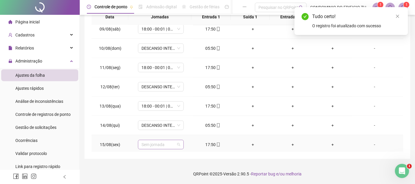
click at [177, 142] on span "Sem jornada" at bounding box center [161, 144] width 39 height 9
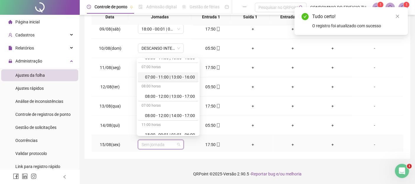
scroll to position [98, 0]
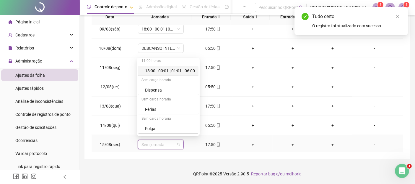
click at [156, 69] on div "18:00 - 00:01 | 01:01 - 06:00" at bounding box center [170, 70] width 50 height 7
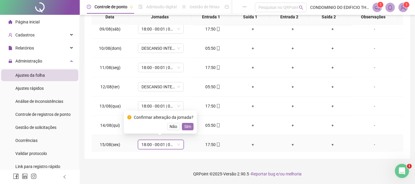
click at [187, 124] on span "Sim" at bounding box center [187, 126] width 7 height 7
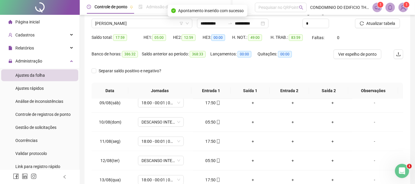
scroll to position [20, 0]
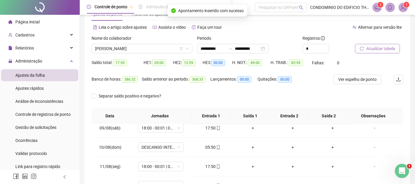
click at [376, 49] on span "Atualizar tabela" at bounding box center [380, 48] width 29 height 7
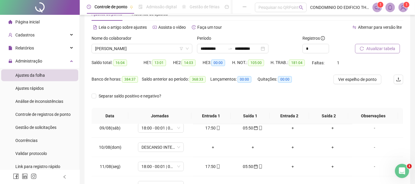
click at [374, 48] on span "Atualizar tabela" at bounding box center [380, 48] width 29 height 7
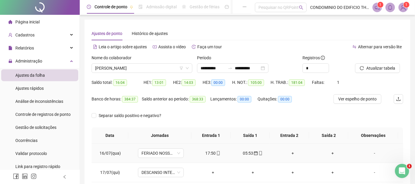
scroll to position [0, 0]
click at [269, 69] on div "**********" at bounding box center [233, 67] width 72 height 9
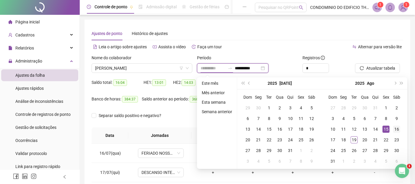
type input "**********"
click at [395, 129] on div "16" at bounding box center [396, 128] width 7 height 7
type input "**********"
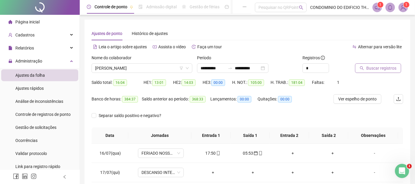
click at [382, 68] on span "Buscar registros" at bounding box center [381, 68] width 30 height 7
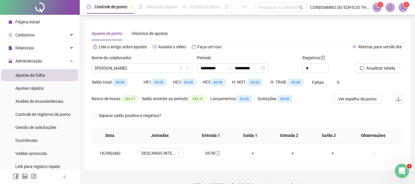
scroll to position [11, 0]
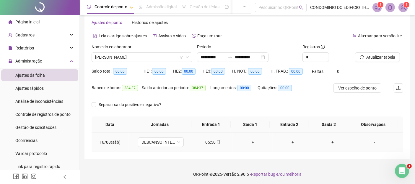
click at [208, 142] on div "05:50" at bounding box center [213, 142] width 30 height 7
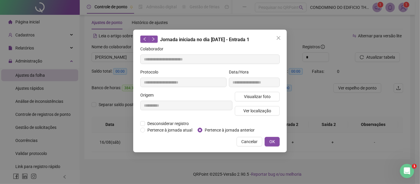
type input "**********"
click at [211, 128] on span "Pertence à jornada anterior" at bounding box center [229, 129] width 55 height 7
click at [270, 140] on span "OK" at bounding box center [273, 141] width 6 height 7
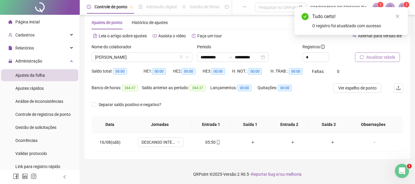
click at [373, 57] on span "Atualizar tabela" at bounding box center [380, 57] width 29 height 7
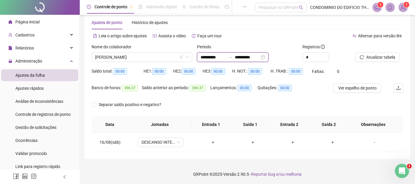
click at [201, 56] on input "**********" at bounding box center [213, 57] width 25 height 7
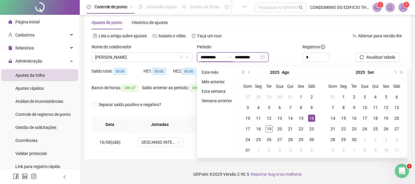
type input "**********"
click at [249, 72] on span "prev-year" at bounding box center [249, 72] width 3 height 3
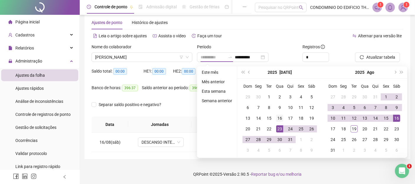
type input "**********"
click at [280, 118] on div "16" at bounding box center [279, 117] width 7 height 7
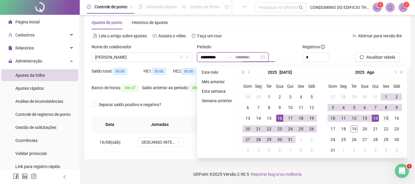
type input "**********"
click at [384, 118] on div "15" at bounding box center [386, 117] width 7 height 7
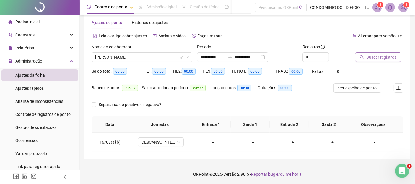
click at [376, 58] on span "Buscar registros" at bounding box center [381, 57] width 30 height 7
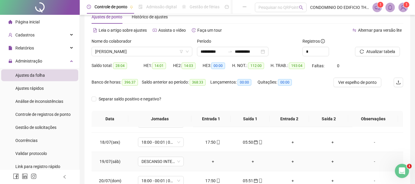
scroll to position [0, 0]
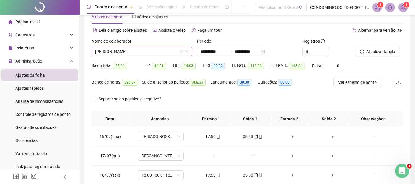
click at [188, 51] on icon "down" at bounding box center [187, 52] width 3 height 2
click at [186, 51] on icon "down" at bounding box center [188, 52] width 4 height 4
click at [141, 53] on span "[PERSON_NAME]" at bounding box center [142, 51] width 94 height 9
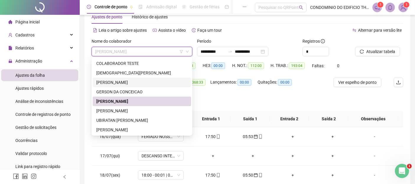
click at [112, 79] on div "[PERSON_NAME]" at bounding box center [141, 82] width 91 height 7
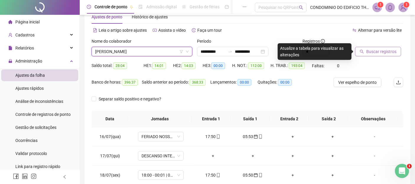
click at [371, 49] on span "Buscar registros" at bounding box center [381, 51] width 30 height 7
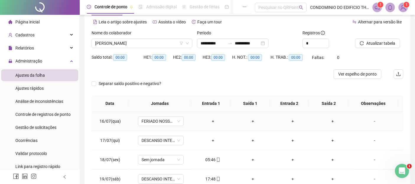
scroll to position [33, 0]
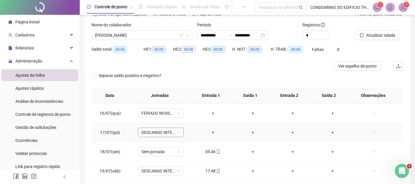
click at [177, 131] on span "DESCANSO INTER-JORNADA" at bounding box center [161, 132] width 39 height 9
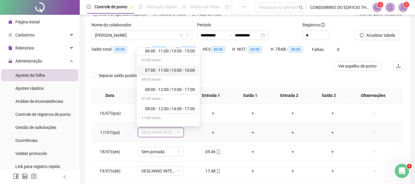
scroll to position [66, 0]
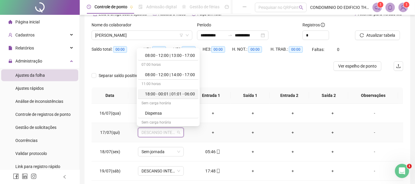
click at [156, 94] on div "18:00 - 00:01 | 01:01 - 06:00" at bounding box center [170, 93] width 50 height 7
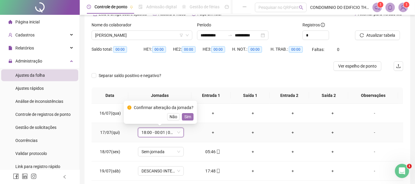
click at [187, 118] on span "Sim" at bounding box center [187, 116] width 7 height 7
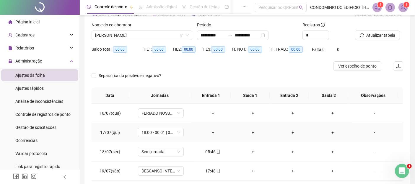
click at [212, 133] on div "+" at bounding box center [213, 132] width 30 height 7
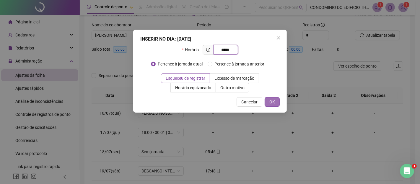
type input "*****"
click at [270, 102] on span "OK" at bounding box center [273, 101] width 6 height 7
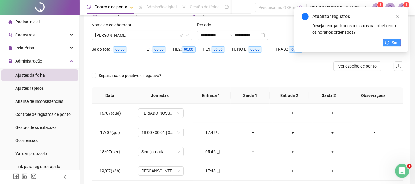
click at [390, 43] on button "Sim" at bounding box center [392, 42] width 18 height 7
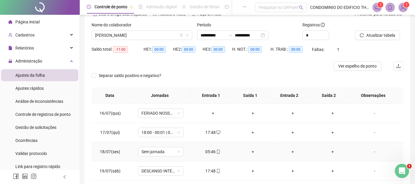
click at [210, 152] on div "05:46" at bounding box center [213, 151] width 30 height 7
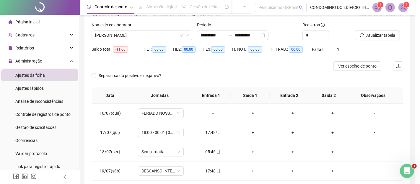
type input "**********"
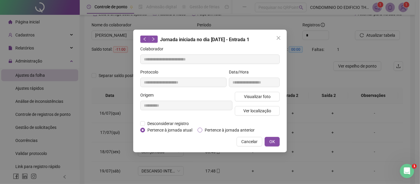
click at [215, 130] on span "Pertence à jornada anterior" at bounding box center [229, 129] width 55 height 7
click at [273, 139] on span "OK" at bounding box center [273, 141] width 6 height 7
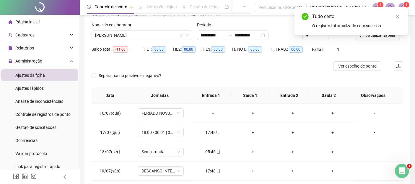
click at [380, 35] on div "Tudo certo! O registro foi atualizado com sucesso" at bounding box center [351, 21] width 113 height 28
click at [373, 34] on div "Tudo certo! O registro foi atualizado com sucesso" at bounding box center [351, 21] width 113 height 28
click at [397, 16] on icon "close" at bounding box center [397, 16] width 3 height 3
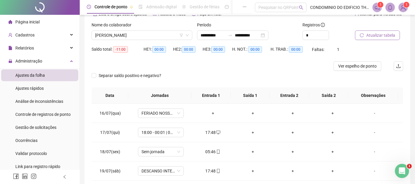
click at [374, 36] on span "Atualizar tabela" at bounding box center [380, 35] width 29 height 7
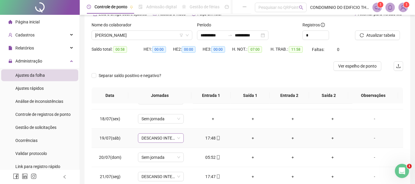
click at [179, 139] on span "DESCANSO INTER-JORNADA" at bounding box center [161, 137] width 39 height 9
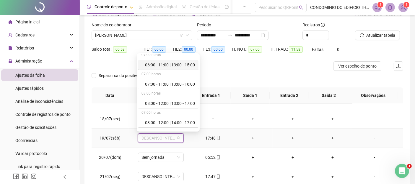
scroll to position [66, 0]
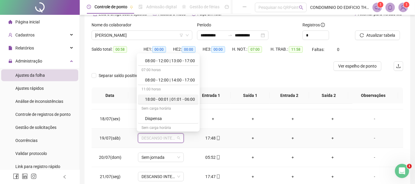
click at [155, 98] on div "18:00 - 00:01 | 01:01 - 06:00" at bounding box center [170, 99] width 50 height 7
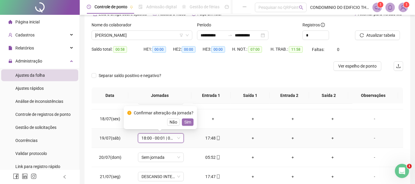
click at [186, 122] on span "Sim" at bounding box center [187, 122] width 7 height 7
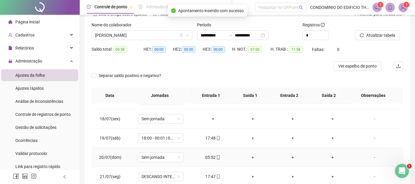
click at [209, 158] on div "05:52" at bounding box center [213, 157] width 30 height 7
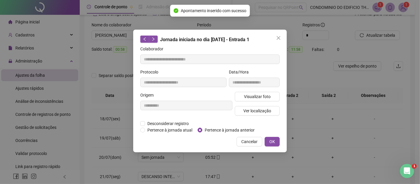
type input "**********"
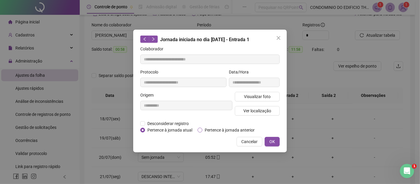
click at [214, 130] on span "Pertence à jornada anterior" at bounding box center [229, 129] width 55 height 7
click at [272, 139] on span "OK" at bounding box center [273, 141] width 6 height 7
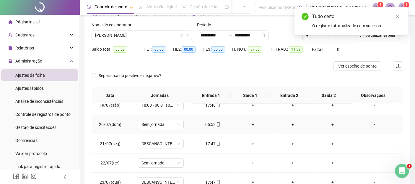
click at [208, 124] on div "05:52" at bounding box center [213, 124] width 30 height 7
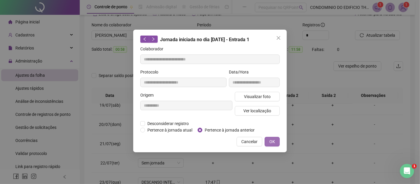
click at [276, 142] on button "OK" at bounding box center [272, 141] width 15 height 9
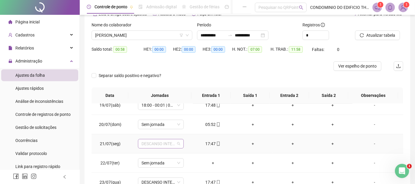
click at [179, 143] on div "DESCANSO INTER-JORNADA" at bounding box center [161, 143] width 46 height 9
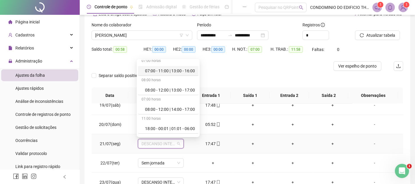
scroll to position [98, 0]
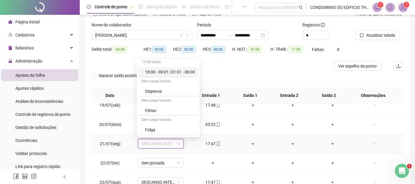
click at [154, 71] on div "18:00 - 00:01 | 01:01 - 06:00" at bounding box center [170, 72] width 50 height 7
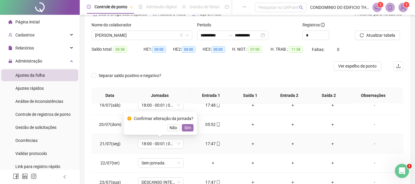
click at [187, 127] on span "Sim" at bounding box center [187, 127] width 7 height 7
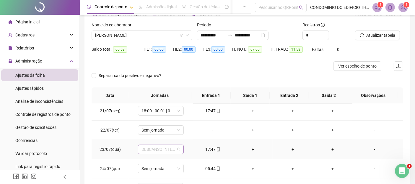
click at [178, 148] on span "DESCANSO INTER-JORNADA" at bounding box center [161, 149] width 39 height 9
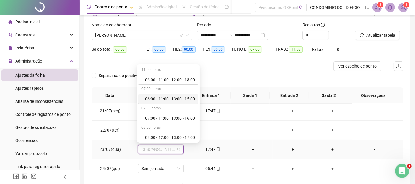
scroll to position [66, 0]
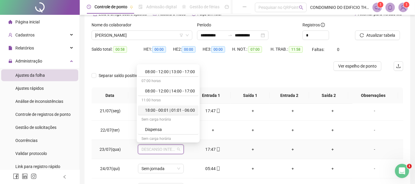
click at [154, 109] on div "18:00 - 00:01 | 01:01 - 06:00" at bounding box center [170, 110] width 50 height 7
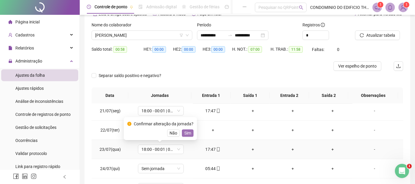
click at [185, 133] on span "Sim" at bounding box center [187, 132] width 7 height 7
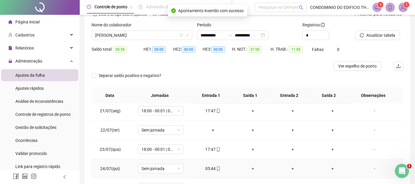
click at [210, 167] on div "05:44" at bounding box center [213, 168] width 30 height 7
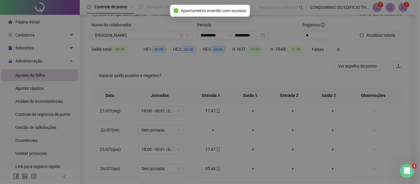
type input "**********"
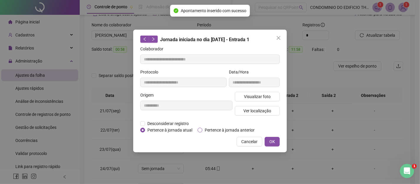
click at [222, 129] on span "Pertence à jornada anterior" at bounding box center [229, 129] width 55 height 7
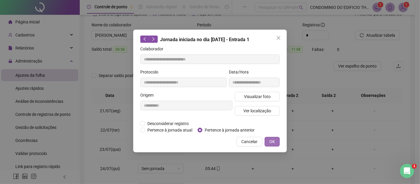
click at [274, 138] on span "OK" at bounding box center [273, 141] width 6 height 7
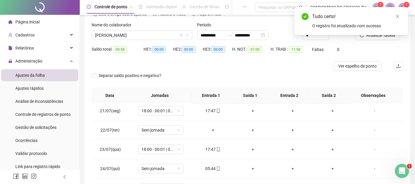
click at [374, 35] on div "Tudo certo! O registro foi atualizado com sucesso" at bounding box center [351, 21] width 113 height 28
click at [373, 34] on div "Tudo certo! O registro foi atualizado com sucesso" at bounding box center [351, 21] width 113 height 28
click at [370, 35] on div "Tudo certo! O registro foi atualizado com sucesso" at bounding box center [351, 21] width 113 height 28
click at [373, 35] on div "Tudo certo! O registro foi atualizado com sucesso" at bounding box center [351, 21] width 113 height 28
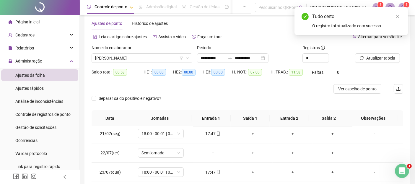
scroll to position [0, 0]
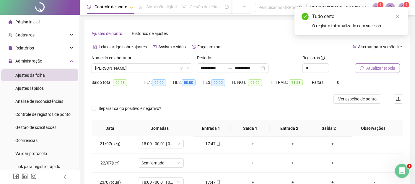
click at [382, 67] on span "Atualizar tabela" at bounding box center [380, 68] width 29 height 7
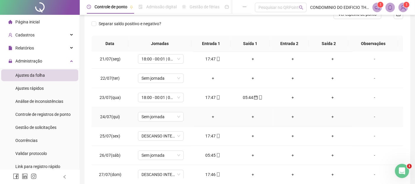
scroll to position [131, 0]
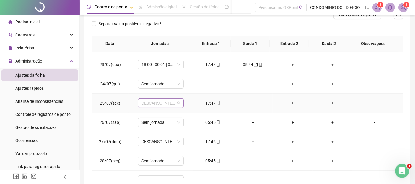
click at [179, 101] on span "DESCANSO INTER-JORNADA" at bounding box center [161, 102] width 39 height 9
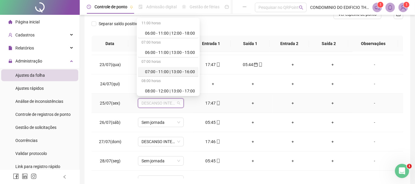
scroll to position [66, 0]
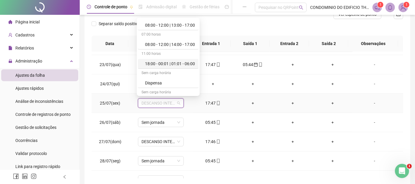
click at [159, 62] on div "18:00 - 00:01 | 01:01 - 06:00" at bounding box center [170, 63] width 50 height 7
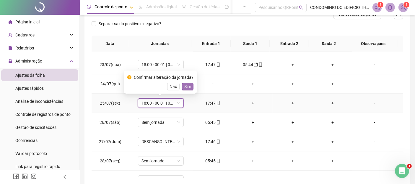
click at [185, 86] on span "Sim" at bounding box center [187, 86] width 7 height 7
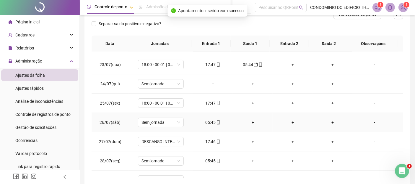
click at [206, 120] on div "05:45" at bounding box center [213, 122] width 30 height 7
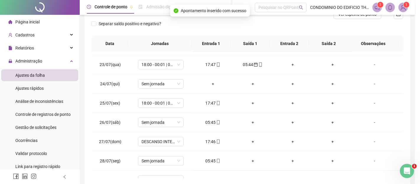
type input "**********"
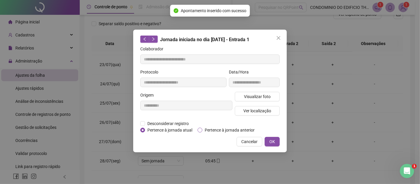
click at [207, 129] on span "Pertence à jornada anterior" at bounding box center [229, 129] width 55 height 7
click at [275, 142] on span "OK" at bounding box center [273, 141] width 6 height 7
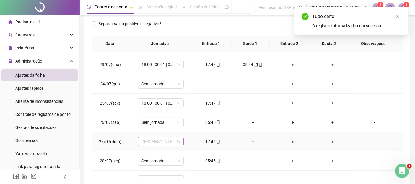
click at [179, 140] on div "DESCANSO INTER-JORNADA" at bounding box center [161, 141] width 46 height 9
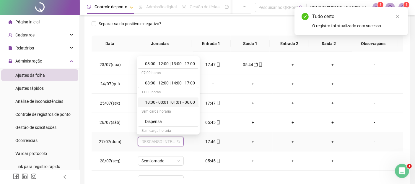
click at [148, 101] on div "18:00 - 00:01 | 01:01 - 06:00" at bounding box center [170, 102] width 50 height 7
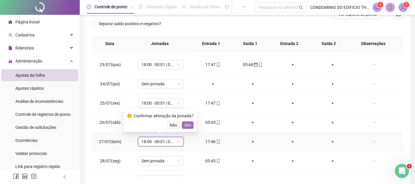
click at [186, 125] on span "Sim" at bounding box center [187, 124] width 7 height 7
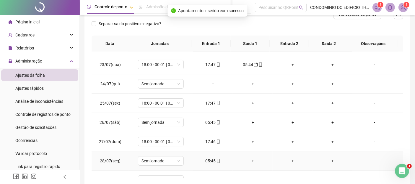
click at [208, 158] on div "05:45" at bounding box center [213, 160] width 30 height 7
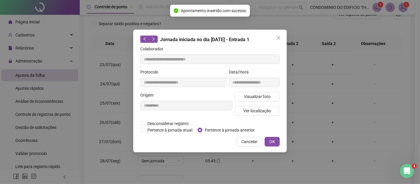
type input "**********"
click at [209, 129] on span "Pertence à jornada anterior" at bounding box center [229, 129] width 55 height 7
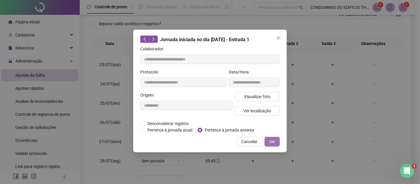
click at [273, 139] on span "OK" at bounding box center [273, 141] width 6 height 7
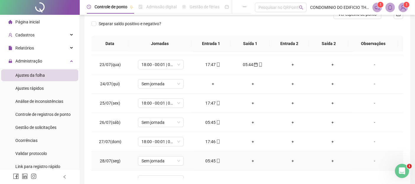
click at [207, 159] on div "05:45" at bounding box center [213, 160] width 30 height 7
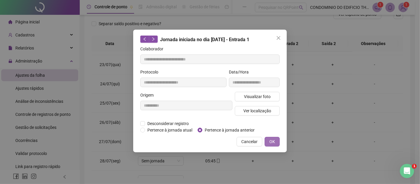
click at [273, 140] on span "OK" at bounding box center [273, 141] width 6 height 7
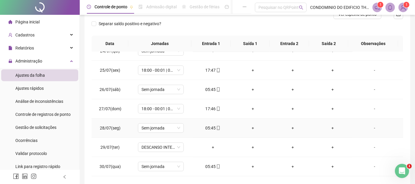
scroll to position [197, 0]
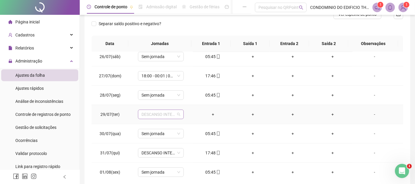
click at [178, 113] on span "DESCANSO INTER-JORNADA" at bounding box center [161, 114] width 39 height 9
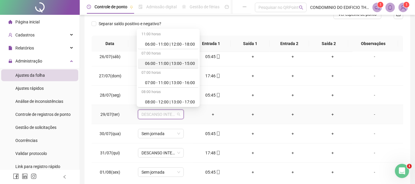
scroll to position [66, 0]
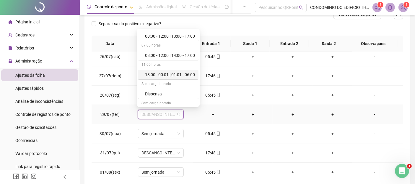
click at [152, 72] on div "18:00 - 00:01 | 01:01 - 06:00" at bounding box center [170, 74] width 50 height 7
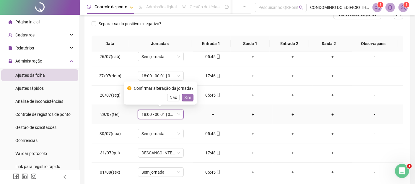
click at [186, 98] on span "Sim" at bounding box center [187, 97] width 7 height 7
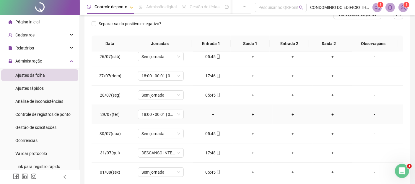
click at [210, 113] on div "+" at bounding box center [213, 114] width 30 height 7
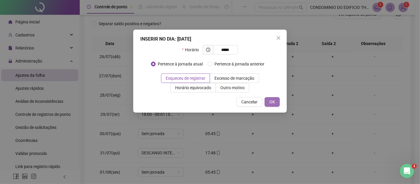
type input "*****"
click at [270, 100] on span "OK" at bounding box center [273, 101] width 6 height 7
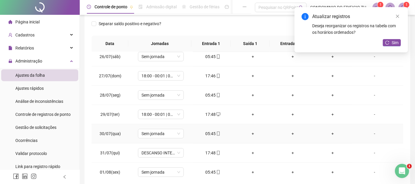
click at [209, 131] on div "05:45" at bounding box center [213, 133] width 30 height 7
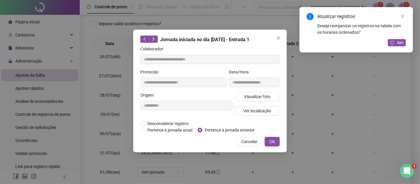
click at [217, 130] on span "Pertence à jornada anterior" at bounding box center [229, 129] width 55 height 7
click at [272, 140] on span "OK" at bounding box center [273, 141] width 6 height 7
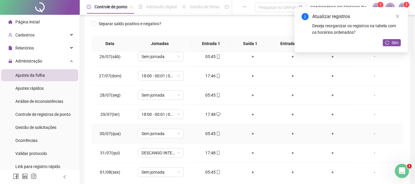
click at [210, 133] on div "05:45" at bounding box center [213, 133] width 30 height 7
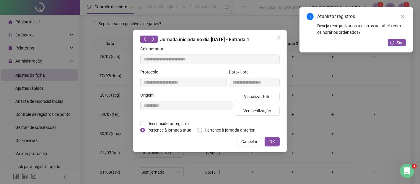
click at [228, 131] on span "Pertence à jornada anterior" at bounding box center [229, 129] width 55 height 7
click at [274, 140] on span "OK" at bounding box center [273, 141] width 6 height 7
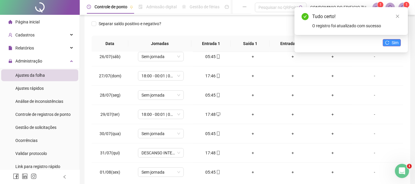
click at [393, 43] on span "Sim" at bounding box center [395, 42] width 7 height 7
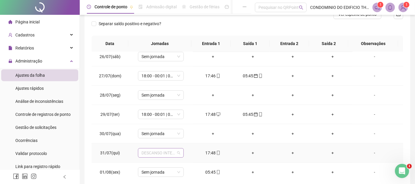
click at [178, 150] on span "DESCANSO INTER-JORNADA" at bounding box center [161, 152] width 39 height 9
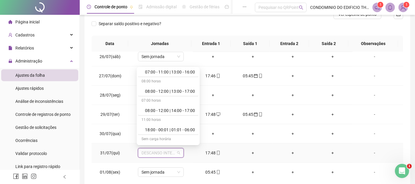
scroll to position [98, 0]
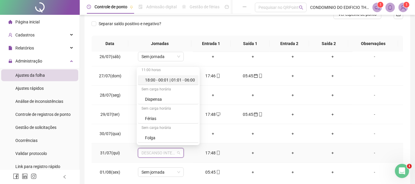
click at [156, 78] on div "18:00 - 00:01 | 01:01 - 06:00" at bounding box center [170, 80] width 50 height 7
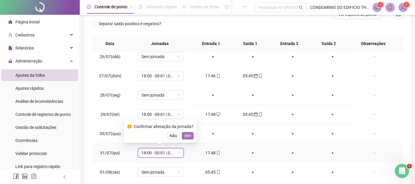
click at [186, 136] on span "Sim" at bounding box center [187, 135] width 7 height 7
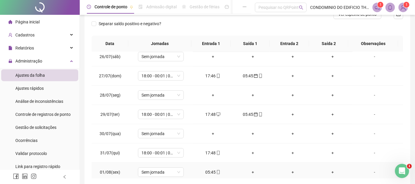
click at [210, 169] on div "05:45" at bounding box center [213, 171] width 30 height 7
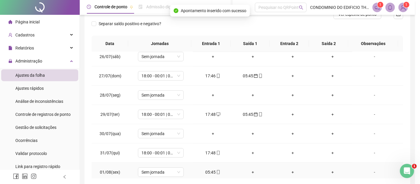
type input "**********"
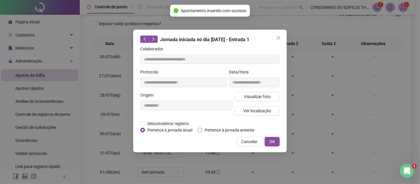
click at [240, 129] on span "Pertence à jornada anterior" at bounding box center [229, 129] width 55 height 7
click at [274, 140] on span "OK" at bounding box center [273, 141] width 6 height 7
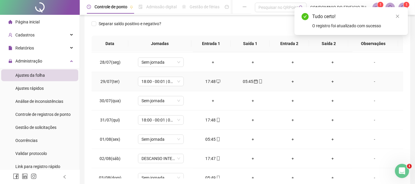
scroll to position [262, 0]
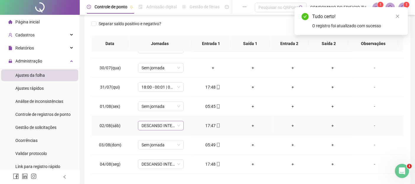
click at [177, 124] on span "DESCANSO INTER-JORNADA" at bounding box center [161, 125] width 39 height 9
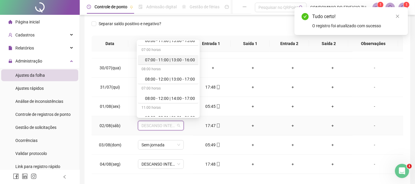
scroll to position [66, 0]
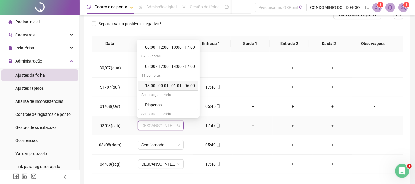
click at [161, 85] on div "18:00 - 00:01 | 01:01 - 06:00" at bounding box center [170, 85] width 50 height 7
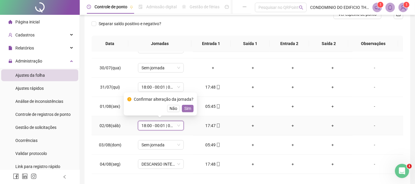
click at [186, 109] on span "Sim" at bounding box center [187, 108] width 7 height 7
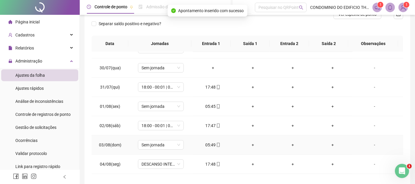
click at [212, 145] on div "05:49" at bounding box center [213, 144] width 30 height 7
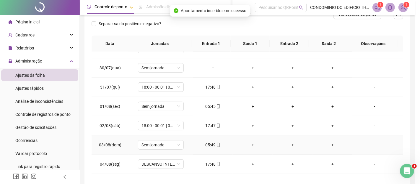
type input "**********"
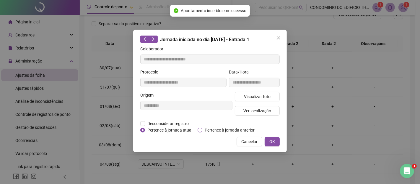
click at [220, 127] on span "Pertence à jornada anterior" at bounding box center [229, 129] width 55 height 7
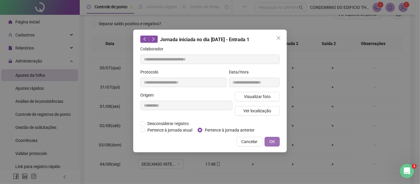
click at [272, 139] on span "OK" at bounding box center [273, 141] width 6 height 7
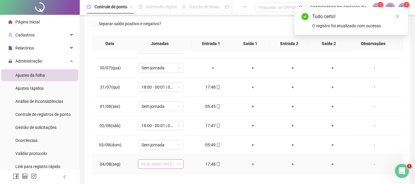
click at [178, 161] on span "DESCANSO INTER-JORNADA" at bounding box center [161, 163] width 39 height 9
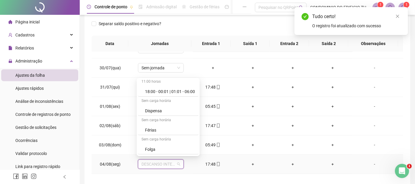
scroll to position [98, 0]
click at [152, 87] on div "18:00 - 00:01 | 01:01 - 06:00" at bounding box center [170, 90] width 50 height 7
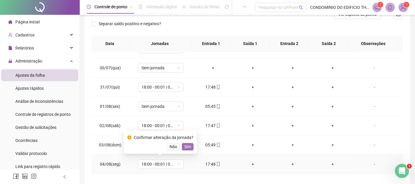
click at [186, 145] on span "Sim" at bounding box center [187, 146] width 7 height 7
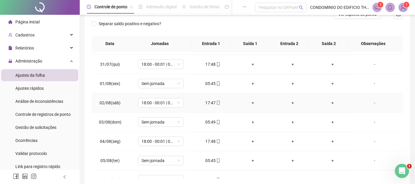
scroll to position [296, 0]
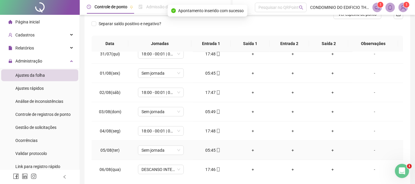
click at [207, 148] on div "05:45" at bounding box center [213, 150] width 30 height 7
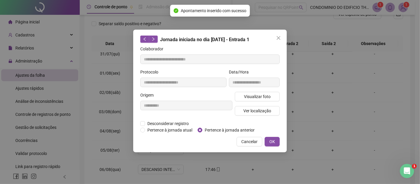
type input "**********"
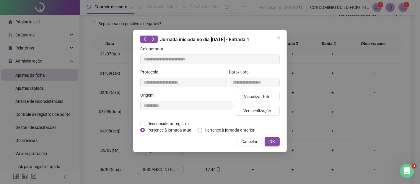
click at [225, 128] on span "Pertence à jornada anterior" at bounding box center [229, 129] width 55 height 7
click at [272, 139] on span "OK" at bounding box center [273, 141] width 6 height 7
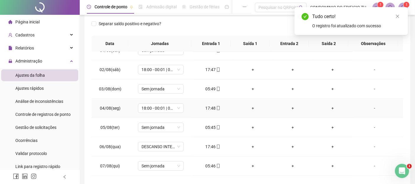
scroll to position [328, 0]
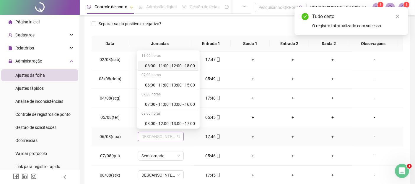
click at [178, 135] on span "DESCANSO INTER-JORNADA" at bounding box center [161, 136] width 39 height 9
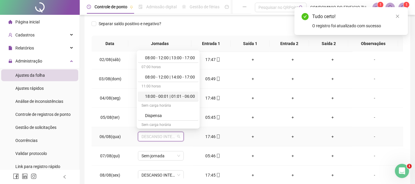
click at [147, 93] on div "18:00 - 00:01 | 01:01 - 06:00" at bounding box center [170, 96] width 50 height 7
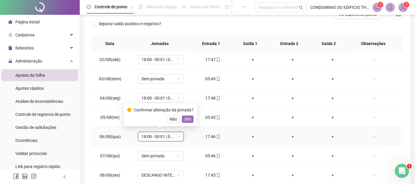
click at [185, 119] on span "Sim" at bounding box center [187, 119] width 7 height 7
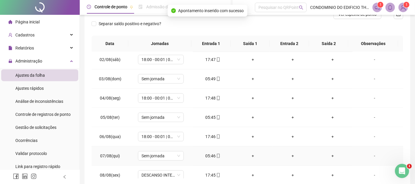
click at [208, 153] on div "05:46" at bounding box center [213, 155] width 30 height 7
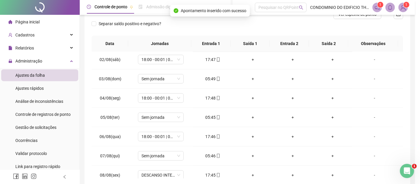
type input "**********"
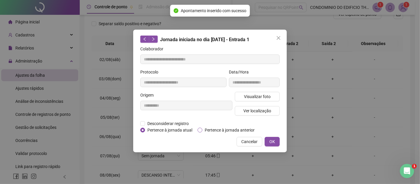
click at [217, 128] on span "Pertence à jornada anterior" at bounding box center [229, 129] width 55 height 7
click at [272, 141] on span "OK" at bounding box center [273, 141] width 6 height 7
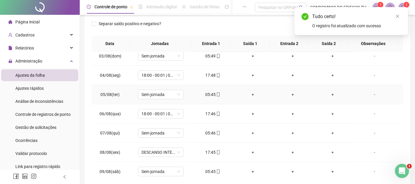
scroll to position [361, 0]
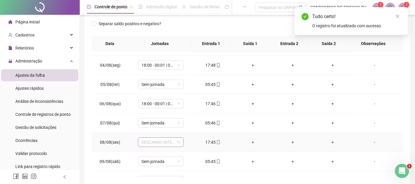
click at [177, 139] on span "DESCANSO INTER-JORNADA" at bounding box center [161, 141] width 39 height 9
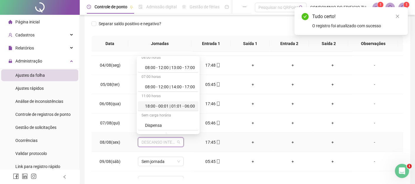
scroll to position [66, 0]
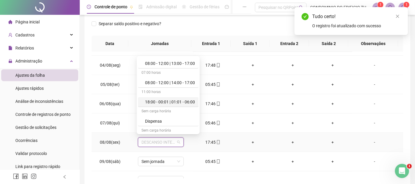
click at [161, 99] on div "18:00 - 00:01 | 01:01 - 06:00" at bounding box center [170, 101] width 50 height 7
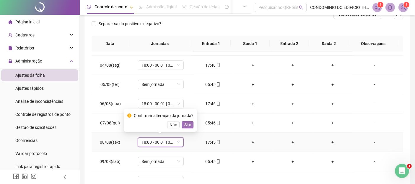
click at [186, 124] on span "Sim" at bounding box center [187, 124] width 7 height 7
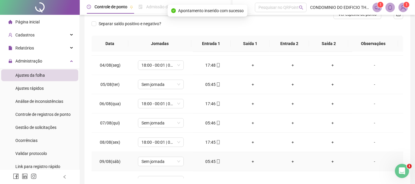
click at [208, 158] on div "05:45" at bounding box center [213, 161] width 30 height 7
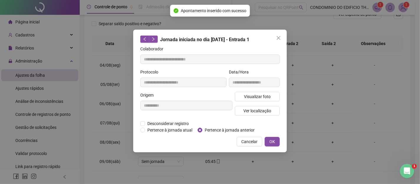
type input "**********"
click at [213, 128] on span "Pertence à jornada anterior" at bounding box center [229, 129] width 55 height 7
click at [274, 141] on span "OK" at bounding box center [273, 141] width 6 height 7
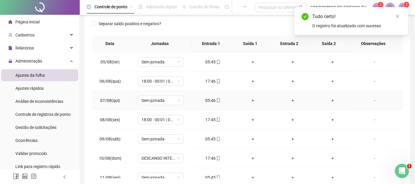
scroll to position [394, 0]
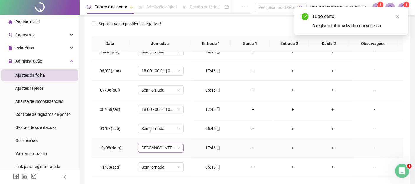
click at [176, 144] on span "DESCANSO INTER-JORNADA" at bounding box center [161, 147] width 39 height 9
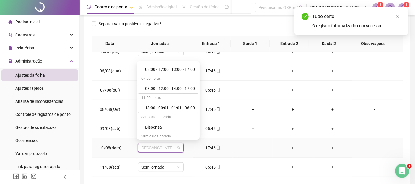
scroll to position [66, 0]
click at [152, 106] on div "18:00 - 00:01 | 01:01 - 06:00" at bounding box center [170, 107] width 50 height 7
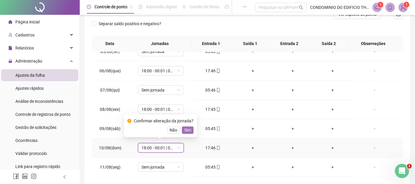
click at [187, 128] on span "Sim" at bounding box center [187, 129] width 7 height 7
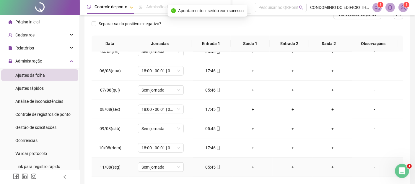
click at [207, 165] on div "05:45" at bounding box center [213, 166] width 30 height 7
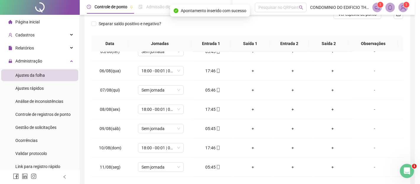
type input "**********"
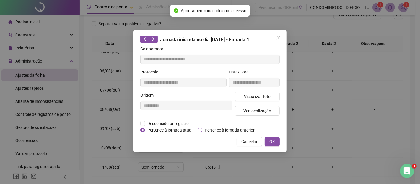
click at [210, 131] on span "Pertence à jornada anterior" at bounding box center [229, 129] width 55 height 7
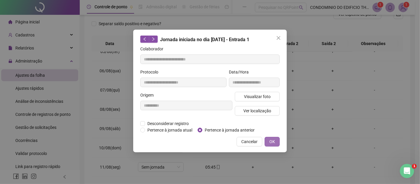
click at [269, 140] on button "OK" at bounding box center [272, 141] width 15 height 9
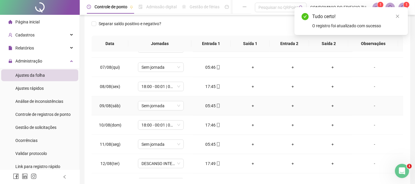
scroll to position [427, 0]
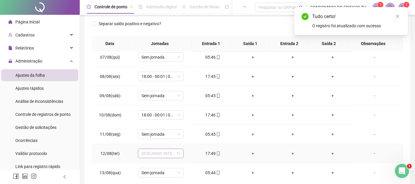
click at [178, 150] on span "DESCANSO INTER-JORNADA" at bounding box center [161, 153] width 39 height 9
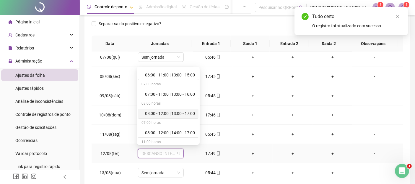
scroll to position [66, 0]
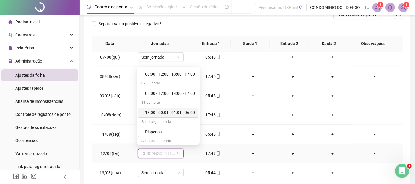
click at [151, 112] on div "18:00 - 00:01 | 01:01 - 06:00" at bounding box center [170, 112] width 50 height 7
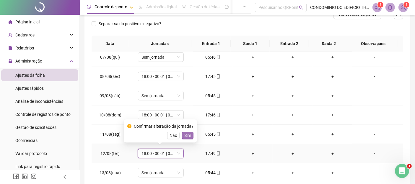
click at [188, 134] on span "Sim" at bounding box center [187, 135] width 7 height 7
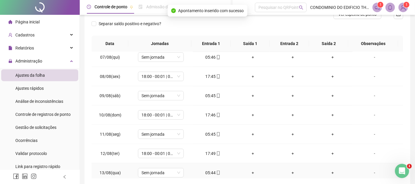
click at [210, 169] on div "05:44" at bounding box center [213, 172] width 30 height 7
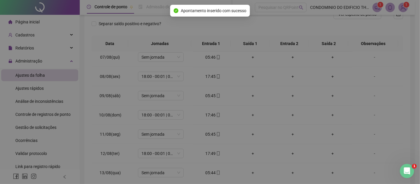
type input "**********"
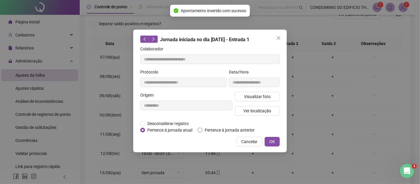
click at [220, 127] on span "Pertence à jornada anterior" at bounding box center [229, 129] width 55 height 7
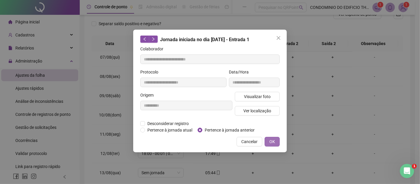
click at [270, 140] on span "OK" at bounding box center [273, 141] width 6 height 7
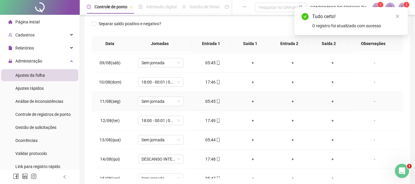
scroll to position [467, 0]
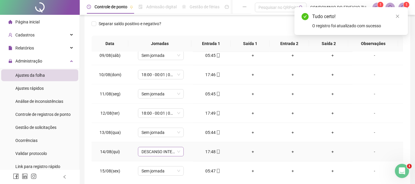
click at [177, 150] on span "DESCANSO INTER-JORNADA" at bounding box center [161, 151] width 39 height 9
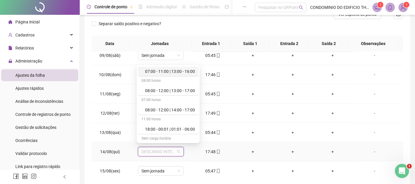
scroll to position [66, 0]
click at [158, 108] on div "18:00 - 00:01 | 01:01 - 06:00" at bounding box center [170, 110] width 50 height 7
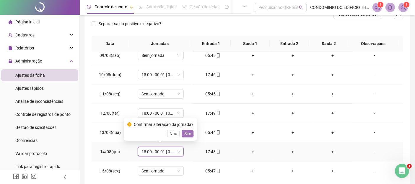
click at [184, 133] on span "Sim" at bounding box center [187, 133] width 7 height 7
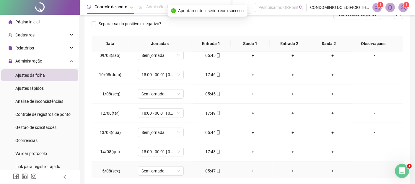
click at [207, 168] on div "05:47" at bounding box center [213, 170] width 30 height 7
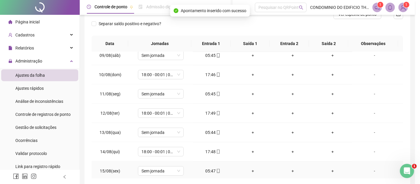
type input "**********"
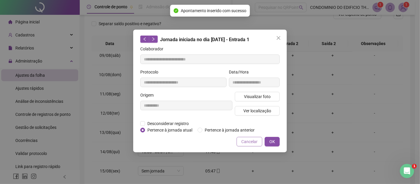
drag, startPoint x: 222, startPoint y: 128, endPoint x: 261, endPoint y: 144, distance: 42.1
click at [222, 128] on span "Pertence à jornada anterior" at bounding box center [229, 129] width 55 height 7
click at [271, 139] on span "OK" at bounding box center [273, 141] width 6 height 7
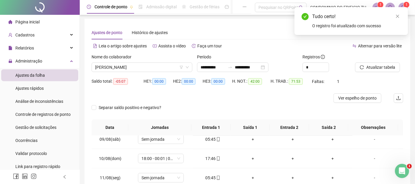
scroll to position [0, 0]
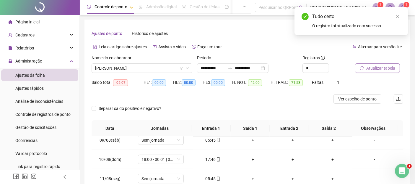
click at [374, 65] on span "Atualizar tabela" at bounding box center [380, 68] width 29 height 7
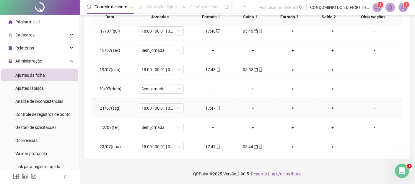
scroll to position [33, 0]
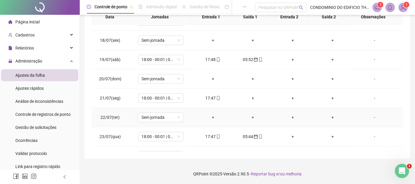
click at [211, 116] on div "+" at bounding box center [213, 117] width 30 height 7
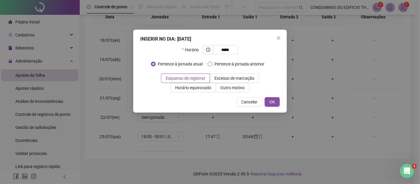
type input "*****"
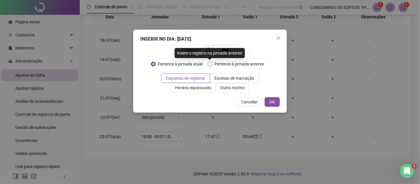
click at [231, 62] on span "Pertence à jornada anterior" at bounding box center [239, 64] width 55 height 7
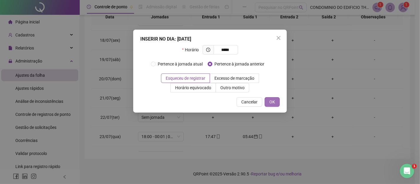
click at [273, 101] on span "OK" at bounding box center [273, 101] width 6 height 7
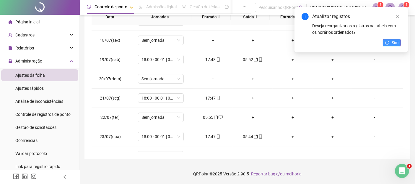
click at [392, 44] on button "Sim" at bounding box center [392, 42] width 18 height 7
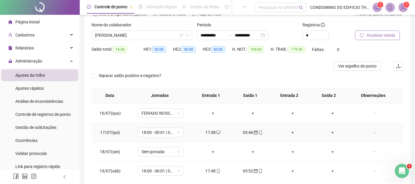
scroll to position [0, 0]
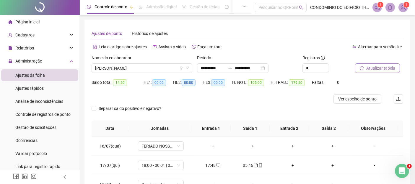
click at [372, 67] on span "Atualizar tabela" at bounding box center [380, 68] width 29 height 7
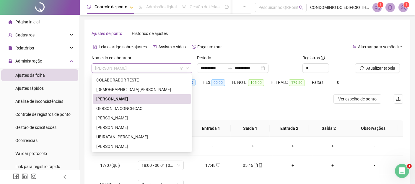
click at [163, 67] on span "[PERSON_NAME]" at bounding box center [142, 68] width 94 height 9
click at [111, 108] on div "GERSON DA CONCEICAO" at bounding box center [141, 108] width 91 height 7
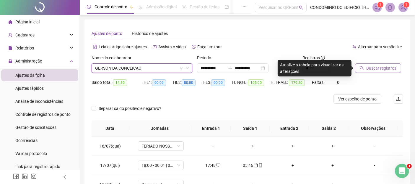
click at [373, 66] on span "Buscar registros" at bounding box center [381, 68] width 30 height 7
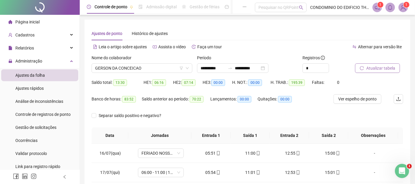
click at [386, 69] on span "Atualizar tabela" at bounding box center [380, 68] width 29 height 7
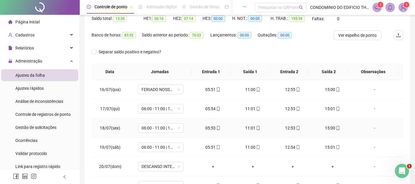
scroll to position [33, 0]
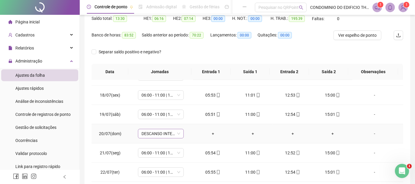
click at [178, 132] on span "DESCANSO INTER-JORNADA" at bounding box center [161, 133] width 39 height 9
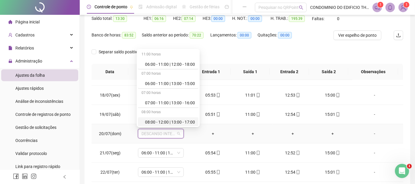
click at [227, 137] on td "+" at bounding box center [213, 133] width 40 height 19
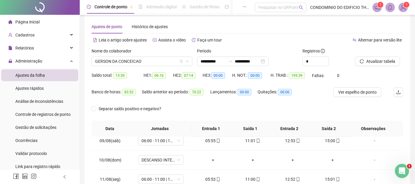
scroll to position [0, 0]
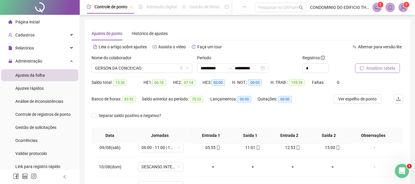
click at [378, 66] on span "Atualizar tabela" at bounding box center [380, 68] width 29 height 7
click at [146, 66] on span "GERSON DA CONCEICAO" at bounding box center [142, 68] width 94 height 9
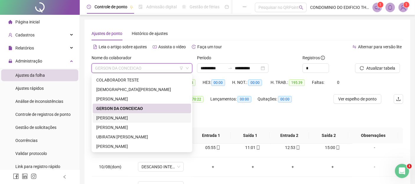
click at [107, 116] on div "[PERSON_NAME]" at bounding box center [141, 117] width 91 height 7
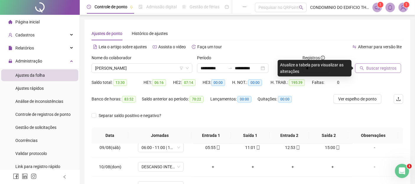
click at [379, 68] on span "Buscar registros" at bounding box center [381, 68] width 30 height 7
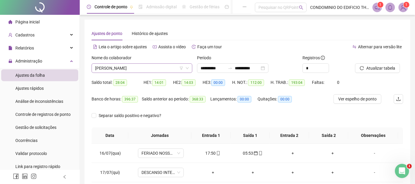
click at [160, 69] on span "[PERSON_NAME]" at bounding box center [142, 68] width 94 height 9
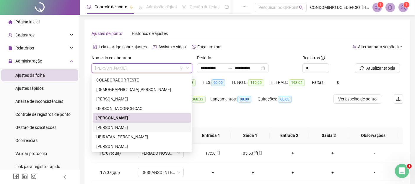
click at [119, 127] on div "[PERSON_NAME]" at bounding box center [141, 127] width 91 height 7
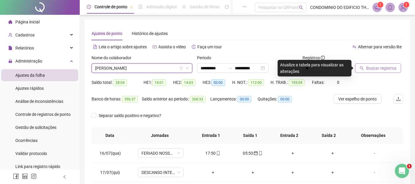
click at [375, 68] on span "Buscar registros" at bounding box center [381, 68] width 30 height 7
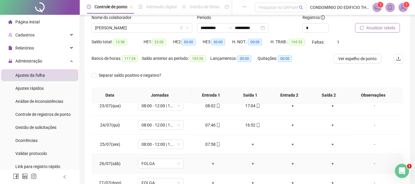
scroll to position [131, 0]
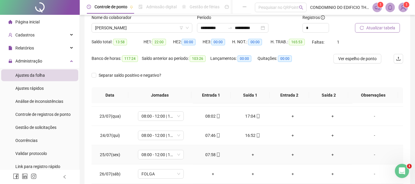
click at [250, 154] on div "+" at bounding box center [253, 154] width 30 height 7
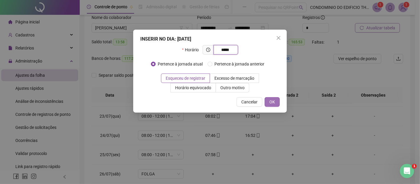
type input "*****"
click at [274, 99] on span "OK" at bounding box center [273, 101] width 6 height 7
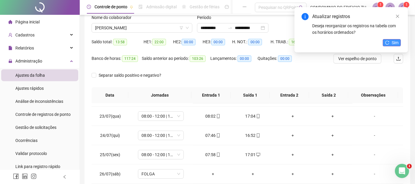
click at [394, 43] on span "Sim" at bounding box center [395, 42] width 7 height 7
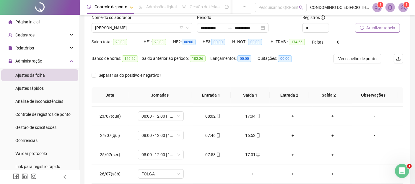
click at [379, 28] on span "Atualizar tabela" at bounding box center [380, 28] width 29 height 7
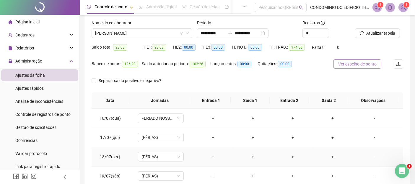
scroll to position [0, 0]
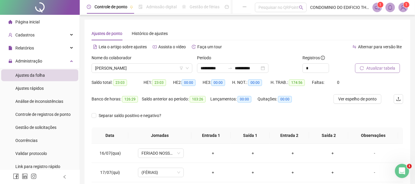
click at [384, 69] on span "Atualizar tabela" at bounding box center [380, 68] width 29 height 7
click at [164, 68] on span "[PERSON_NAME]" at bounding box center [142, 68] width 94 height 9
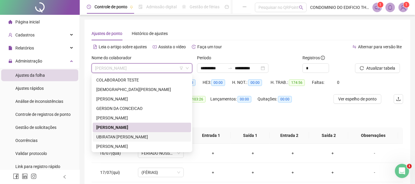
click at [111, 136] on div "UBIRATAN [PERSON_NAME]" at bounding box center [141, 136] width 91 height 7
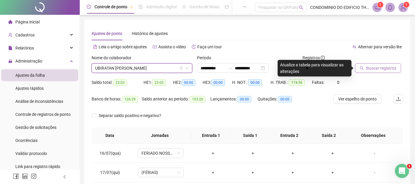
click at [375, 69] on span "Buscar registros" at bounding box center [381, 68] width 30 height 7
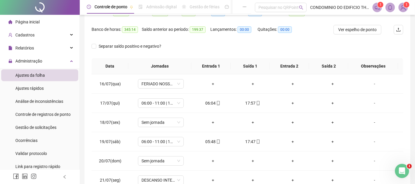
scroll to position [72, 0]
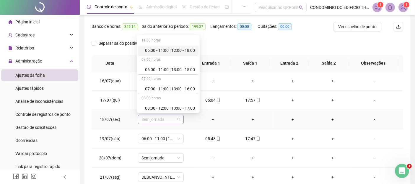
click at [178, 119] on span "Sem jornada" at bounding box center [161, 119] width 39 height 9
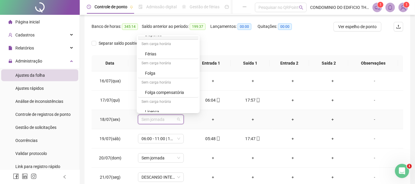
scroll to position [131, 0]
click at [149, 70] on div "Folga" at bounding box center [170, 72] width 50 height 7
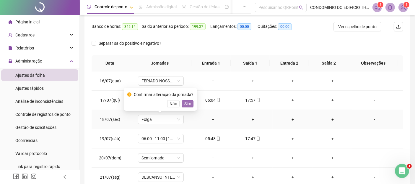
click at [186, 103] on span "Sim" at bounding box center [187, 103] width 7 height 7
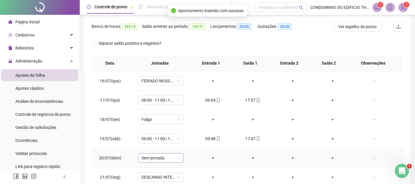
click at [179, 158] on span "Sem jornada" at bounding box center [161, 157] width 39 height 9
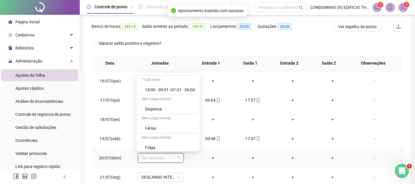
scroll to position [98, 0]
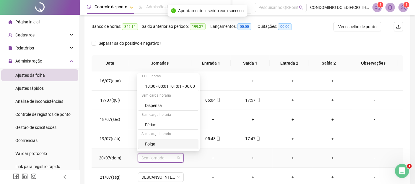
click at [149, 144] on div "Folga" at bounding box center [170, 143] width 50 height 7
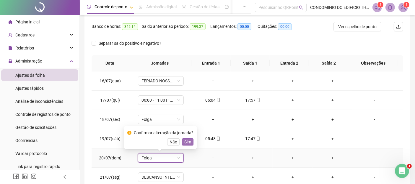
click at [184, 141] on span "Sim" at bounding box center [187, 141] width 7 height 7
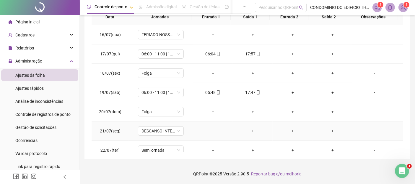
scroll to position [33, 0]
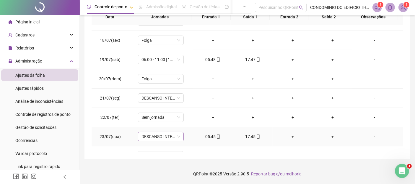
click at [178, 135] on span "DESCANSO INTER-JORNADA" at bounding box center [161, 136] width 39 height 9
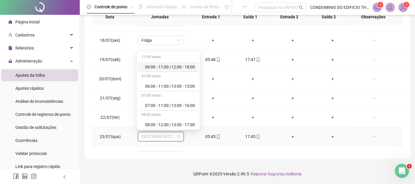
click at [161, 68] on div "06:00 - 11:00 | 12:00 - 18:00" at bounding box center [170, 67] width 50 height 7
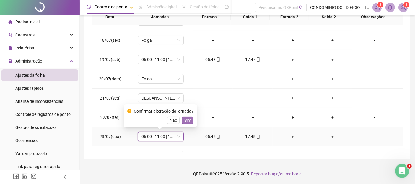
click at [184, 121] on span "Sim" at bounding box center [187, 120] width 7 height 7
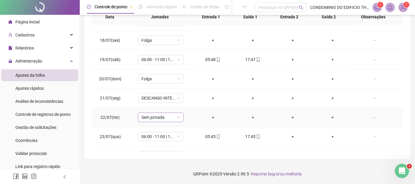
click at [178, 119] on span "Sem jornada" at bounding box center [161, 117] width 39 height 9
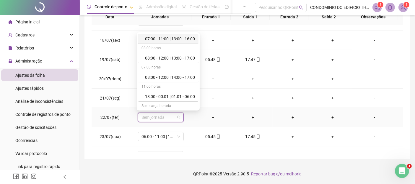
scroll to position [98, 0]
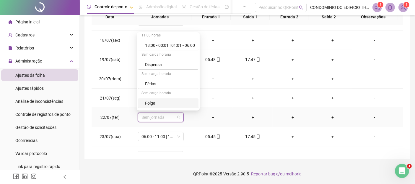
click at [153, 100] on div "Folga" at bounding box center [170, 103] width 50 height 7
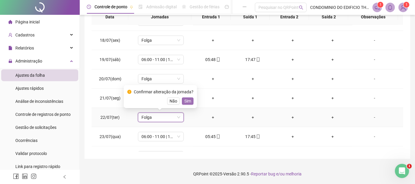
click at [188, 99] on span "Sim" at bounding box center [187, 101] width 7 height 7
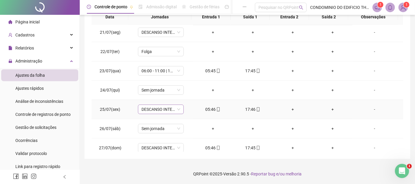
click at [179, 109] on span "DESCANSO INTER-JORNADA" at bounding box center [161, 109] width 39 height 9
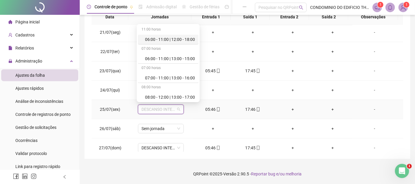
click at [150, 40] on div "06:00 - 11:00 | 12:00 - 18:00" at bounding box center [170, 39] width 50 height 7
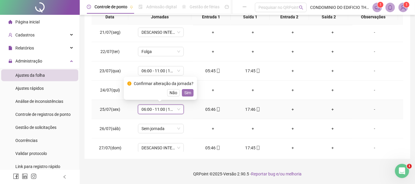
click at [185, 93] on span "Sim" at bounding box center [187, 92] width 7 height 7
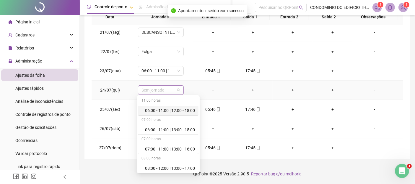
click at [178, 89] on span "Sem jornada" at bounding box center [161, 89] width 39 height 9
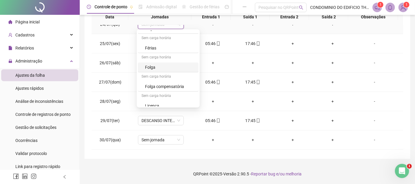
scroll to position [134, 0]
click at [150, 63] on div "Folga" at bounding box center [170, 64] width 50 height 7
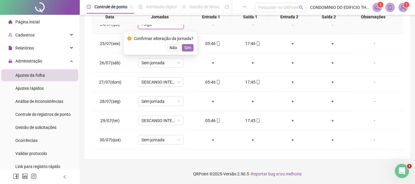
click at [186, 48] on span "Sim" at bounding box center [187, 47] width 7 height 7
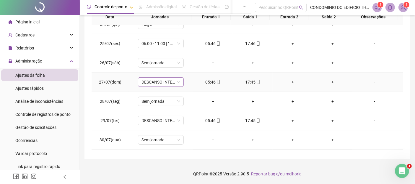
click at [178, 80] on span "DESCANSO INTER-JORNADA" at bounding box center [161, 81] width 39 height 9
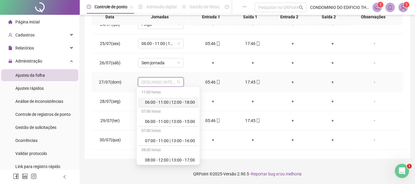
click at [161, 99] on div "06:00 - 11:00 | 12:00 - 18:00" at bounding box center [170, 102] width 50 height 7
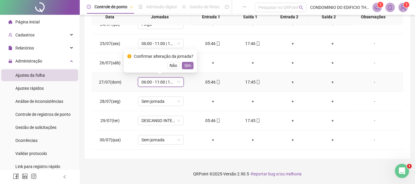
click at [186, 66] on span "Sim" at bounding box center [187, 65] width 7 height 7
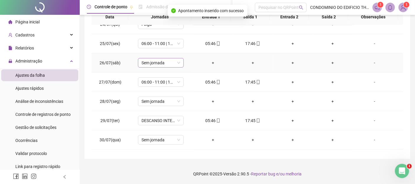
click at [177, 63] on span "Sem jornada" at bounding box center [161, 62] width 39 height 9
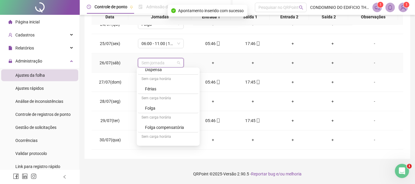
scroll to position [131, 0]
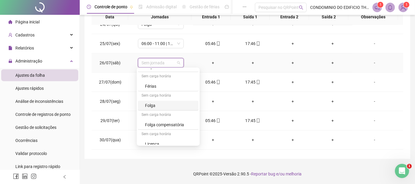
click at [148, 102] on div "Folga" at bounding box center [170, 105] width 50 height 7
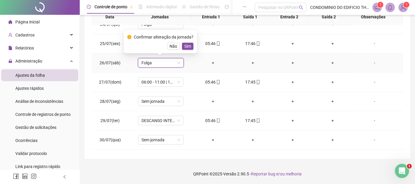
drag, startPoint x: 188, startPoint y: 44, endPoint x: 189, endPoint y: 49, distance: 4.4
click at [188, 46] on span "Sim" at bounding box center [187, 46] width 7 height 7
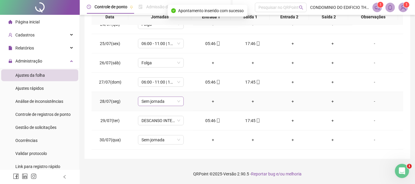
click at [179, 100] on div "Sem jornada" at bounding box center [161, 100] width 46 height 9
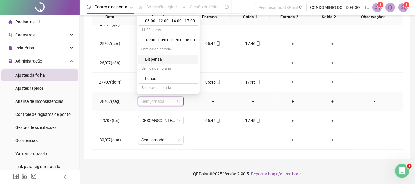
scroll to position [98, 0]
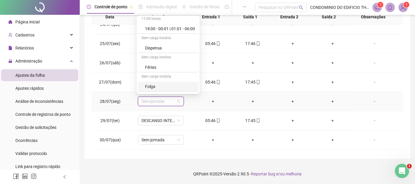
click at [152, 84] on div "Folga" at bounding box center [170, 86] width 50 height 7
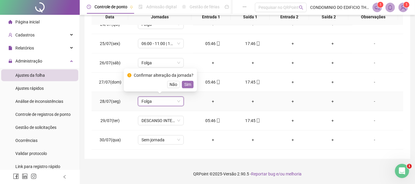
click at [185, 85] on span "Sim" at bounding box center [187, 84] width 7 height 7
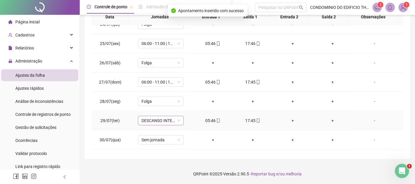
click at [179, 119] on span "DESCANSO INTER-JORNADA" at bounding box center [161, 120] width 39 height 9
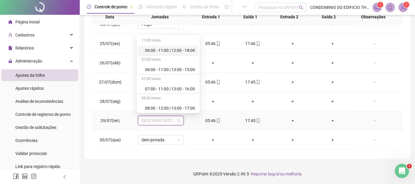
click at [163, 52] on div "06:00 - 11:00 | 12:00 - 18:00" at bounding box center [170, 50] width 50 height 7
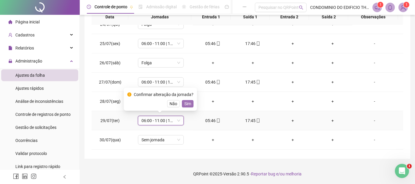
click at [186, 104] on span "Sim" at bounding box center [187, 103] width 7 height 7
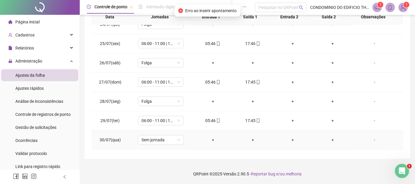
scroll to position [197, 0]
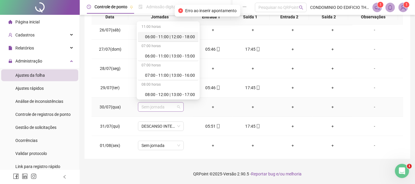
click at [177, 105] on span "Sem jornada" at bounding box center [161, 106] width 39 height 9
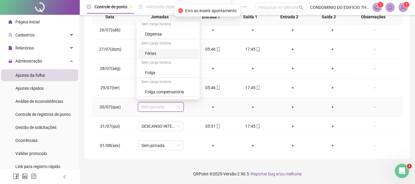
scroll to position [131, 0]
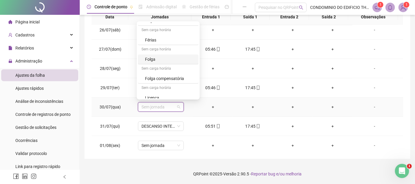
click at [152, 59] on div "Folga" at bounding box center [170, 59] width 50 height 7
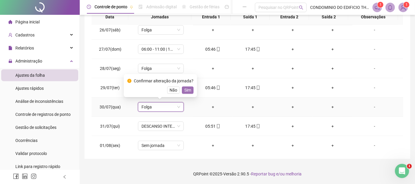
click at [186, 90] on span "Sim" at bounding box center [187, 90] width 7 height 7
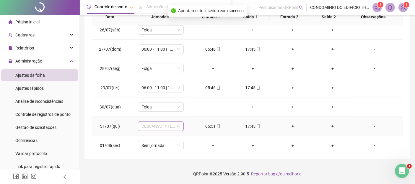
click at [178, 124] on span "DESCANSO INTER-JORNADA" at bounding box center [161, 125] width 39 height 9
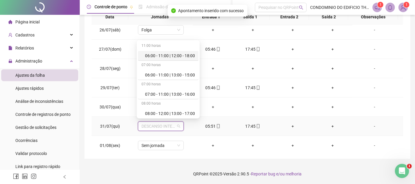
click at [160, 55] on div "06:00 - 11:00 | 12:00 - 18:00" at bounding box center [170, 55] width 50 height 7
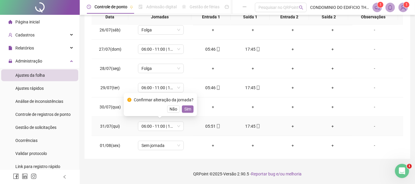
click at [188, 109] on span "Sim" at bounding box center [187, 108] width 7 height 7
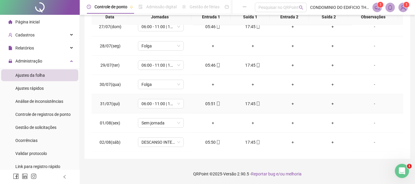
scroll to position [230, 0]
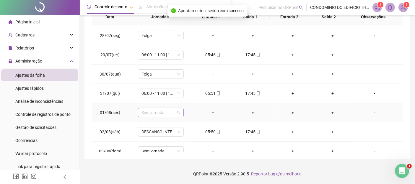
click at [179, 111] on span "Sem jornada" at bounding box center [161, 112] width 39 height 9
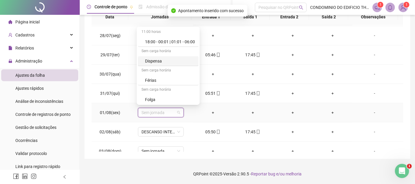
scroll to position [98, 0]
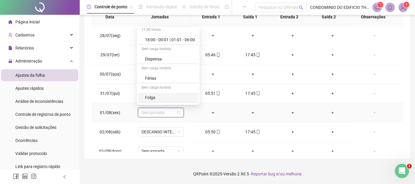
click at [152, 97] on div "Folga" at bounding box center [170, 97] width 50 height 7
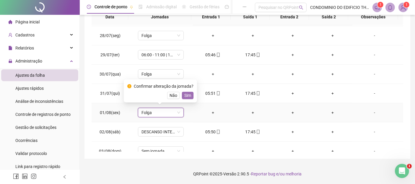
click at [188, 93] on span "Sim" at bounding box center [187, 95] width 7 height 7
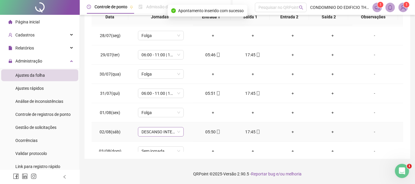
click at [177, 131] on span "DESCANSO INTER-JORNADA" at bounding box center [161, 131] width 39 height 9
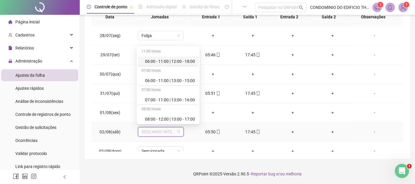
click at [161, 59] on div "06:00 - 11:00 | 12:00 - 18:00" at bounding box center [170, 61] width 50 height 7
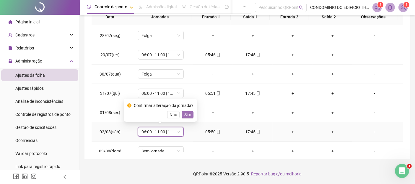
click at [188, 115] on span "Sim" at bounding box center [187, 114] width 7 height 7
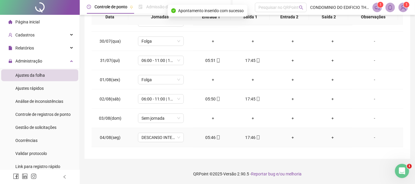
scroll to position [296, 0]
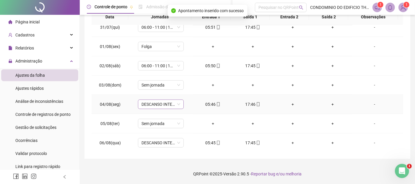
click at [177, 103] on span "DESCANSO INTER-JORNADA" at bounding box center [161, 104] width 39 height 9
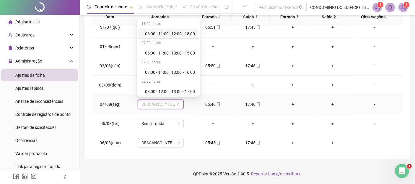
click at [153, 32] on div "06:00 - 11:00 | 12:00 - 18:00" at bounding box center [170, 33] width 50 height 7
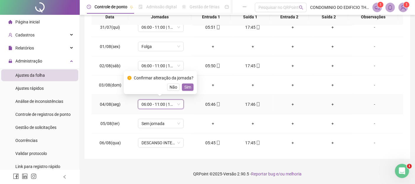
click at [188, 86] on span "Sim" at bounding box center [187, 87] width 7 height 7
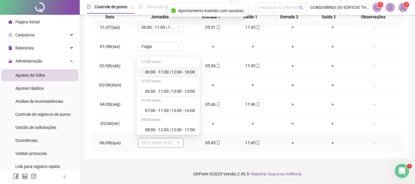
click at [176, 140] on span "DESCANSO INTER-JORNADA" at bounding box center [161, 142] width 39 height 9
click at [152, 71] on div "06:00 - 11:00 | 12:00 - 18:00" at bounding box center [170, 72] width 50 height 7
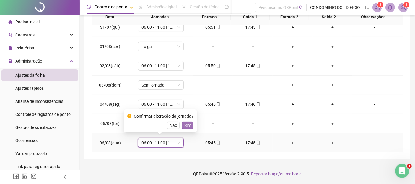
click at [188, 125] on span "Sim" at bounding box center [187, 125] width 7 height 7
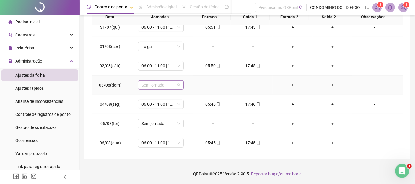
click at [176, 83] on span "Sem jornada" at bounding box center [161, 84] width 39 height 9
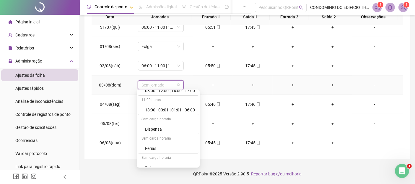
scroll to position [98, 0]
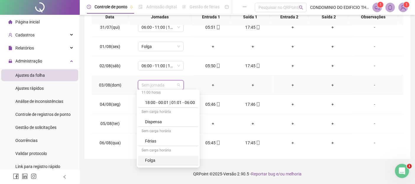
click at [146, 158] on div "Folga" at bounding box center [170, 160] width 50 height 7
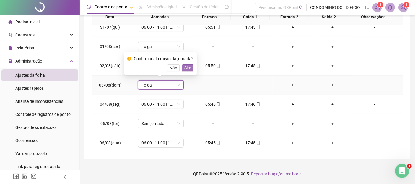
click at [185, 69] on span "Sim" at bounding box center [187, 67] width 7 height 7
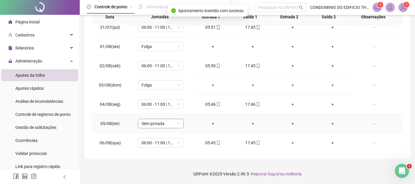
click at [178, 120] on span "Sem jornada" at bounding box center [161, 123] width 39 height 9
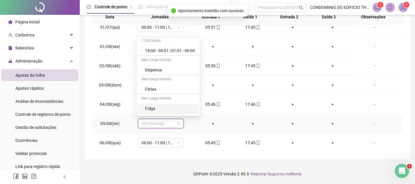
click at [150, 108] on div "Folga" at bounding box center [170, 108] width 50 height 7
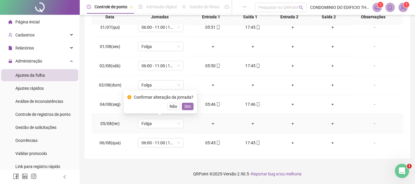
click at [187, 108] on span "Sim" at bounding box center [187, 106] width 7 height 7
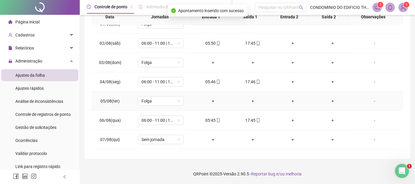
scroll to position [328, 0]
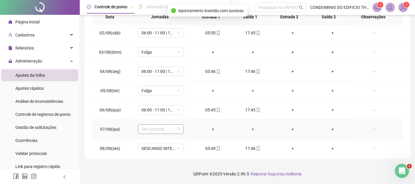
click at [179, 127] on span "Sem jornada" at bounding box center [161, 128] width 39 height 9
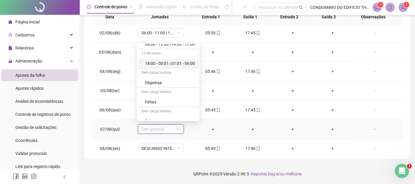
scroll to position [98, 0]
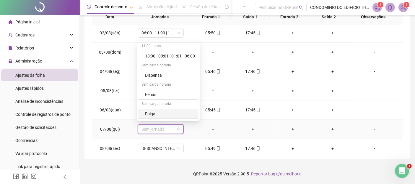
click at [151, 112] on div "Folga" at bounding box center [170, 113] width 50 height 7
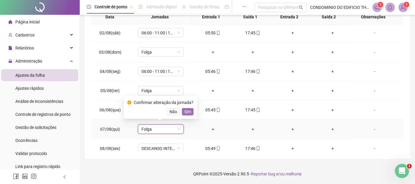
click at [186, 110] on span "Sim" at bounding box center [187, 111] width 7 height 7
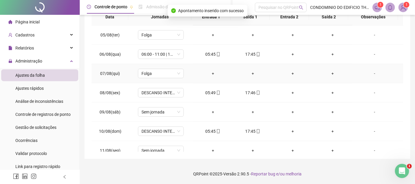
scroll to position [394, 0]
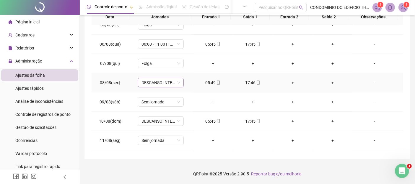
click at [178, 81] on span "DESCANSO INTER-JORNADA" at bounding box center [161, 82] width 39 height 9
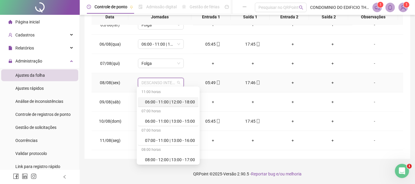
click at [151, 102] on div "06:00 - 11:00 | 12:00 - 18:00" at bounding box center [170, 101] width 50 height 7
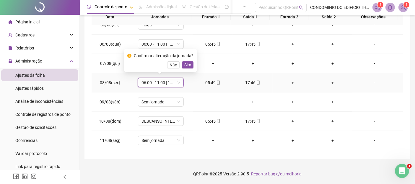
click at [188, 69] on div "Confirmar alteração da jornada? Não Sim" at bounding box center [160, 60] width 73 height 23
click at [184, 64] on span "Sim" at bounding box center [187, 64] width 7 height 7
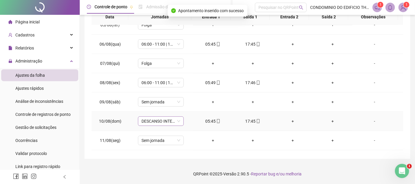
click at [178, 119] on span "DESCANSO INTER-JORNADA" at bounding box center [161, 120] width 39 height 9
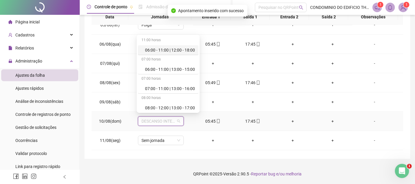
click at [151, 49] on div "06:00 - 11:00 | 12:00 - 18:00" at bounding box center [170, 50] width 50 height 7
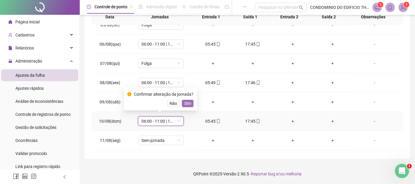
click at [186, 103] on span "Sim" at bounding box center [187, 103] width 7 height 7
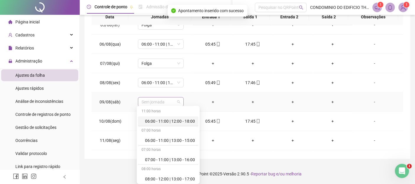
click at [178, 98] on span "Sem jornada" at bounding box center [161, 101] width 39 height 9
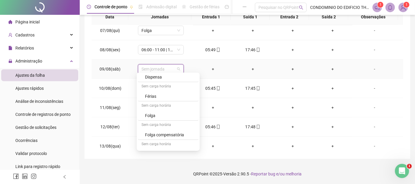
scroll to position [131, 0]
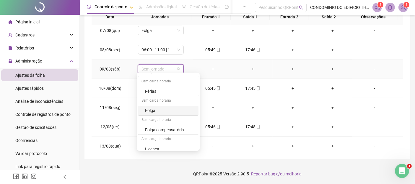
click at [150, 109] on div "Folga" at bounding box center [170, 110] width 50 height 7
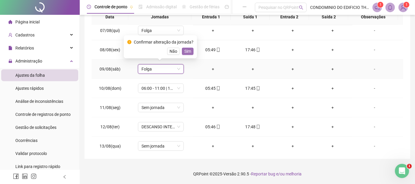
click at [184, 52] on span "Sim" at bounding box center [187, 51] width 7 height 7
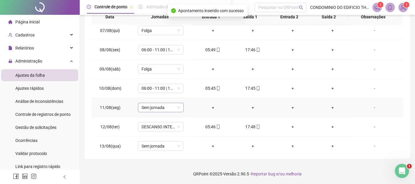
click at [177, 106] on span "Sem jornada" at bounding box center [161, 107] width 39 height 9
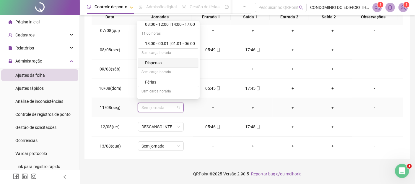
scroll to position [98, 0]
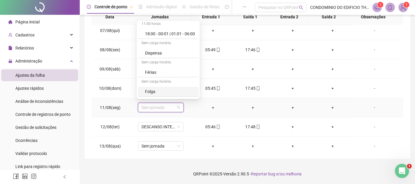
click at [151, 90] on div "Folga" at bounding box center [170, 91] width 50 height 7
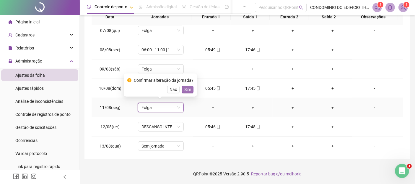
click at [186, 88] on span "Sim" at bounding box center [187, 89] width 7 height 7
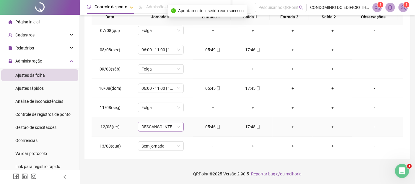
click at [177, 124] on span "DESCANSO INTER-JORNADA" at bounding box center [161, 126] width 39 height 9
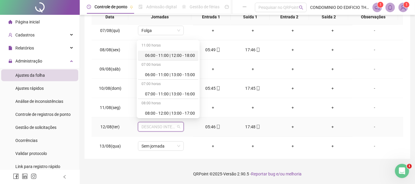
click at [163, 56] on div "06:00 - 11:00 | 12:00 - 18:00" at bounding box center [170, 55] width 50 height 7
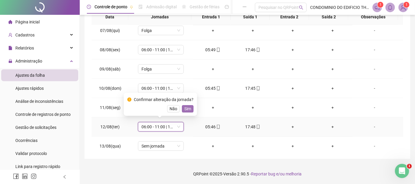
click at [186, 108] on span "Sim" at bounding box center [187, 108] width 7 height 7
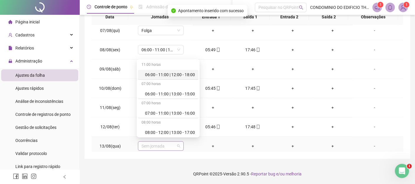
click at [179, 143] on span "Sem jornada" at bounding box center [161, 145] width 39 height 9
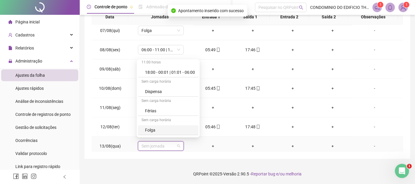
click at [148, 130] on div "Folga" at bounding box center [170, 129] width 50 height 7
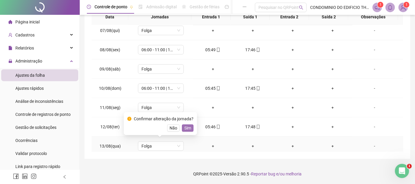
click at [187, 125] on span "Sim" at bounding box center [187, 127] width 7 height 7
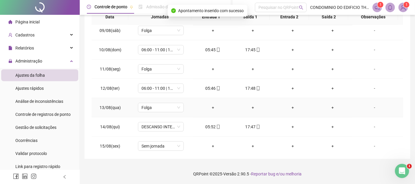
scroll to position [467, 0]
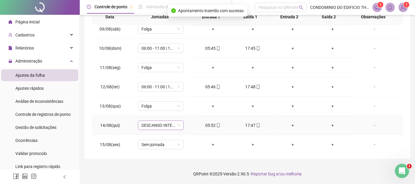
click at [180, 123] on div "DESCANSO INTER-JORNADA" at bounding box center [161, 124] width 46 height 9
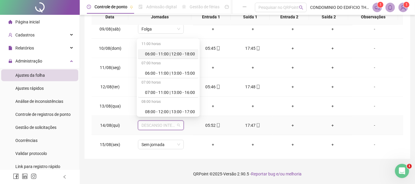
click at [175, 52] on div "06:00 - 11:00 | 12:00 - 18:00" at bounding box center [170, 54] width 50 height 7
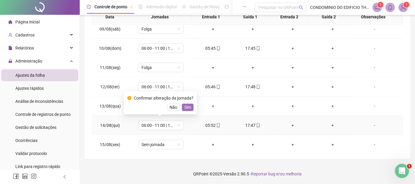
click at [187, 107] on span "Sim" at bounding box center [187, 107] width 7 height 7
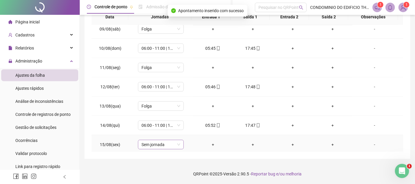
click at [179, 142] on div "Sem jornada" at bounding box center [161, 143] width 46 height 9
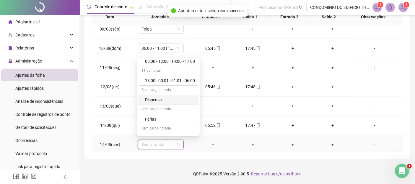
scroll to position [98, 0]
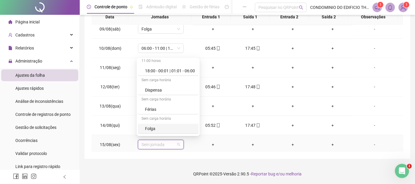
click at [147, 127] on div "Folga" at bounding box center [170, 128] width 50 height 7
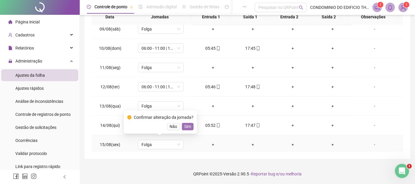
click at [189, 127] on span "Sim" at bounding box center [187, 126] width 7 height 7
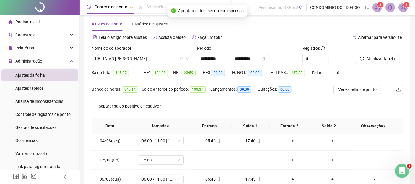
scroll to position [0, 0]
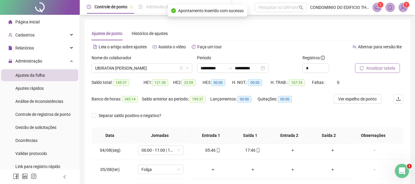
click at [379, 68] on span "Atualizar tabela" at bounding box center [380, 68] width 29 height 7
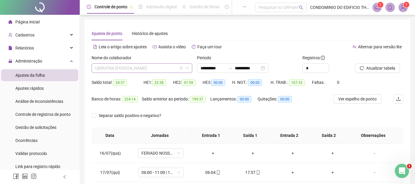
click at [170, 67] on span "UBIRATAN [PERSON_NAME]" at bounding box center [142, 68] width 94 height 9
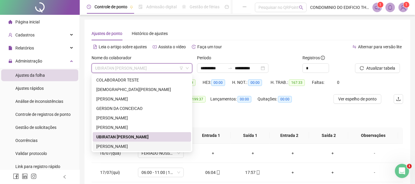
click at [132, 145] on div "[PERSON_NAME]" at bounding box center [141, 146] width 91 height 7
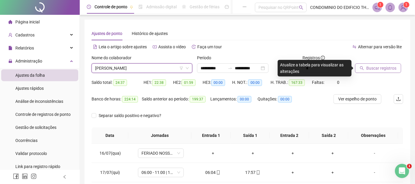
click at [367, 65] on span "Buscar registros" at bounding box center [381, 68] width 30 height 7
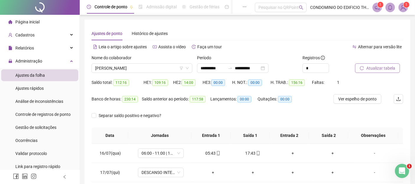
click at [375, 69] on span "Atualizar tabela" at bounding box center [380, 68] width 29 height 7
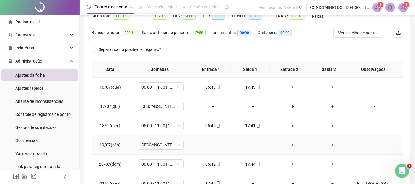
scroll to position [33, 0]
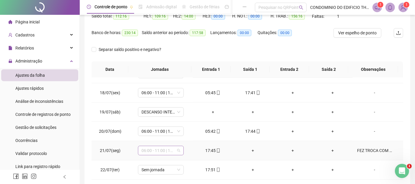
click at [178, 150] on span "06:00 - 11:00 | 12:00 - 18:00" at bounding box center [161, 150] width 39 height 9
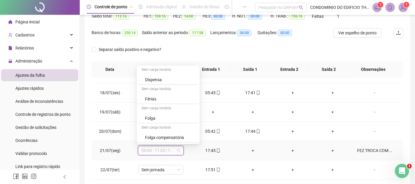
scroll to position [131, 0]
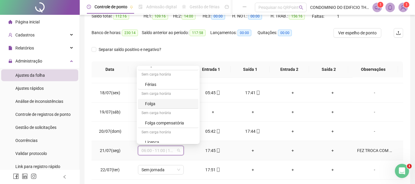
click at [147, 103] on div "Folga" at bounding box center [170, 103] width 50 height 7
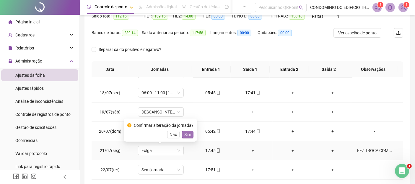
click at [184, 132] on span "Sim" at bounding box center [187, 134] width 7 height 7
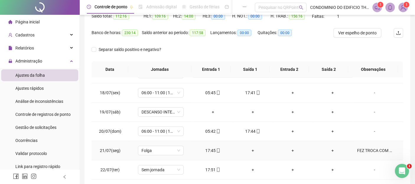
scroll to position [66, 0]
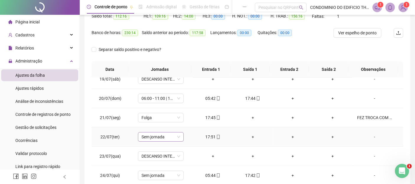
click at [179, 134] on span "Sem jornada" at bounding box center [161, 136] width 39 height 9
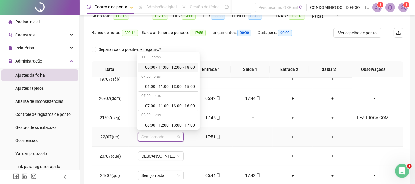
click at [173, 66] on div "06:00 - 11:00 | 12:00 - 18:00" at bounding box center [170, 67] width 50 height 7
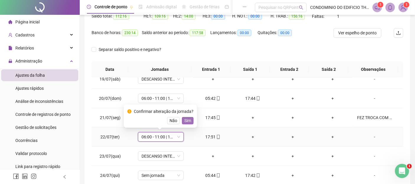
click at [183, 119] on button "Sim" at bounding box center [188, 120] width 12 height 7
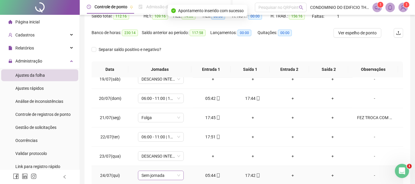
click at [179, 174] on div "Sem jornada" at bounding box center [161, 174] width 46 height 9
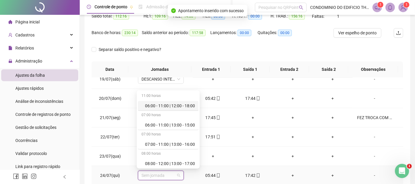
click at [176, 105] on div "06:00 - 11:00 | 12:00 - 18:00" at bounding box center [170, 105] width 50 height 7
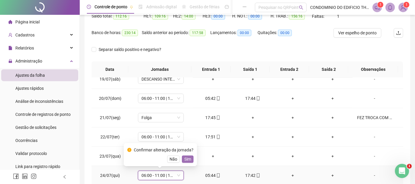
click at [186, 159] on span "Sim" at bounding box center [187, 158] width 7 height 7
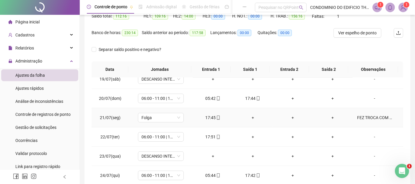
drag, startPoint x: 208, startPoint y: 115, endPoint x: 204, endPoint y: 118, distance: 4.5
click at [204, 118] on div "17:45" at bounding box center [213, 117] width 30 height 7
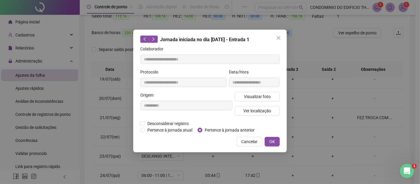
type input "**********"
click at [173, 124] on span "Desconsiderar registro" at bounding box center [168, 123] width 46 height 7
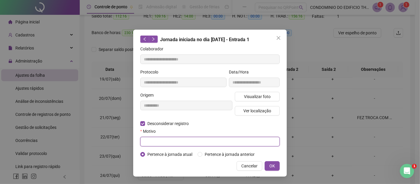
click at [164, 142] on input "text" at bounding box center [209, 141] width 139 height 9
type input "****"
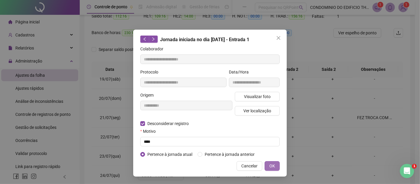
click at [273, 165] on span "OK" at bounding box center [273, 165] width 6 height 7
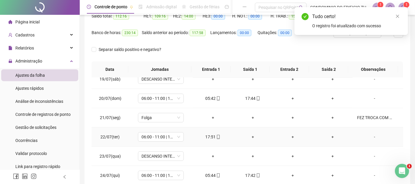
click at [289, 134] on div "+" at bounding box center [292, 136] width 30 height 7
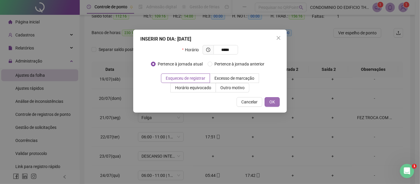
type input "*****"
click at [270, 100] on span "OK" at bounding box center [273, 101] width 6 height 7
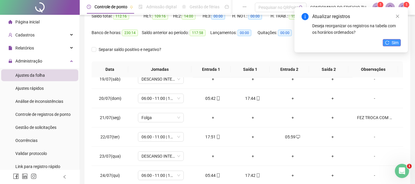
click at [391, 43] on button "Sim" at bounding box center [392, 42] width 18 height 7
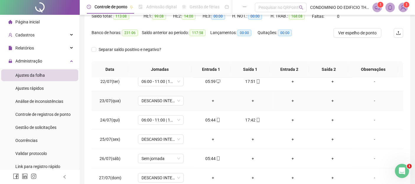
scroll to position [131, 0]
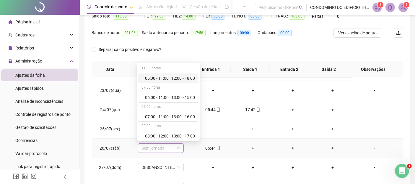
click at [178, 146] on span "Sem jornada" at bounding box center [161, 147] width 39 height 9
click at [170, 79] on div "06:00 - 11:00 | 12:00 - 18:00" at bounding box center [170, 78] width 50 height 7
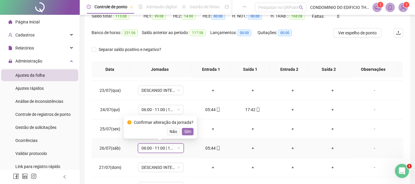
click at [188, 132] on span "Sim" at bounding box center [187, 131] width 7 height 7
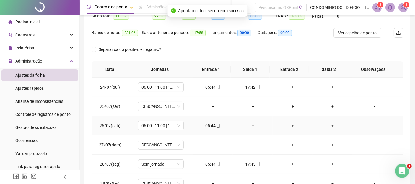
scroll to position [164, 0]
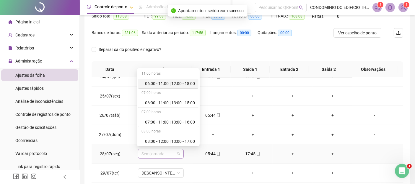
click at [178, 153] on span "Sem jornada" at bounding box center [161, 153] width 39 height 9
click at [161, 82] on div "06:00 - 11:00 | 12:00 - 18:00" at bounding box center [170, 83] width 50 height 7
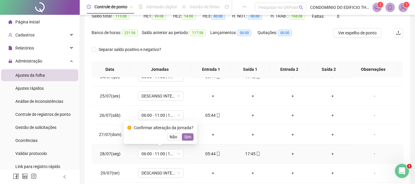
click at [185, 134] on span "Sim" at bounding box center [187, 136] width 7 height 7
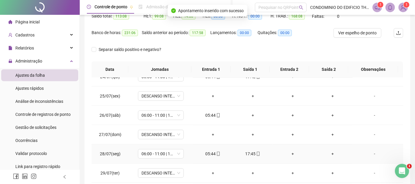
scroll to position [197, 0]
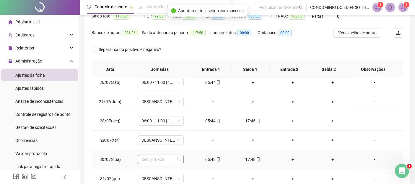
click at [179, 158] on span "Sem jornada" at bounding box center [161, 159] width 39 height 9
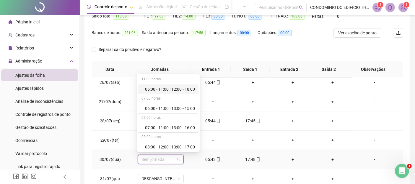
click at [157, 89] on div "06:00 - 11:00 | 12:00 - 18:00" at bounding box center [170, 89] width 50 height 7
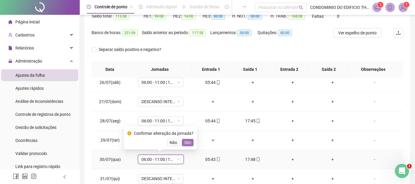
click at [188, 144] on span "Sim" at bounding box center [187, 142] width 7 height 7
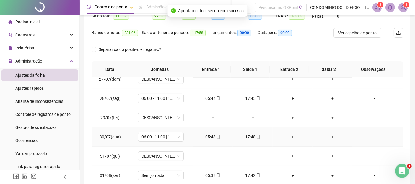
scroll to position [230, 0]
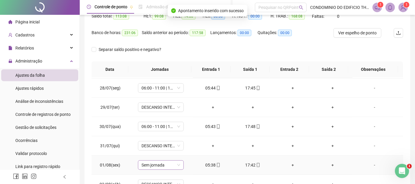
click at [176, 163] on span "Sem jornada" at bounding box center [161, 164] width 39 height 9
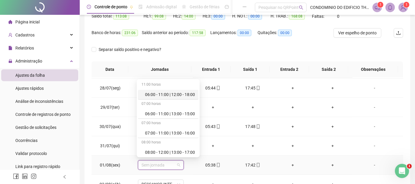
click at [156, 96] on div "06:00 - 11:00 | 12:00 - 18:00" at bounding box center [170, 94] width 50 height 7
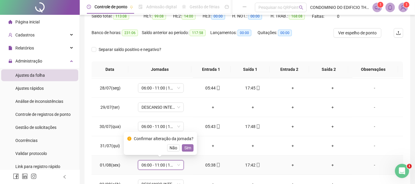
click at [188, 146] on span "Sim" at bounding box center [187, 147] width 7 height 7
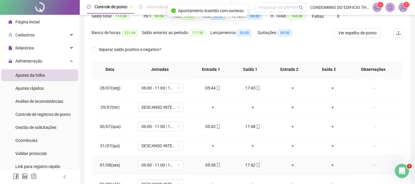
scroll to position [262, 0]
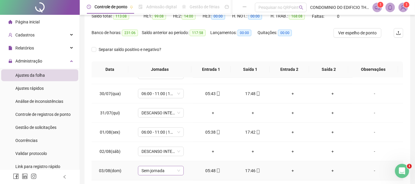
click at [177, 168] on span "Sem jornada" at bounding box center [161, 170] width 39 height 9
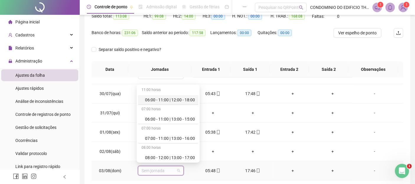
click at [160, 100] on div "06:00 - 11:00 | 12:00 - 18:00" at bounding box center [170, 99] width 50 height 7
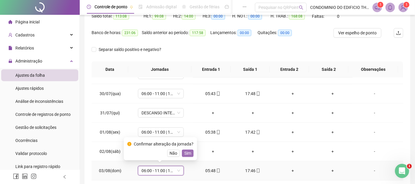
click at [186, 153] on span "Sim" at bounding box center [187, 153] width 7 height 7
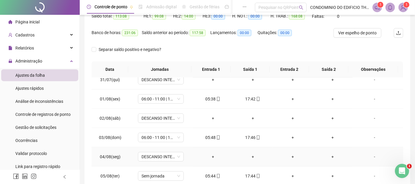
scroll to position [328, 0]
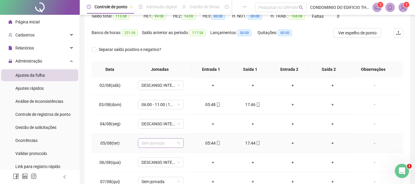
click at [178, 141] on span "Sem jornada" at bounding box center [161, 142] width 39 height 9
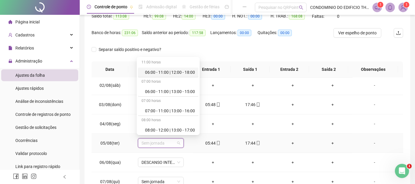
click at [174, 73] on div "06:00 - 11:00 | 12:00 - 18:00" at bounding box center [170, 72] width 50 height 7
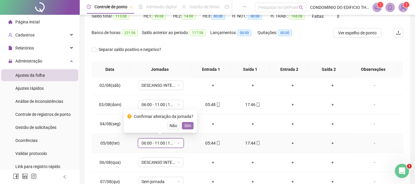
click at [185, 124] on span "Sim" at bounding box center [187, 125] width 7 height 7
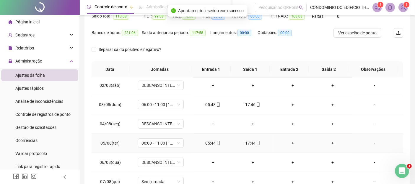
scroll to position [361, 0]
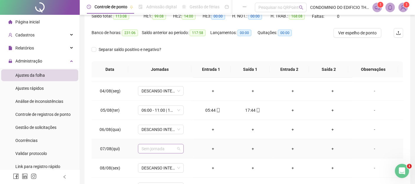
click at [178, 146] on span "Sem jornada" at bounding box center [161, 148] width 39 height 9
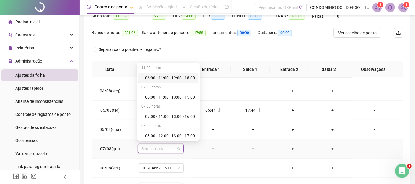
click at [176, 78] on div "06:00 - 11:00 | 12:00 - 18:00" at bounding box center [170, 77] width 50 height 7
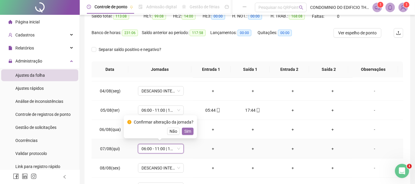
click at [184, 131] on span "Sim" at bounding box center [187, 131] width 7 height 7
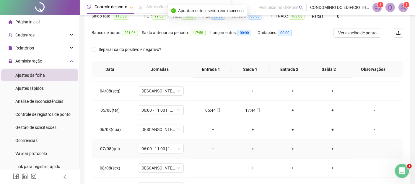
scroll to position [394, 0]
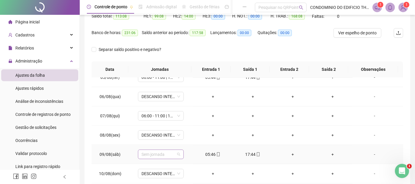
click at [176, 153] on span "Sem jornada" at bounding box center [161, 154] width 39 height 9
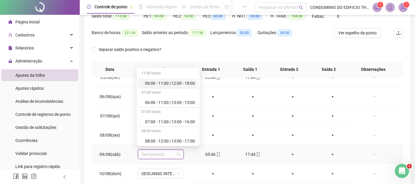
click at [169, 80] on div "06:00 - 11:00 | 12:00 - 18:00" at bounding box center [170, 83] width 50 height 7
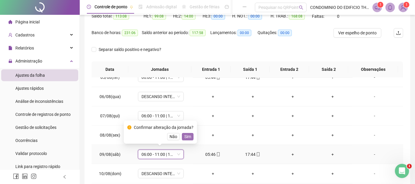
click at [185, 136] on span "Sim" at bounding box center [187, 136] width 7 height 7
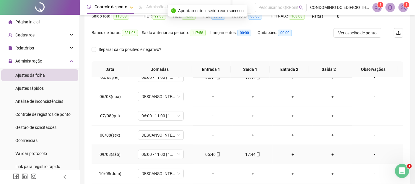
scroll to position [427, 0]
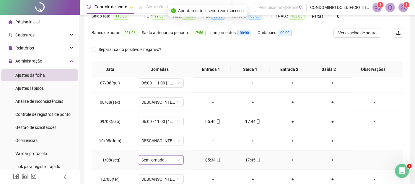
click at [176, 159] on span "Sem jornada" at bounding box center [161, 159] width 39 height 9
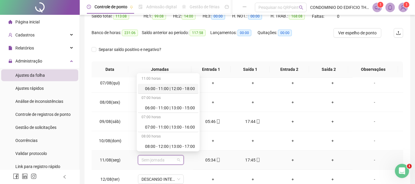
click at [160, 88] on div "06:00 - 11:00 | 12:00 - 18:00" at bounding box center [170, 88] width 50 height 7
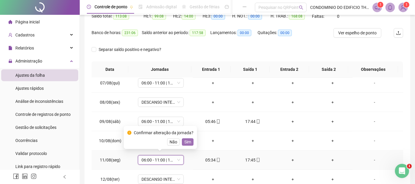
click at [187, 140] on span "Sim" at bounding box center [187, 141] width 7 height 7
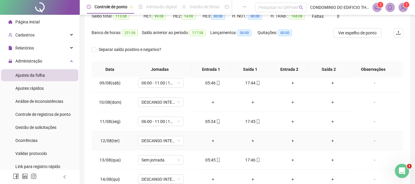
scroll to position [467, 0]
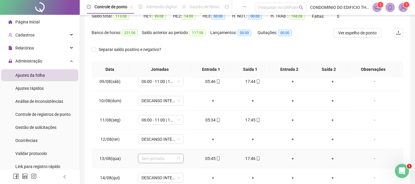
click at [179, 154] on div "Sem jornada" at bounding box center [161, 157] width 46 height 9
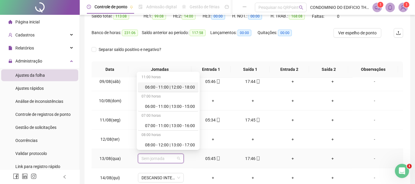
click at [158, 86] on div "06:00 - 11:00 | 12:00 - 18:00" at bounding box center [170, 87] width 50 height 7
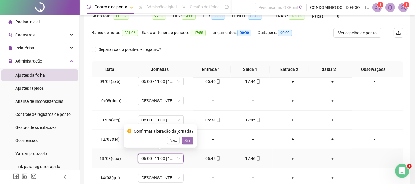
click at [186, 140] on span "Sim" at bounding box center [187, 140] width 7 height 7
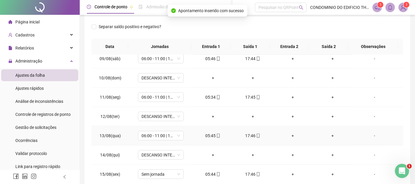
scroll to position [99, 0]
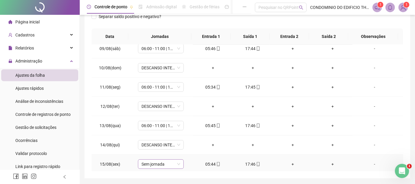
click at [176, 162] on span "Sem jornada" at bounding box center [161, 163] width 39 height 9
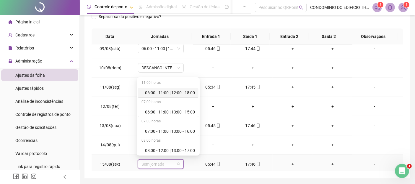
click at [149, 92] on div "06:00 - 11:00 | 12:00 - 18:00" at bounding box center [170, 92] width 50 height 7
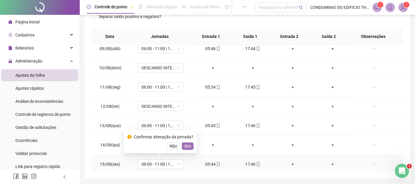
click at [187, 144] on span "Sim" at bounding box center [187, 145] width 7 height 7
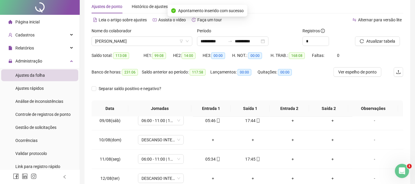
scroll to position [0, 0]
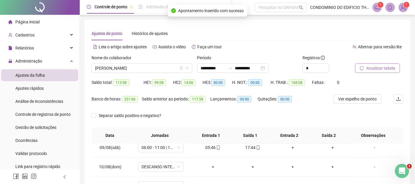
click at [382, 66] on span "Atualizar tabela" at bounding box center [380, 68] width 29 height 7
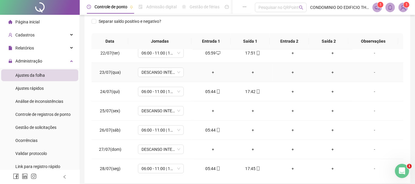
scroll to position [131, 0]
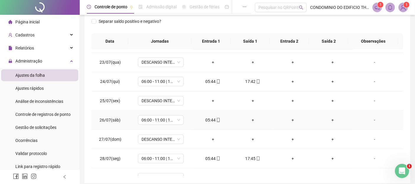
click at [250, 118] on div "+" at bounding box center [253, 119] width 30 height 7
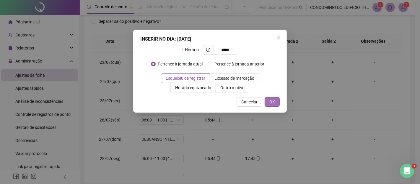
type input "*****"
click at [273, 101] on span "OK" at bounding box center [273, 101] width 6 height 7
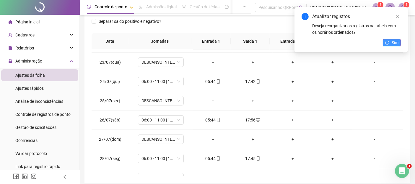
click at [396, 43] on span "Sim" at bounding box center [395, 42] width 7 height 7
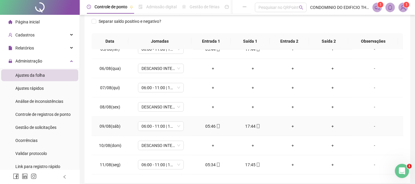
scroll to position [361, 0]
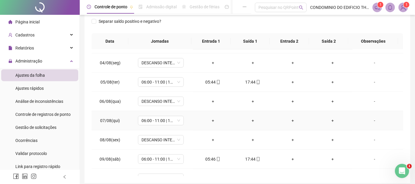
click at [210, 119] on div "+" at bounding box center [213, 120] width 30 height 7
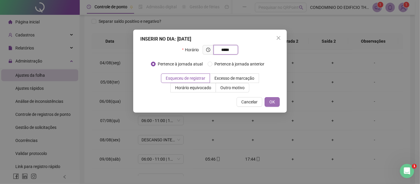
type input "*****"
click at [269, 101] on button "OK" at bounding box center [272, 101] width 15 height 9
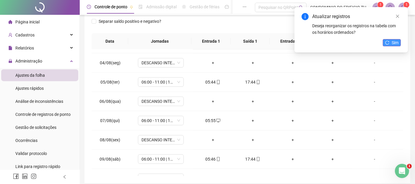
click at [395, 43] on span "Sim" at bounding box center [395, 42] width 7 height 7
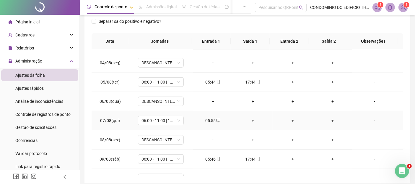
click at [249, 118] on div "+" at bounding box center [253, 120] width 30 height 7
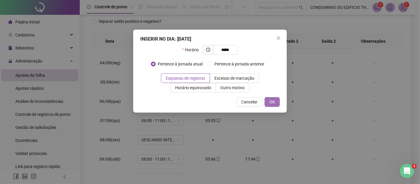
type input "*****"
click at [277, 104] on button "OK" at bounding box center [272, 101] width 15 height 9
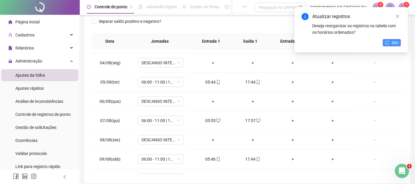
click at [391, 42] on button "Sim" at bounding box center [392, 42] width 18 height 7
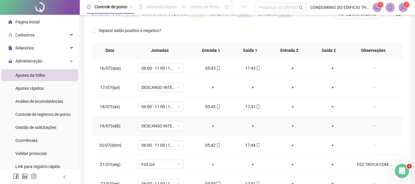
scroll to position [0, 0]
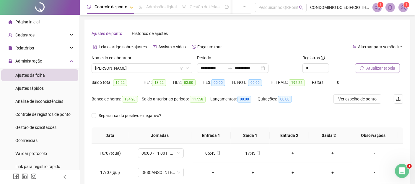
click at [375, 69] on span "Atualizar tabela" at bounding box center [380, 68] width 29 height 7
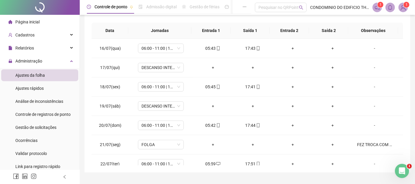
scroll to position [118, 0]
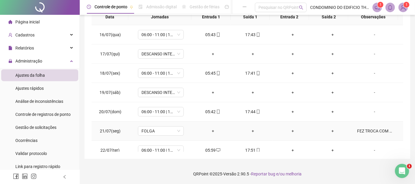
click at [369, 130] on div "FEZ TROCA COM UBIRATAN DO DIA 14 PARA HOJE 21/07" at bounding box center [374, 130] width 35 height 7
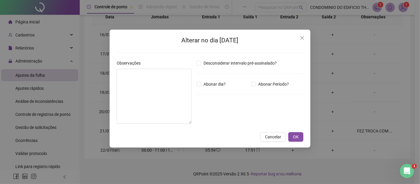
type textarea "**********"
click at [296, 135] on span "OK" at bounding box center [296, 136] width 6 height 7
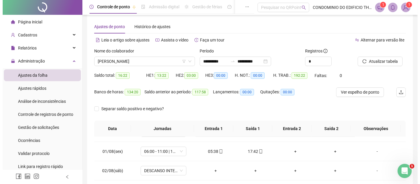
scroll to position [0, 0]
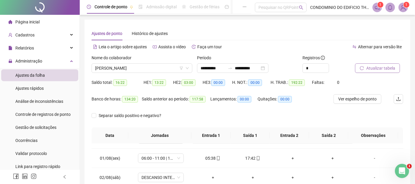
click at [383, 66] on span "Atualizar tabela" at bounding box center [380, 68] width 29 height 7
click at [161, 69] on span "[PERSON_NAME]" at bounding box center [142, 68] width 94 height 9
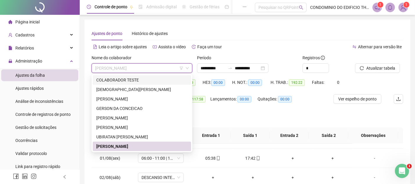
click at [154, 67] on span "[PERSON_NAME]" at bounding box center [142, 68] width 94 height 9
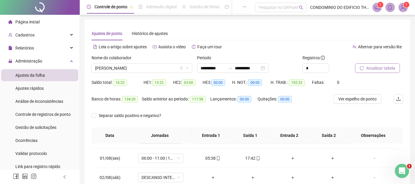
click at [374, 67] on span "Atualizar tabela" at bounding box center [380, 68] width 29 height 7
click at [405, 7] on img at bounding box center [403, 7] width 9 height 9
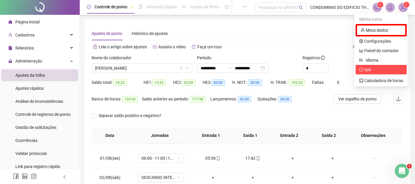
click at [368, 69] on span "Sair" at bounding box center [367, 69] width 7 height 5
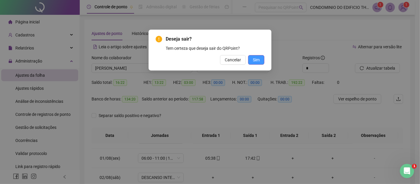
click at [255, 59] on span "Sim" at bounding box center [256, 59] width 7 height 7
